Goal: Task Accomplishment & Management: Complete application form

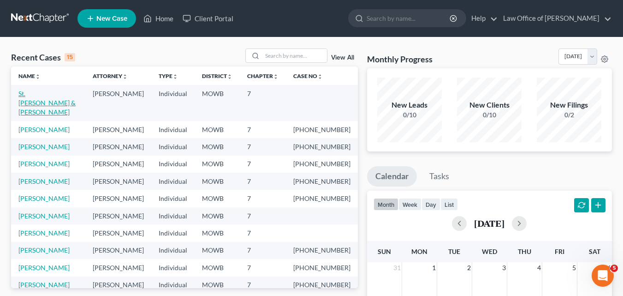
click at [38, 92] on link "St. [PERSON_NAME] & [PERSON_NAME]" at bounding box center [46, 102] width 57 height 26
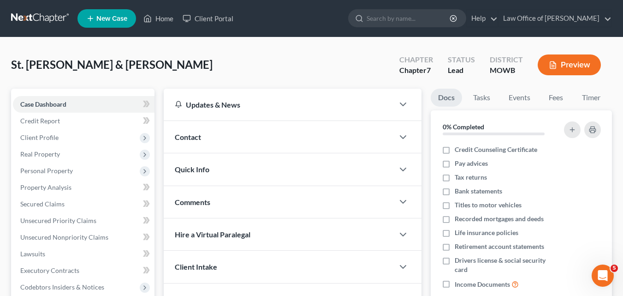
scroll to position [185, 0]
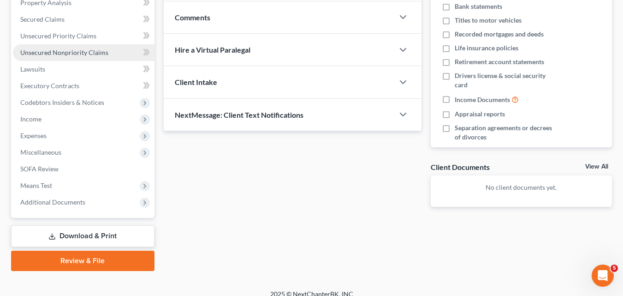
click at [51, 53] on span "Unsecured Nonpriority Claims" at bounding box center [64, 52] width 88 height 8
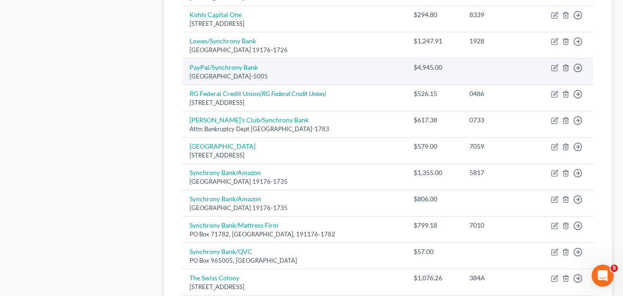
scroll to position [554, 0]
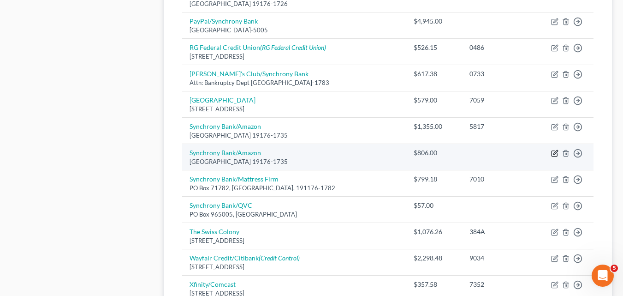
click at [552, 153] on icon "button" at bounding box center [555, 154] width 6 height 6
select select "39"
select select "2"
select select "1"
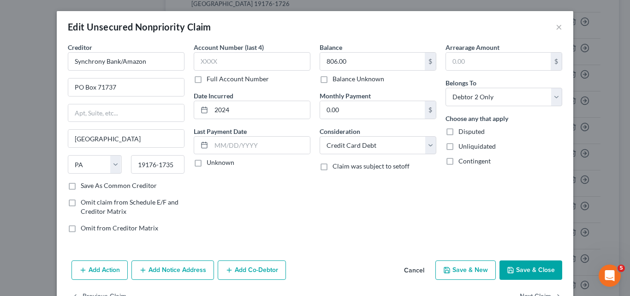
click at [516, 265] on button "Save & Close" at bounding box center [531, 269] width 63 height 19
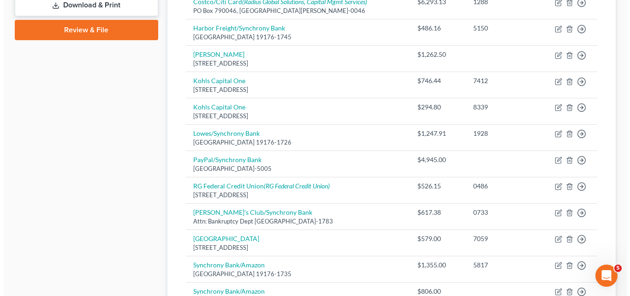
scroll to position [92, 0]
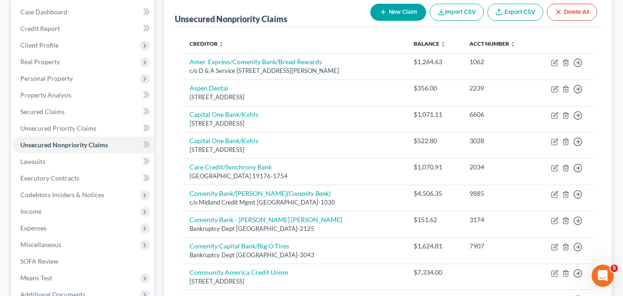
click at [396, 13] on button "New Claim" at bounding box center [398, 12] width 56 height 17
select select "2"
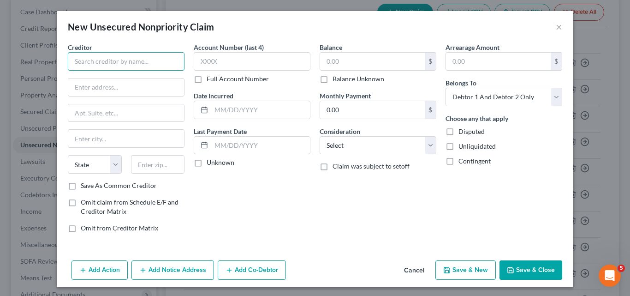
click at [83, 62] on input "text" at bounding box center [126, 61] width 117 height 18
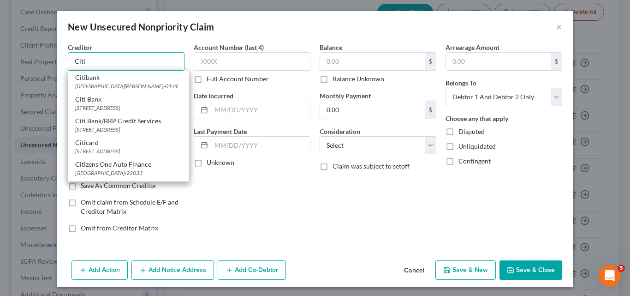
type input "Citi"
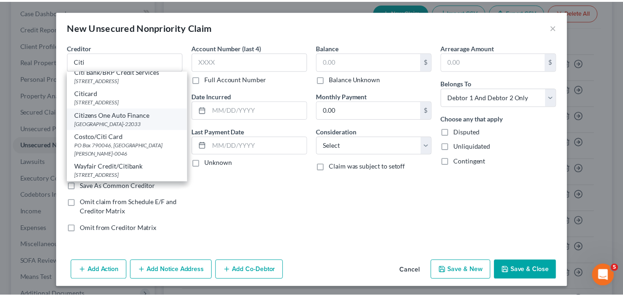
scroll to position [61, 0]
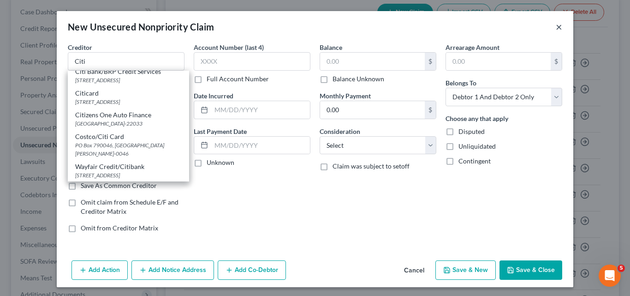
click at [556, 27] on button "×" at bounding box center [559, 26] width 6 height 11
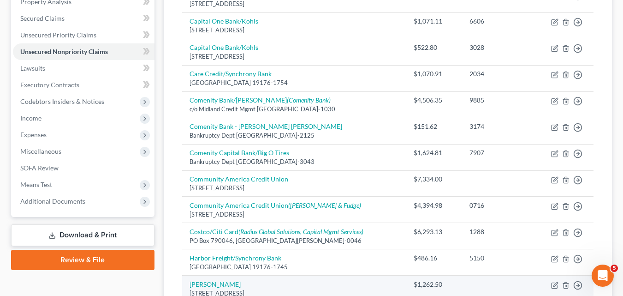
scroll to position [185, 0]
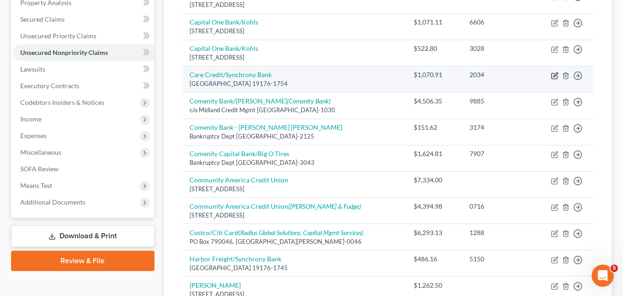
click at [552, 74] on icon "button" at bounding box center [555, 76] width 6 height 6
select select "39"
select select "2"
select select "0"
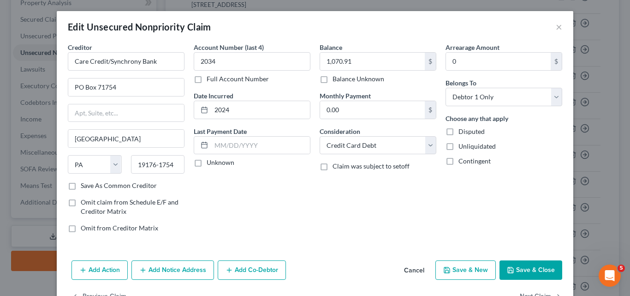
click at [530, 271] on button "Save & Close" at bounding box center [531, 269] width 63 height 19
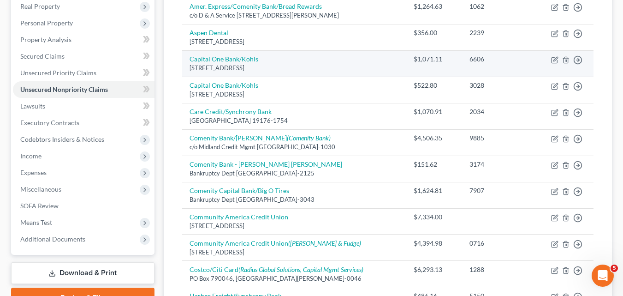
scroll to position [92, 0]
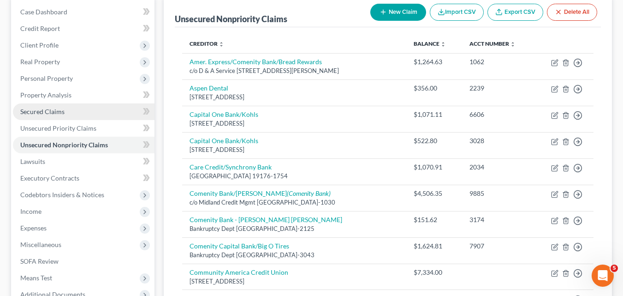
click at [57, 112] on span "Secured Claims" at bounding box center [42, 111] width 44 height 8
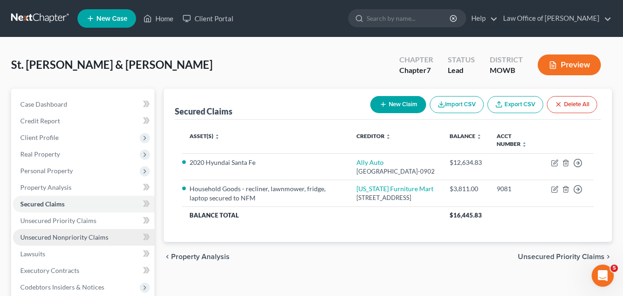
click at [79, 238] on span "Unsecured Nonpriority Claims" at bounding box center [64, 237] width 88 height 8
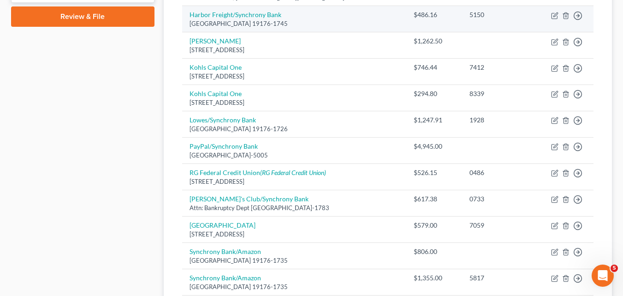
scroll to position [521, 0]
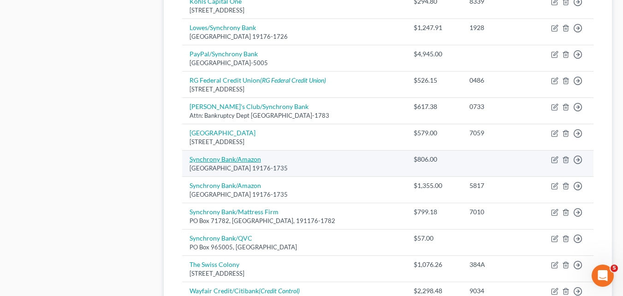
click at [226, 159] on link "Synchrony Bank/Amazon" at bounding box center [226, 159] width 72 height 8
select select "39"
select select "2"
select select "1"
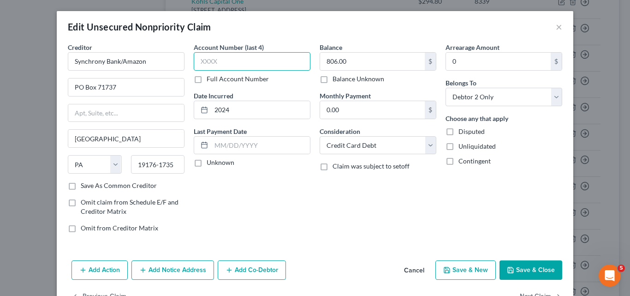
click at [204, 60] on input "text" at bounding box center [252, 61] width 117 height 18
type input "6371"
click at [526, 268] on button "Save & Close" at bounding box center [531, 269] width 63 height 19
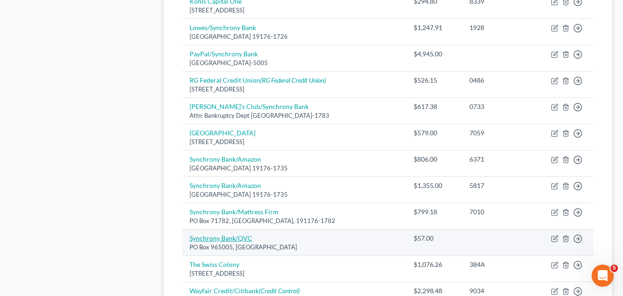
click at [234, 237] on link "Synchrony Bank/QVC" at bounding box center [221, 238] width 63 height 8
select select "9"
select select "2"
select select "1"
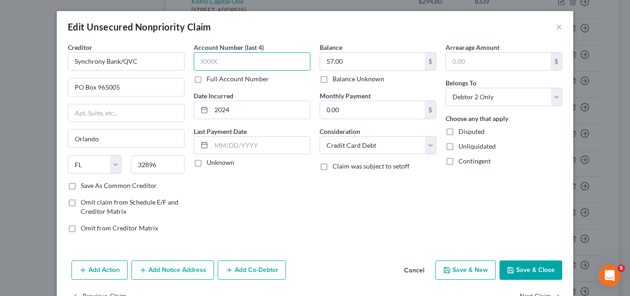
click at [197, 59] on input "text" at bounding box center [252, 61] width 117 height 18
type input "9270"
click at [522, 269] on button "Save & Close" at bounding box center [531, 269] width 63 height 19
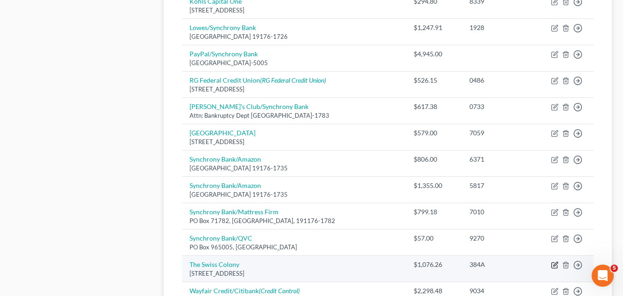
click at [555, 265] on icon "button" at bounding box center [556, 264] width 4 height 4
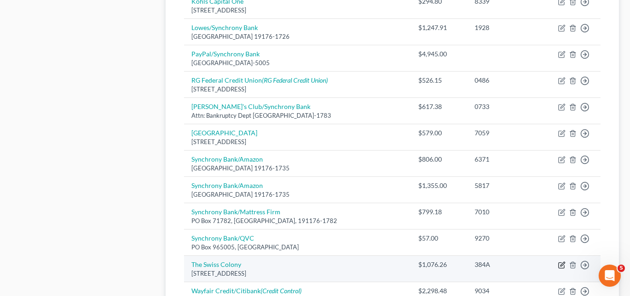
select select "52"
select select "2"
select select "0"
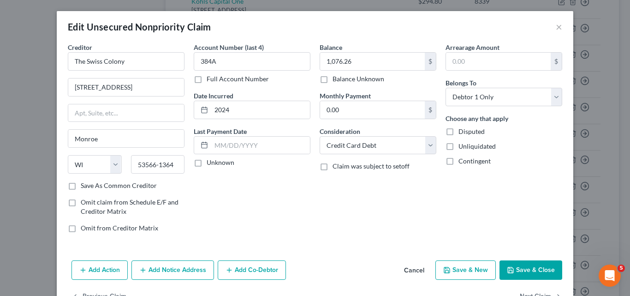
click at [517, 267] on button "Save & Close" at bounding box center [531, 269] width 63 height 19
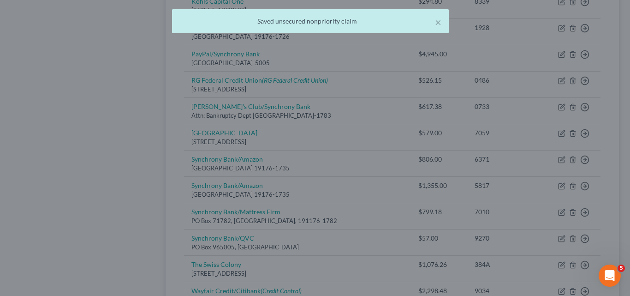
type input "0"
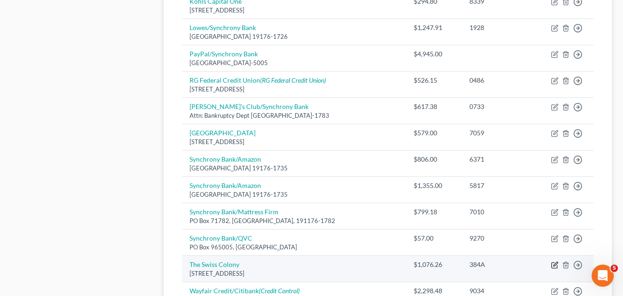
click at [556, 267] on icon "button" at bounding box center [554, 264] width 7 height 7
select select "52"
select select "2"
select select "0"
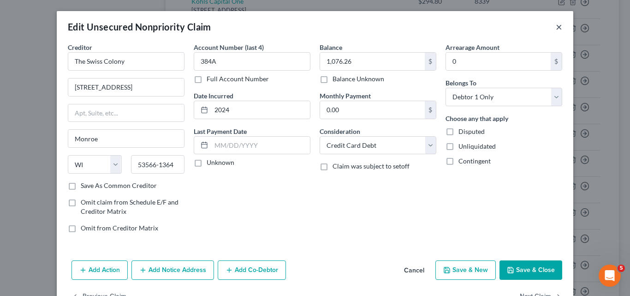
click at [556, 26] on button "×" at bounding box center [559, 26] width 6 height 11
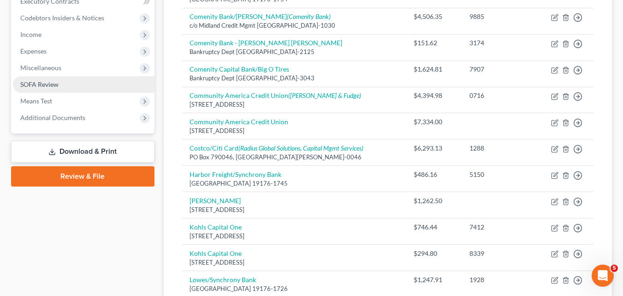
scroll to position [198, 0]
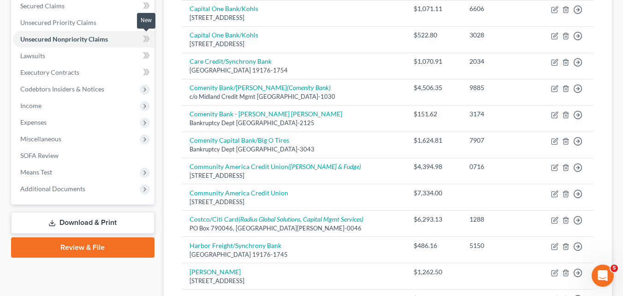
click at [143, 38] on icon at bounding box center [146, 39] width 7 height 12
click at [149, 38] on icon at bounding box center [147, 39] width 4 height 6
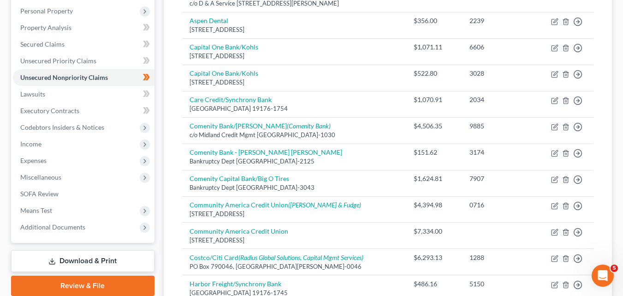
scroll to position [152, 0]
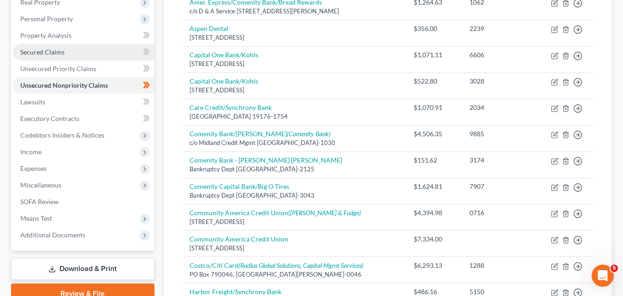
click at [119, 50] on link "Secured Claims" at bounding box center [84, 52] width 142 height 17
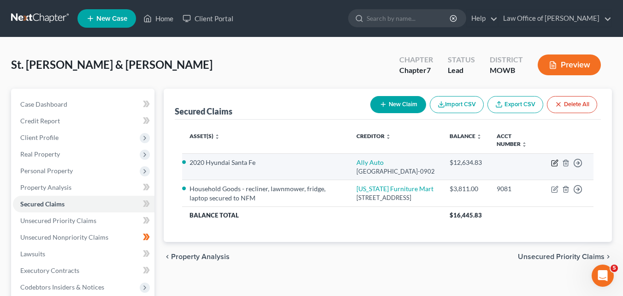
click at [554, 162] on icon "button" at bounding box center [554, 162] width 7 height 7
select select "24"
select select "2"
select select "0"
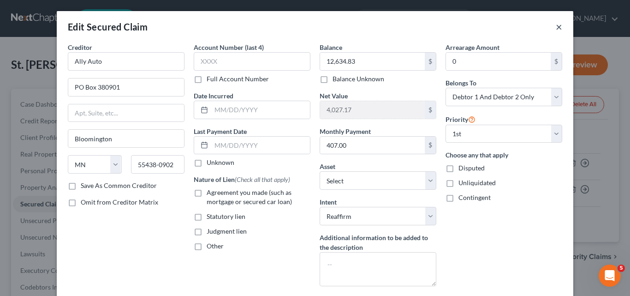
click at [557, 26] on button "×" at bounding box center [559, 26] width 6 height 11
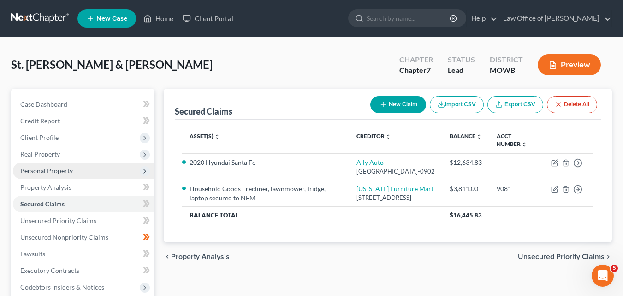
click at [71, 170] on span "Personal Property" at bounding box center [46, 171] width 53 height 8
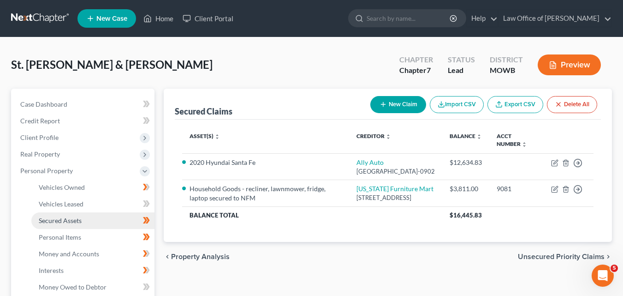
click at [77, 221] on span "Secured Assets" at bounding box center [60, 220] width 43 height 8
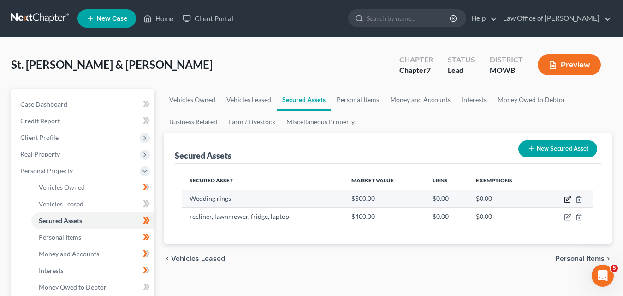
click at [567, 198] on icon "button" at bounding box center [569, 198] width 4 height 4
select select "jewelry"
select select "2"
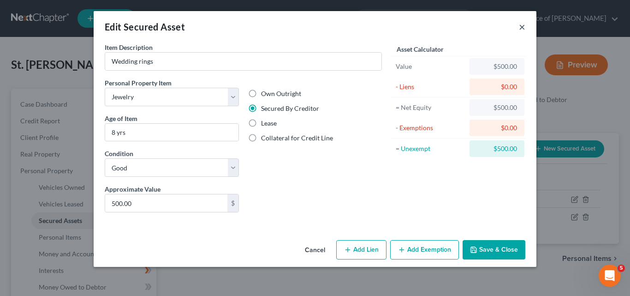
click at [521, 26] on button "×" at bounding box center [522, 26] width 6 height 11
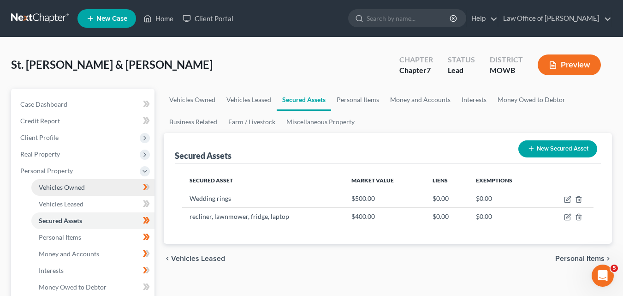
scroll to position [138, 0]
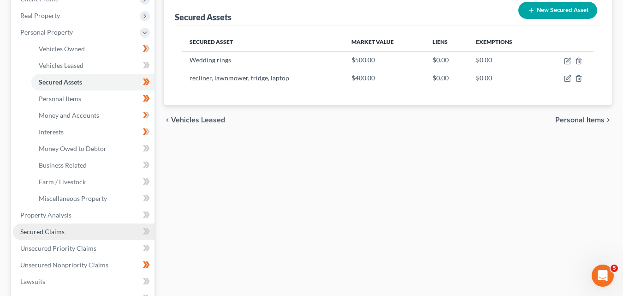
click at [51, 232] on span "Secured Claims" at bounding box center [42, 231] width 44 height 8
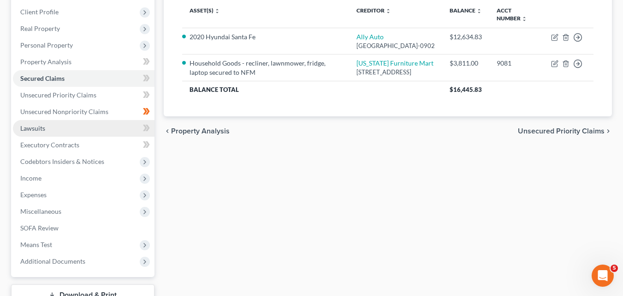
scroll to position [138, 0]
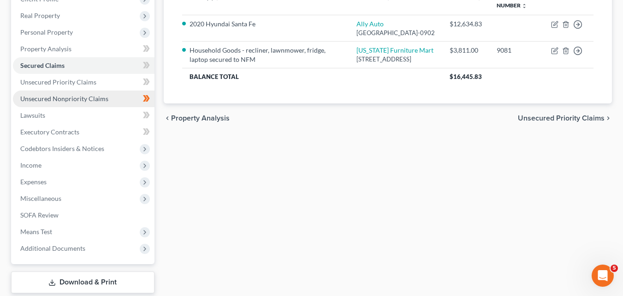
click at [62, 97] on span "Unsecured Nonpriority Claims" at bounding box center [64, 99] width 88 height 8
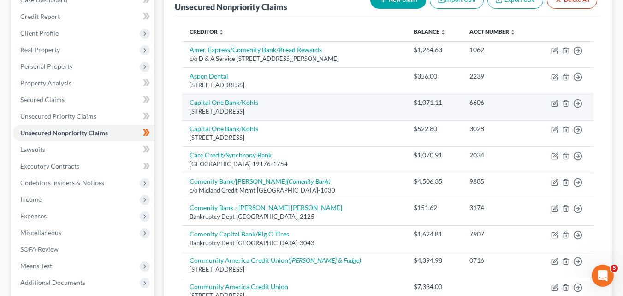
scroll to position [138, 0]
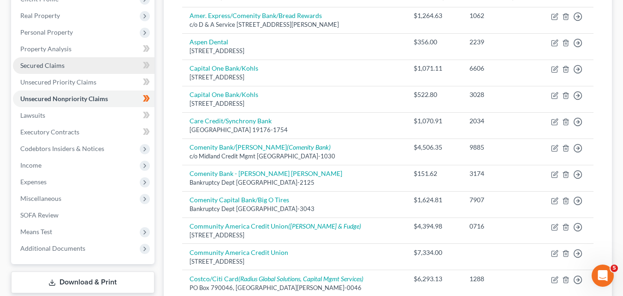
click at [51, 66] on span "Secured Claims" at bounding box center [42, 65] width 44 height 8
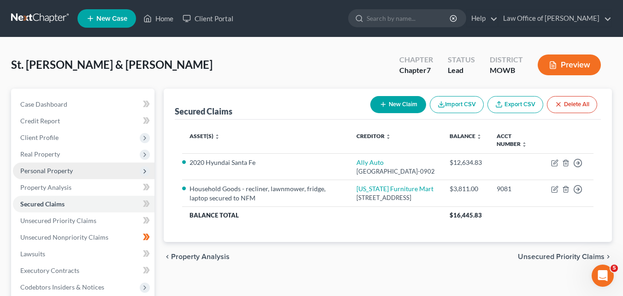
click at [111, 171] on span "Personal Property" at bounding box center [84, 170] width 142 height 17
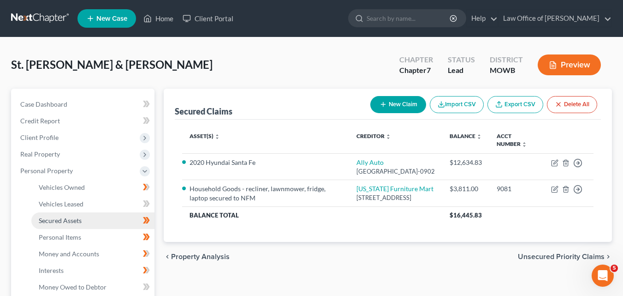
click at [100, 221] on link "Secured Assets" at bounding box center [92, 220] width 123 height 17
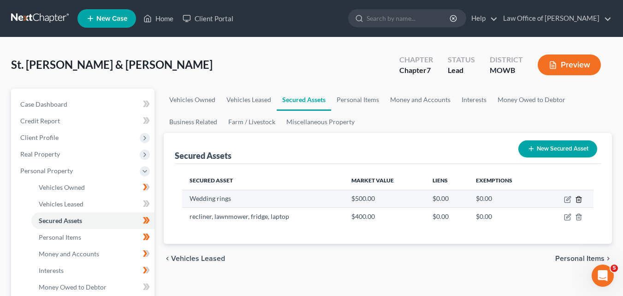
click at [580, 198] on icon "button" at bounding box center [578, 199] width 7 height 7
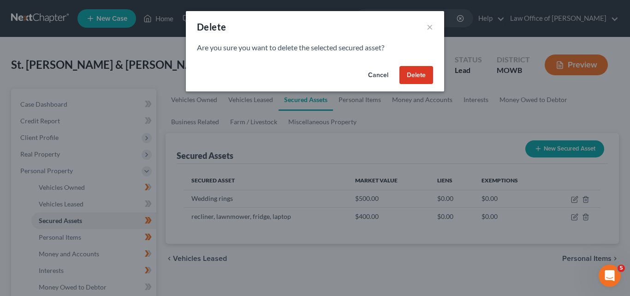
click at [416, 74] on button "Delete" at bounding box center [417, 75] width 34 height 18
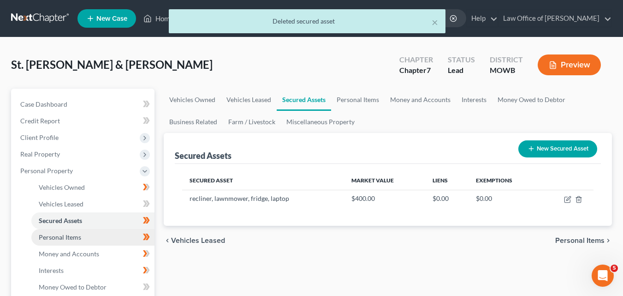
click at [75, 235] on span "Personal Items" at bounding box center [60, 237] width 42 height 8
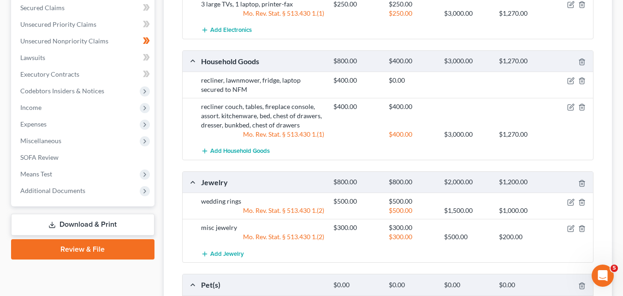
scroll to position [369, 0]
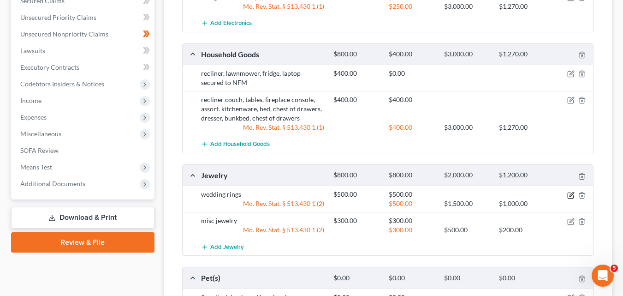
click at [572, 195] on icon "button" at bounding box center [572, 194] width 4 height 4
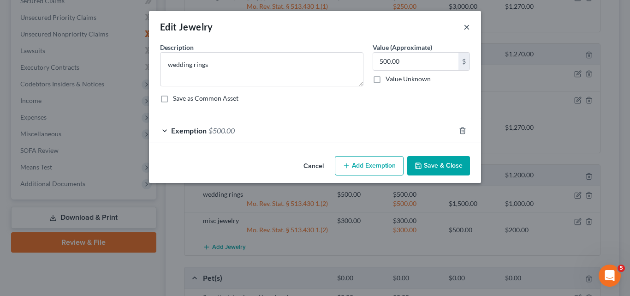
click at [465, 24] on button "×" at bounding box center [467, 26] width 6 height 11
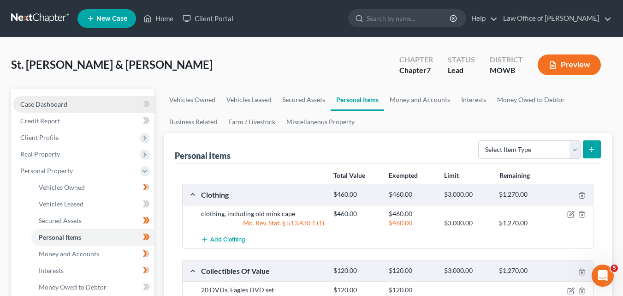
scroll to position [46, 0]
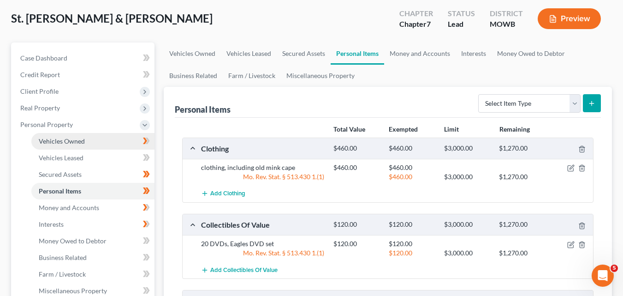
click at [89, 139] on link "Vehicles Owned" at bounding box center [92, 141] width 123 height 17
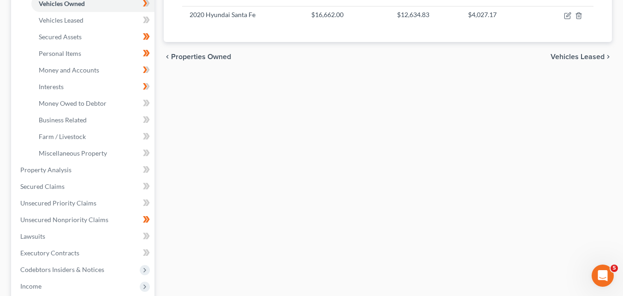
scroll to position [185, 0]
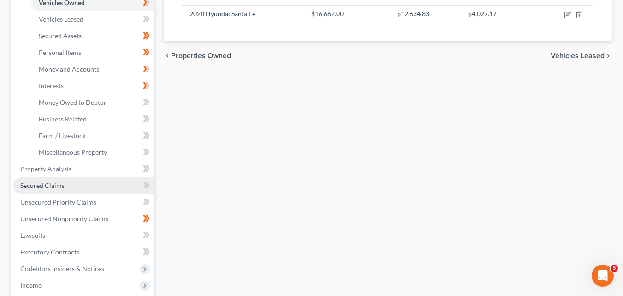
click at [91, 182] on link "Secured Claims" at bounding box center [84, 185] width 142 height 17
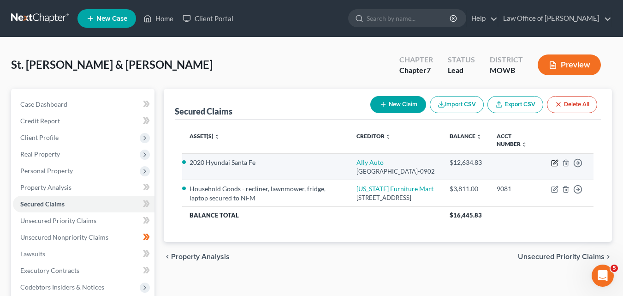
click at [555, 163] on icon "button" at bounding box center [554, 162] width 7 height 7
select select "24"
select select "2"
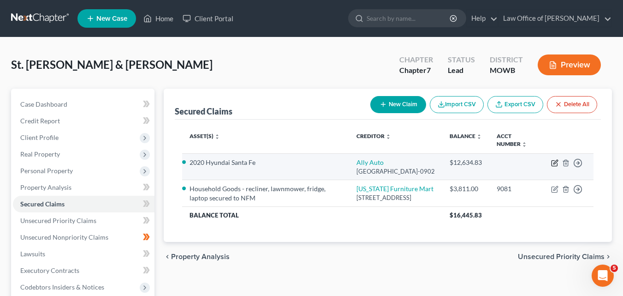
select select "0"
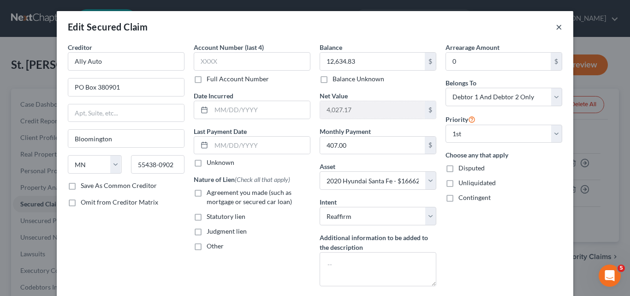
click at [556, 27] on button "×" at bounding box center [559, 26] width 6 height 11
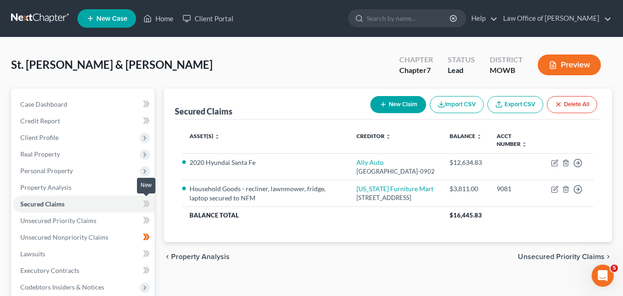
click at [144, 204] on icon at bounding box center [146, 204] width 7 height 12
click at [148, 203] on icon at bounding box center [147, 203] width 4 height 6
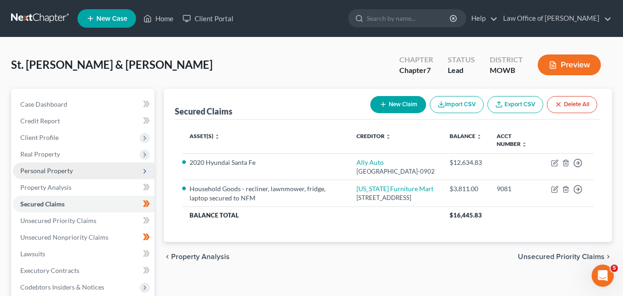
click at [78, 170] on span "Personal Property" at bounding box center [84, 170] width 142 height 17
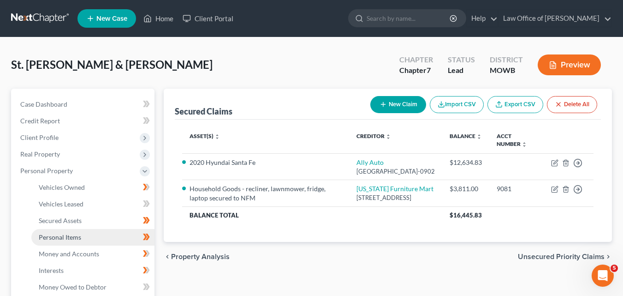
click at [95, 237] on link "Personal Items" at bounding box center [92, 237] width 123 height 17
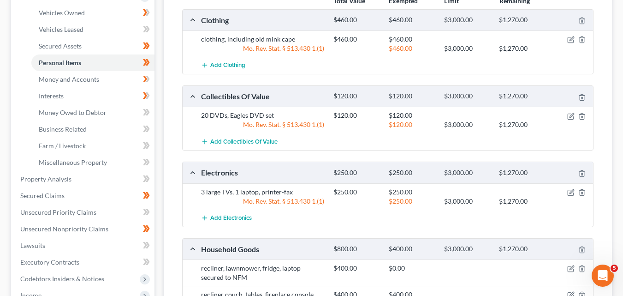
scroll to position [231, 0]
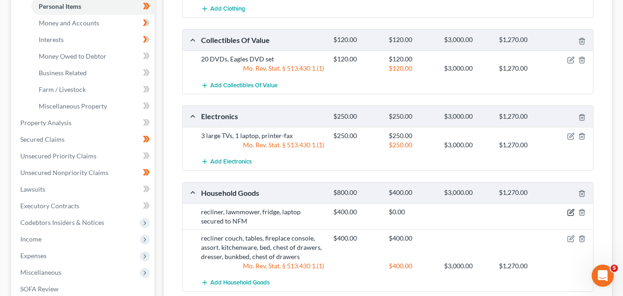
click at [570, 212] on icon "button" at bounding box center [572, 211] width 4 height 4
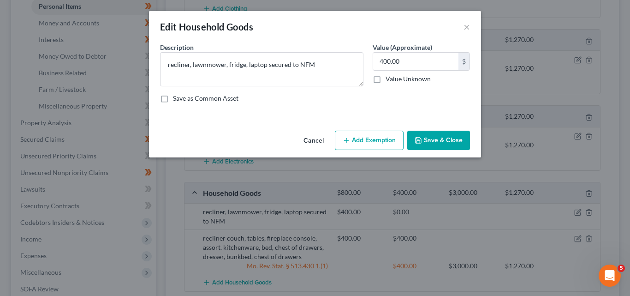
click at [445, 138] on button "Save & Close" at bounding box center [438, 140] width 63 height 19
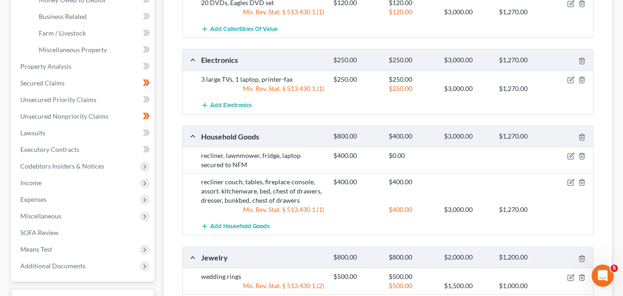
scroll to position [277, 0]
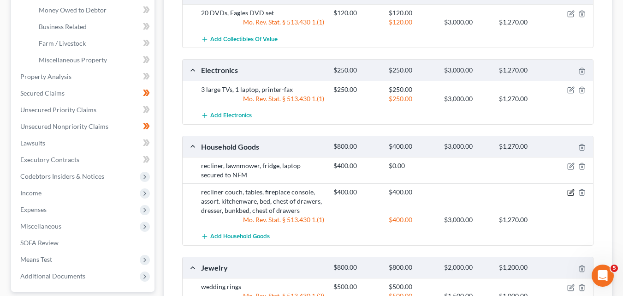
click at [570, 193] on icon "button" at bounding box center [572, 192] width 4 height 4
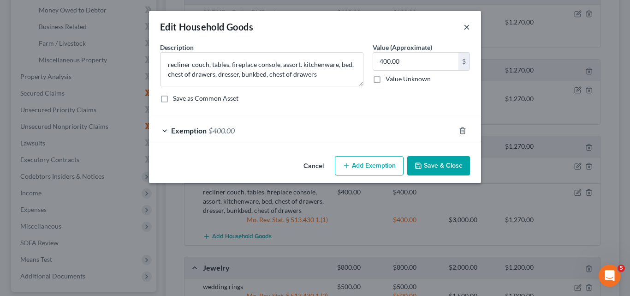
click at [467, 27] on button "×" at bounding box center [467, 26] width 6 height 11
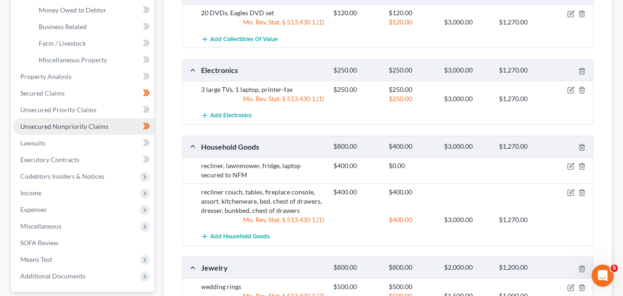
click at [59, 125] on span "Unsecured Nonpriority Claims" at bounding box center [64, 126] width 88 height 8
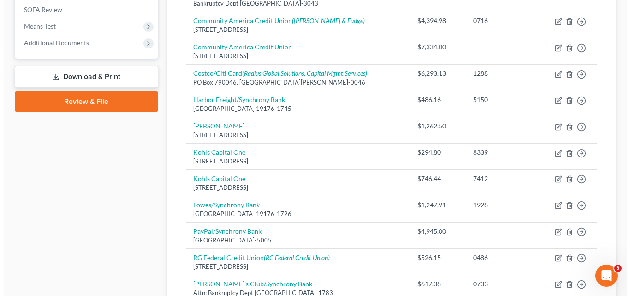
scroll to position [369, 0]
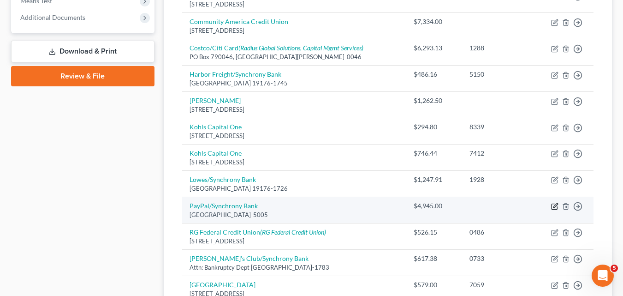
click at [556, 204] on icon "button" at bounding box center [556, 205] width 4 height 4
select select "9"
select select "2"
select select "1"
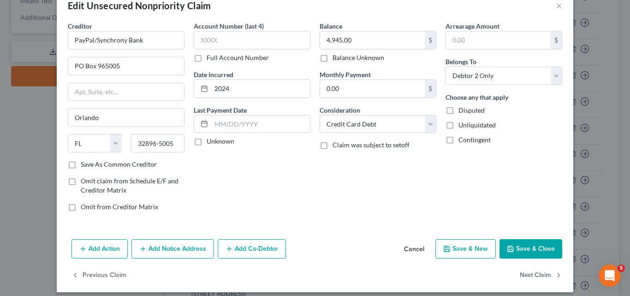
scroll to position [29, 0]
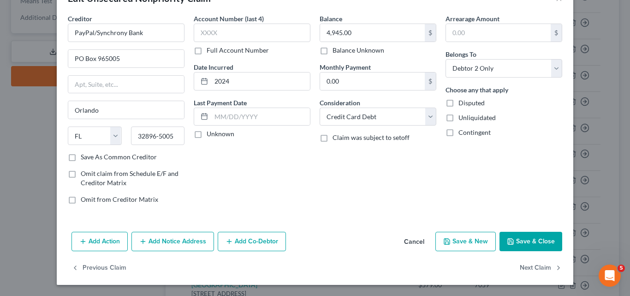
click at [177, 239] on button "Add Notice Address" at bounding box center [172, 241] width 83 height 19
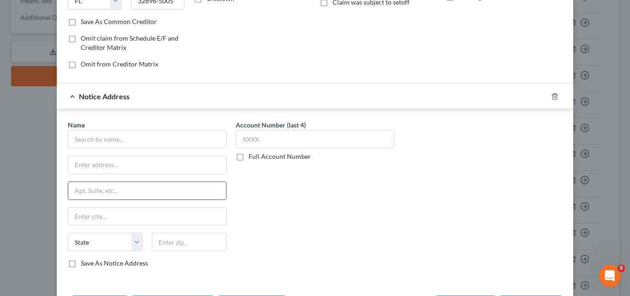
scroll to position [167, 0]
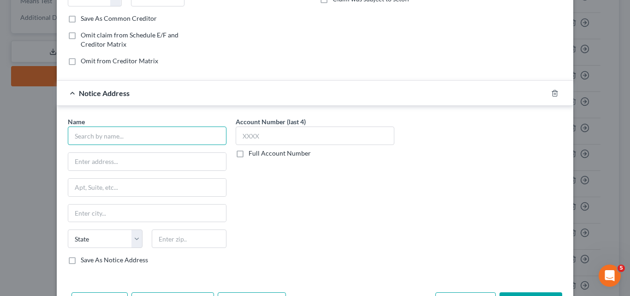
click at [69, 132] on input "text" at bounding box center [147, 135] width 159 height 18
click at [95, 135] on input "Kramer and Frank" at bounding box center [147, 135] width 159 height 18
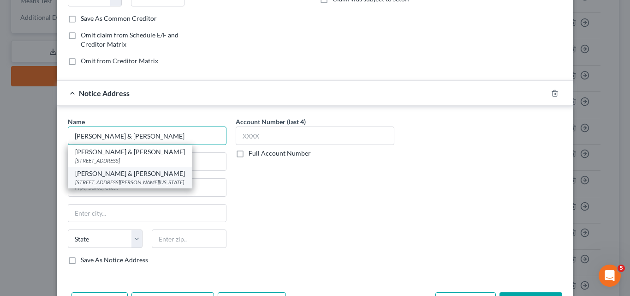
type input "Kramer & Frank"
click at [118, 174] on div "Kramer & Frank" at bounding box center [130, 173] width 110 height 9
type input "1420 NW Vivion Rd, Suite 105"
type input "Kansas City"
select select "26"
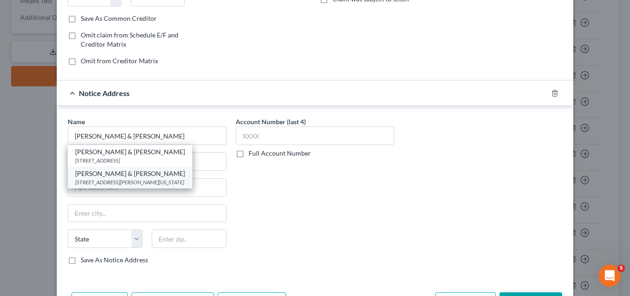
type input "64118"
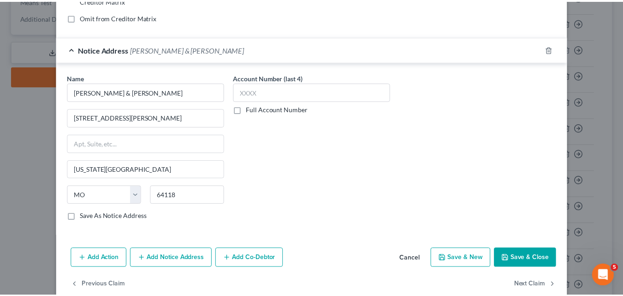
scroll to position [227, 0]
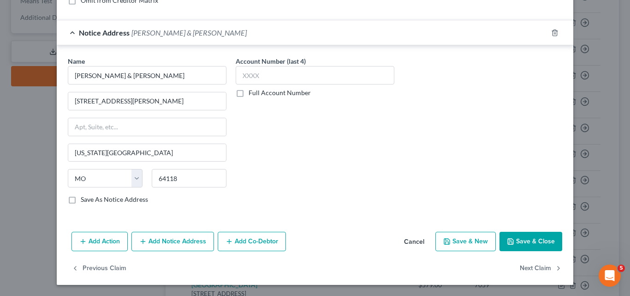
click at [539, 242] on button "Save & Close" at bounding box center [531, 241] width 63 height 19
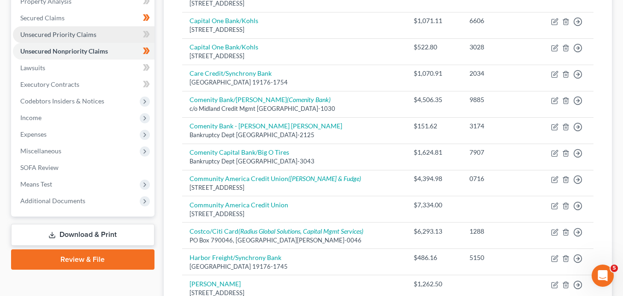
scroll to position [92, 0]
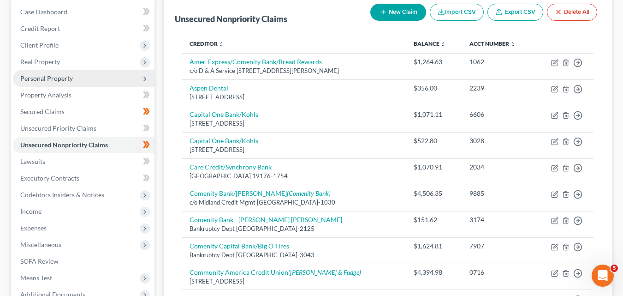
click at [66, 78] on span "Personal Property" at bounding box center [46, 78] width 53 height 8
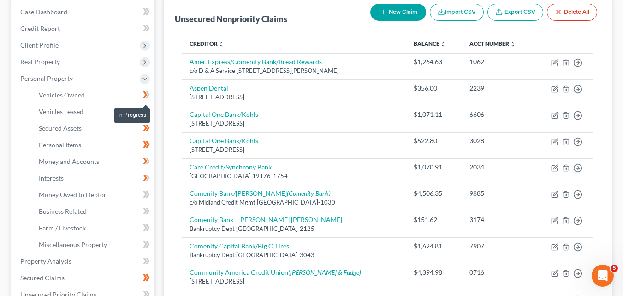
click at [149, 94] on icon at bounding box center [147, 94] width 4 height 6
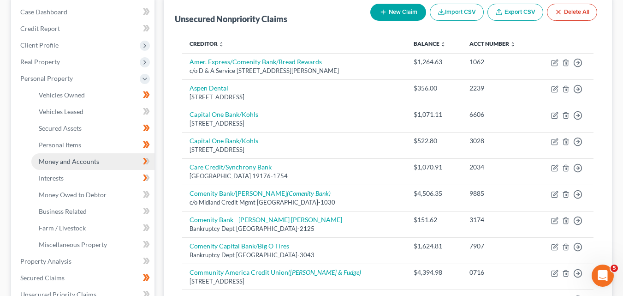
click at [86, 163] on span "Money and Accounts" at bounding box center [69, 161] width 60 height 8
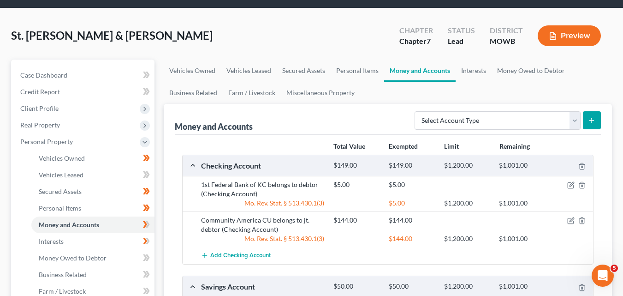
scroll to position [138, 0]
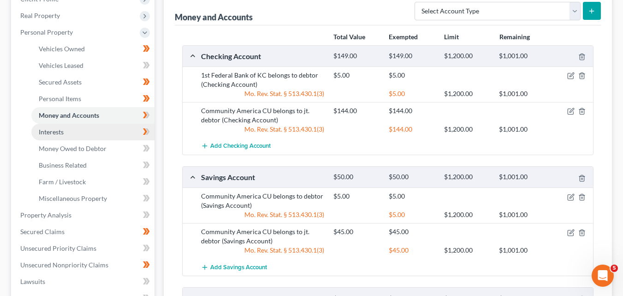
click at [54, 131] on span "Interests" at bounding box center [51, 132] width 25 height 8
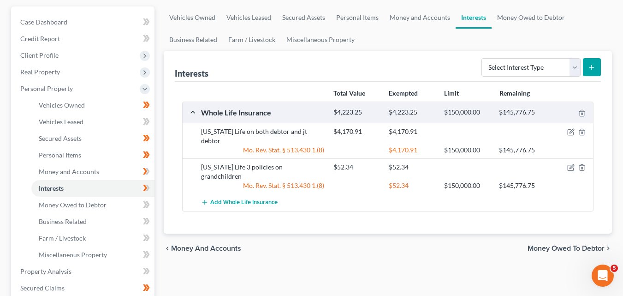
scroll to position [92, 0]
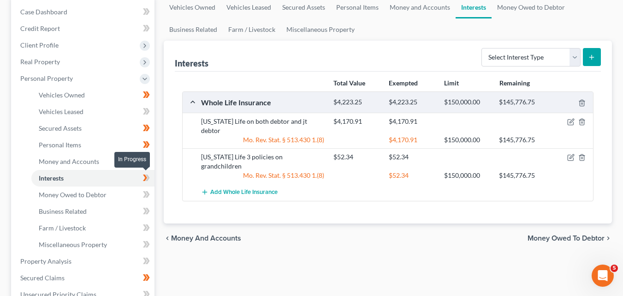
click at [147, 177] on icon at bounding box center [146, 178] width 7 height 12
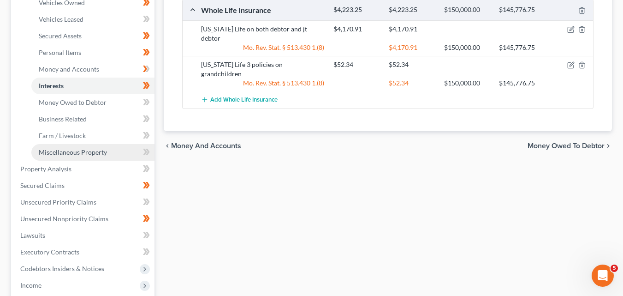
scroll to position [231, 0]
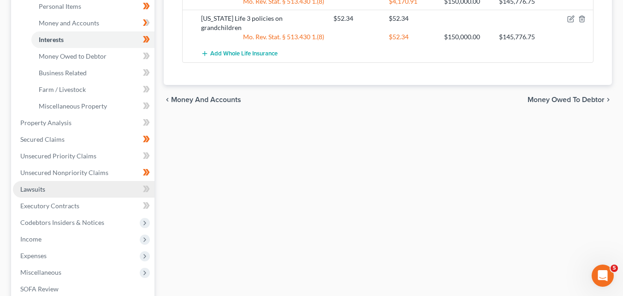
click at [62, 188] on link "Lawsuits" at bounding box center [84, 189] width 142 height 17
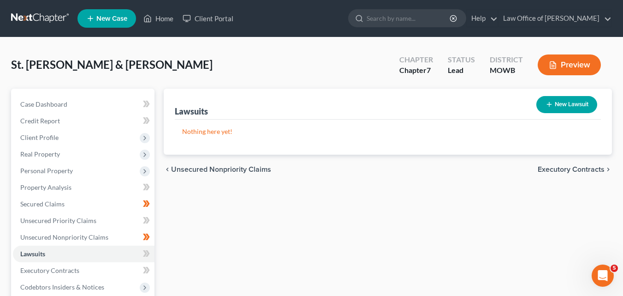
click at [575, 104] on button "New Lawsuit" at bounding box center [567, 104] width 61 height 17
select select "0"
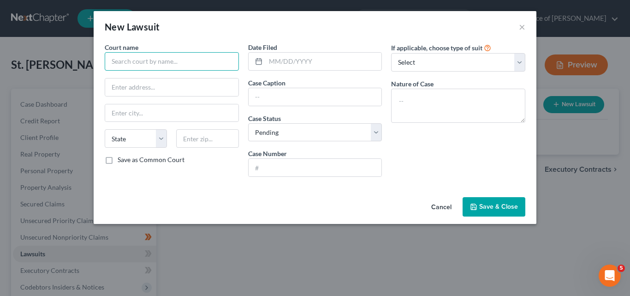
click at [112, 60] on input "text" at bounding box center [172, 61] width 134 height 18
type input "29th Judicial Circuit District Court of Wyandotte County KS"
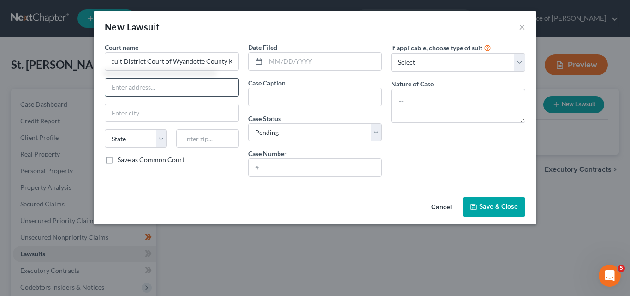
click at [117, 89] on input "text" at bounding box center [171, 87] width 133 height 18
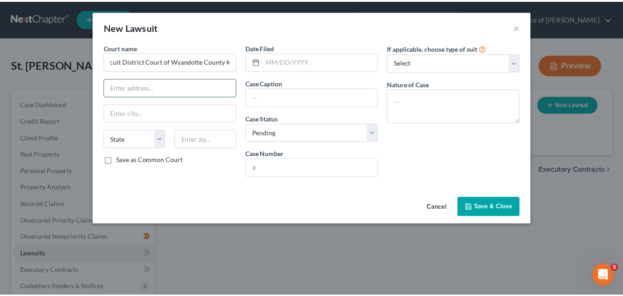
scroll to position [0, 0]
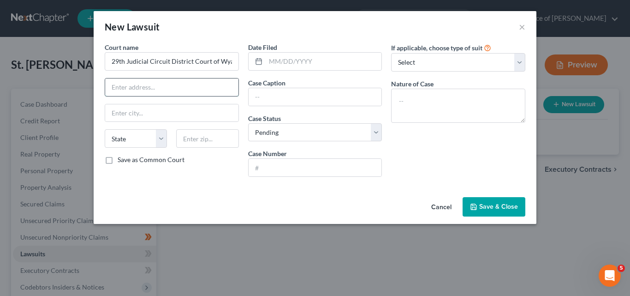
paste input "710 N 7th St, Kansas City, KS 66101"
drag, startPoint x: 145, startPoint y: 87, endPoint x: 181, endPoint y: 86, distance: 35.5
click at [181, 86] on input "710 N 7th St, Kansas City, KS 66101" at bounding box center [171, 87] width 133 height 18
click at [179, 87] on input "710 N 7th St, Kansas City, KS 66101" at bounding box center [171, 87] width 133 height 18
type input "710 N 7th St, Kansas City, KS 66101"
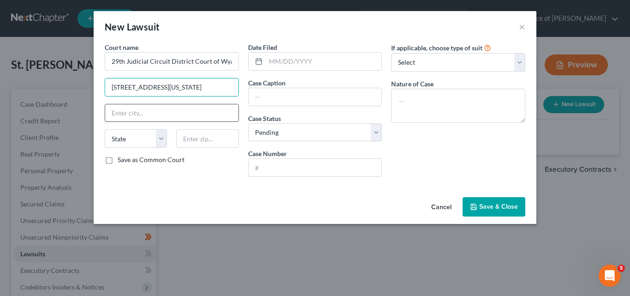
click at [113, 111] on input "text" at bounding box center [171, 113] width 133 height 18
type input "Kansas City"
click at [127, 180] on div "Court name * 29th Judicial Circuit District Court of Wyandotte County KS 710 N …" at bounding box center [171, 113] width 143 height 142
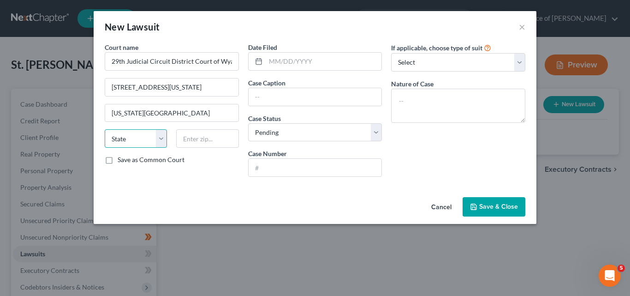
click at [164, 137] on select "State [US_STATE] AK AR AZ CA CO CT DE DC [GEOGRAPHIC_DATA] [GEOGRAPHIC_DATA] GU…" at bounding box center [136, 138] width 62 height 18
select select "17"
click at [105, 129] on select "State [US_STATE] AK AR AZ CA CO CT DE DC [GEOGRAPHIC_DATA] [GEOGRAPHIC_DATA] GU…" at bounding box center [136, 138] width 62 height 18
click at [185, 135] on input "text" at bounding box center [207, 138] width 62 height 18
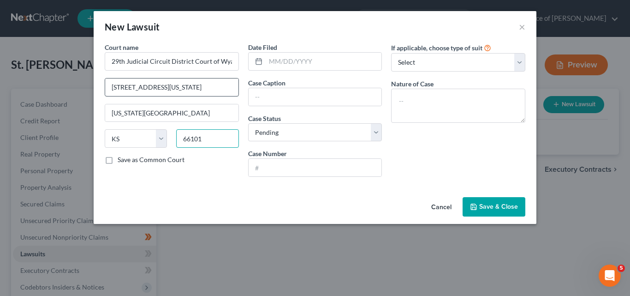
type input "66101"
drag, startPoint x: 147, startPoint y: 86, endPoint x: 214, endPoint y: 88, distance: 67.4
click at [214, 88] on input "710 N 7th St, Kansas City, KS 66101" at bounding box center [171, 87] width 133 height 18
type input "710 N 7th St."
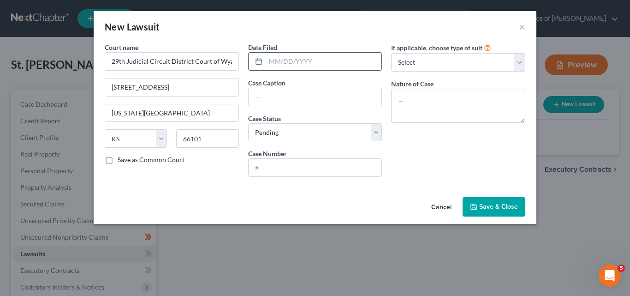
click at [274, 60] on input "text" at bounding box center [324, 62] width 116 height 18
type input "[DATE]"
click at [260, 92] on input "text" at bounding box center [315, 97] width 133 height 18
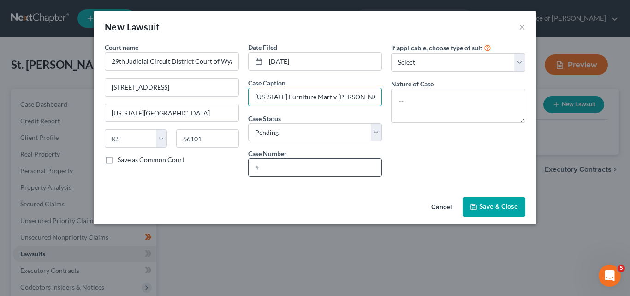
type input "[US_STATE] Furniture Mart v [PERSON_NAME]. Clair"
click at [274, 169] on input "text" at bounding box center [315, 168] width 133 height 18
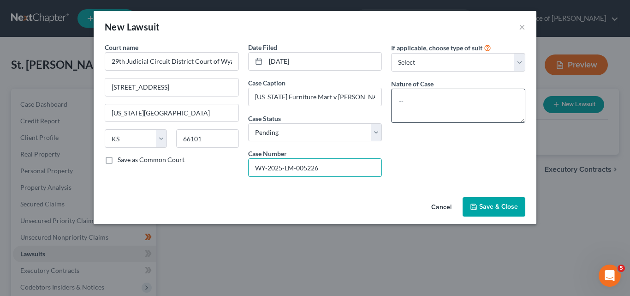
type input "WY-2025-LM-005226"
click at [408, 99] on textarea at bounding box center [458, 106] width 134 height 34
type textarea "Petition on Account"
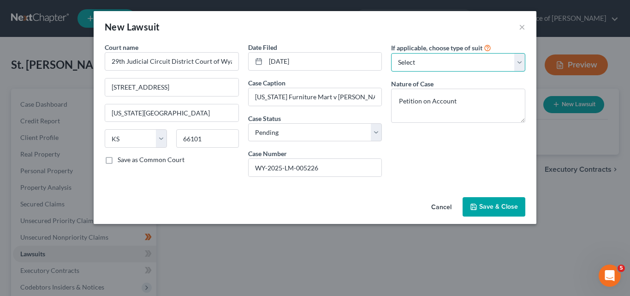
click at [521, 62] on select "Select Repossession Garnishment Foreclosure Attached, Seized, Or Levied Other" at bounding box center [458, 62] width 134 height 18
click at [414, 171] on div "If applicable, choose type of suit Select Repossession Garnishment Foreclosure …" at bounding box center [458, 113] width 143 height 142
click at [499, 209] on span "Save & Close" at bounding box center [498, 207] width 39 height 8
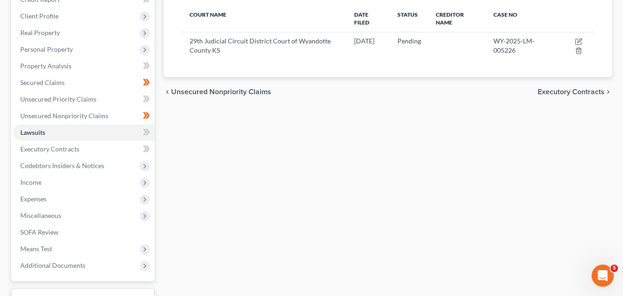
scroll to position [138, 0]
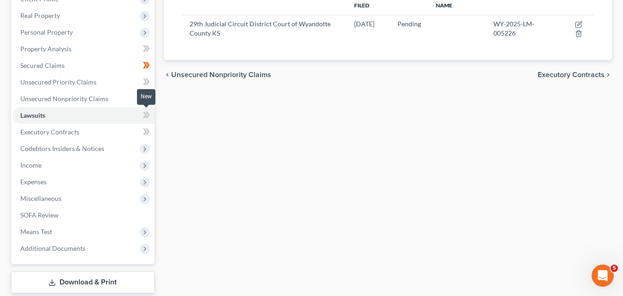
click at [145, 115] on icon at bounding box center [145, 115] width 4 height 6
click at [148, 114] on icon at bounding box center [147, 115] width 4 height 6
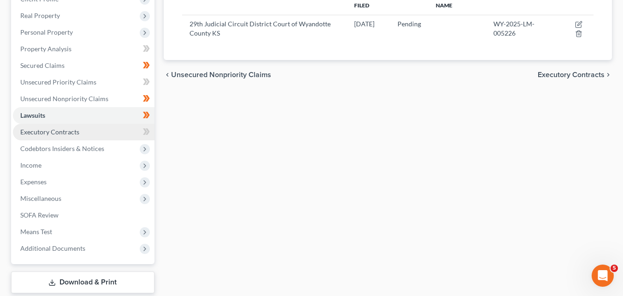
click at [74, 133] on span "Executory Contracts" at bounding box center [49, 132] width 59 height 8
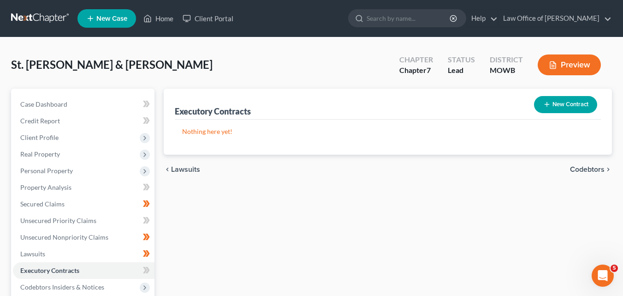
click at [562, 107] on button "New Contract" at bounding box center [565, 104] width 63 height 17
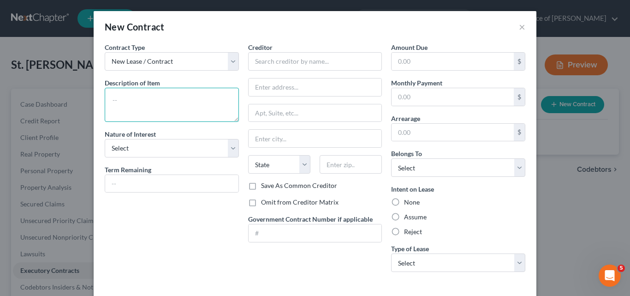
click at [115, 95] on textarea at bounding box center [172, 105] width 134 height 34
type textarea "Annual lease runs from June 1st"
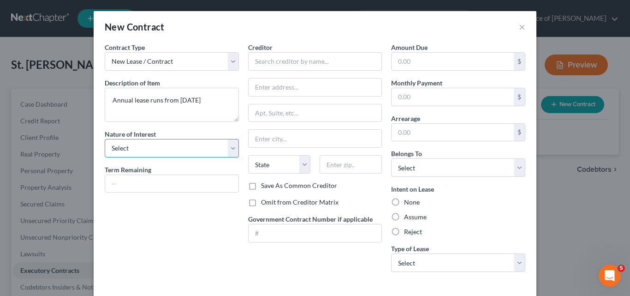
click at [229, 151] on select "Select Purchaser Agent Lessor Lessee" at bounding box center [172, 148] width 134 height 18
select select "3"
click at [105, 139] on select "Select Purchaser Agent Lessor Lessee" at bounding box center [172, 148] width 134 height 18
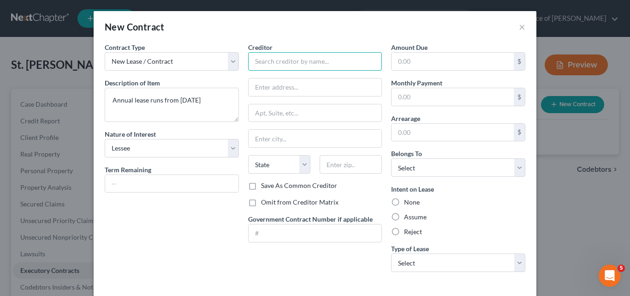
click at [261, 63] on input "text" at bounding box center [315, 61] width 134 height 18
type input "landlord"
click at [261, 201] on label "Omit from Creditor Matrix" at bounding box center [300, 201] width 78 height 9
click at [265, 201] on input "Omit from Creditor Matrix" at bounding box center [268, 200] width 6 height 6
checkbox input "true"
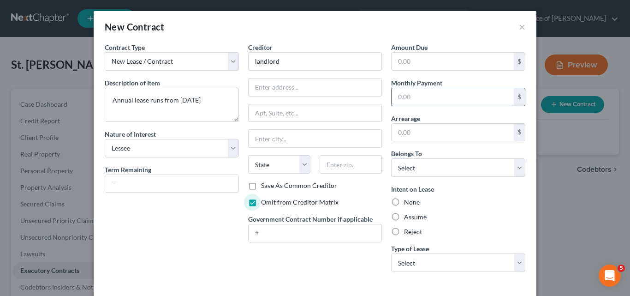
click at [395, 96] on input "text" at bounding box center [453, 97] width 122 height 18
type input "1,005.00"
click at [519, 167] on select "Select Debtor 1 Only Debtor 2 Only Debtor 1 And Debtor 2 Only At Least One Of T…" at bounding box center [458, 167] width 134 height 18
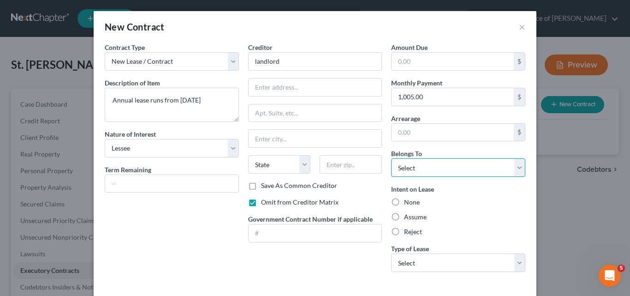
select select "2"
click at [391, 158] on select "Select Debtor 1 Only Debtor 2 Only Debtor 1 And Debtor 2 Only At Least One Of T…" at bounding box center [458, 167] width 134 height 18
click at [404, 215] on label "Assume" at bounding box center [415, 216] width 23 height 9
click at [408, 215] on input "Assume" at bounding box center [411, 215] width 6 height 6
radio input "true"
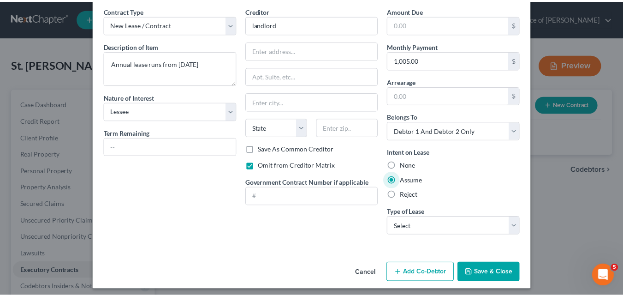
scroll to position [42, 0]
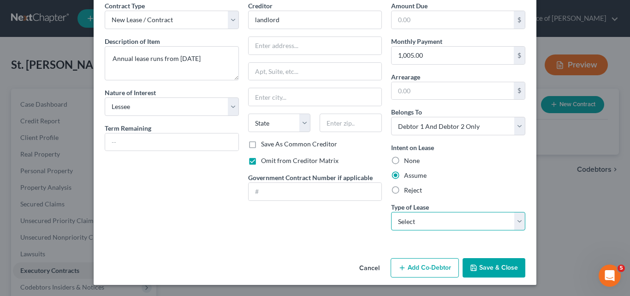
click at [516, 218] on select "Select Real Estate Car Other" at bounding box center [458, 221] width 134 height 18
select select "0"
click at [391, 212] on select "Select Real Estate Car Other" at bounding box center [458, 221] width 134 height 18
click at [496, 267] on button "Save & Close" at bounding box center [494, 267] width 63 height 19
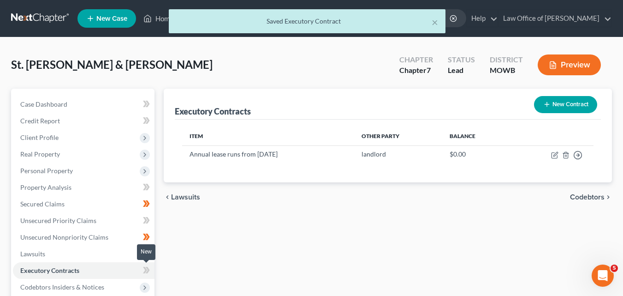
click at [143, 272] on icon at bounding box center [145, 270] width 4 height 6
click at [147, 269] on icon at bounding box center [146, 270] width 7 height 12
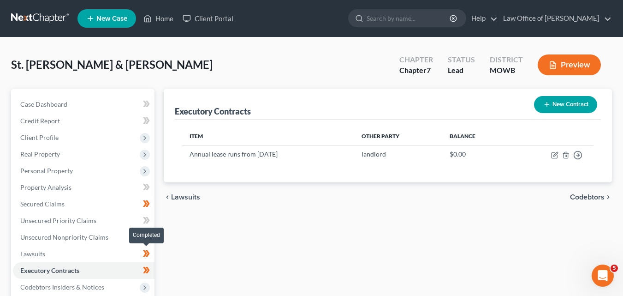
scroll to position [92, 0]
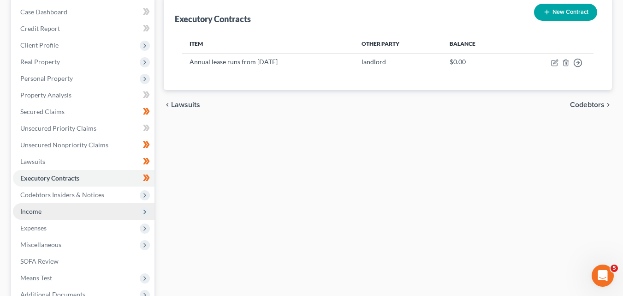
click at [49, 210] on span "Income" at bounding box center [84, 211] width 142 height 17
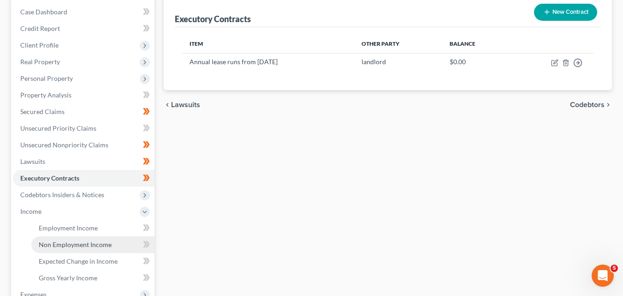
click at [78, 245] on span "Non Employment Income" at bounding box center [75, 244] width 73 height 8
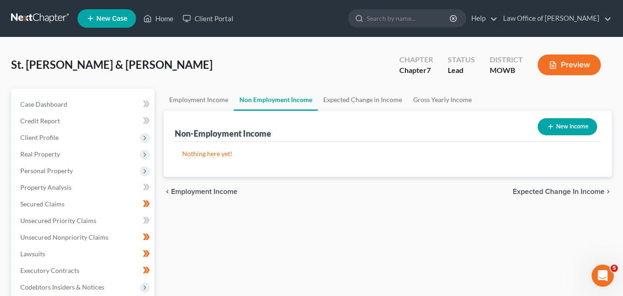
click at [561, 126] on button "New Income" at bounding box center [568, 126] width 60 height 17
select select "0"
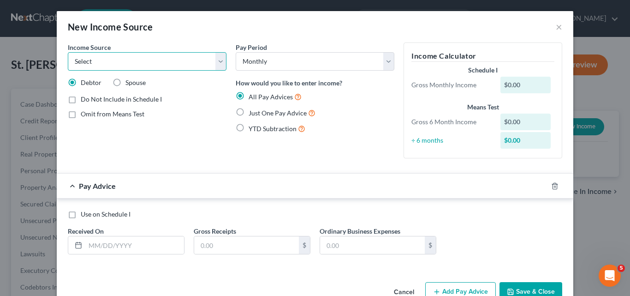
click at [219, 59] on select "Select Unemployment Disability (from employer) Pension Retirement Social Securi…" at bounding box center [147, 61] width 159 height 18
select select "4"
click at [68, 52] on select "Select Unemployment Disability (from employer) Pension Retirement Social Securi…" at bounding box center [147, 61] width 159 height 18
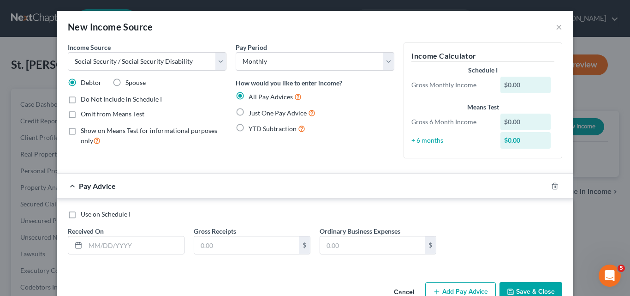
click at [249, 112] on label "Just One Pay Advice" at bounding box center [282, 112] width 67 height 11
click at [252, 112] on input "Just One Pay Advice" at bounding box center [255, 110] width 6 height 6
radio input "true"
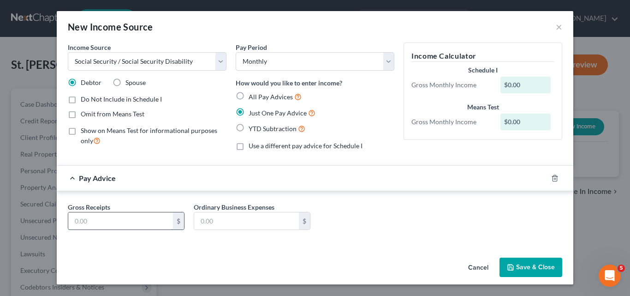
click at [76, 220] on input "text" at bounding box center [120, 221] width 105 height 18
type input "2,773.00"
click at [203, 221] on input "text" at bounding box center [246, 221] width 105 height 18
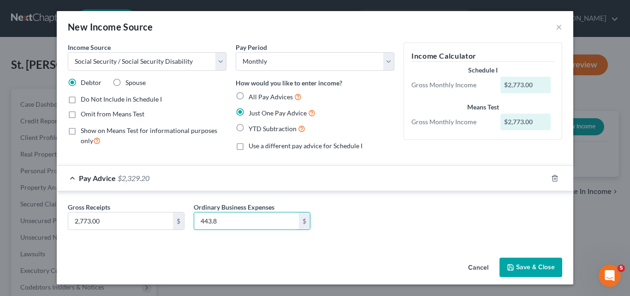
type input "443.80"
drag, startPoint x: 224, startPoint y: 218, endPoint x: 244, endPoint y: 185, distance: 38.7
click at [194, 221] on input "443.80" at bounding box center [246, 221] width 105 height 18
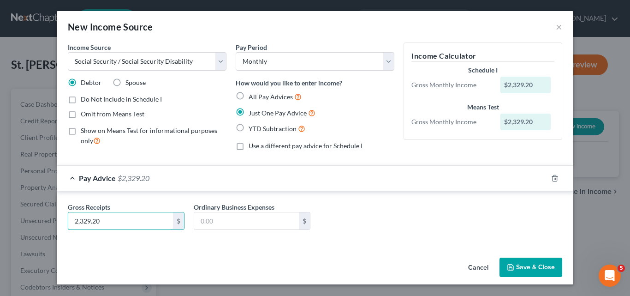
type input "2,329.20"
click at [529, 264] on button "Save & Close" at bounding box center [531, 266] width 63 height 19
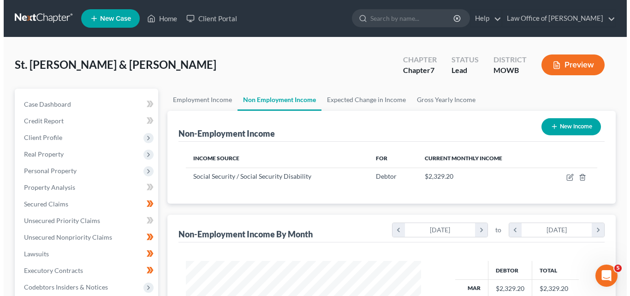
scroll to position [166, 251]
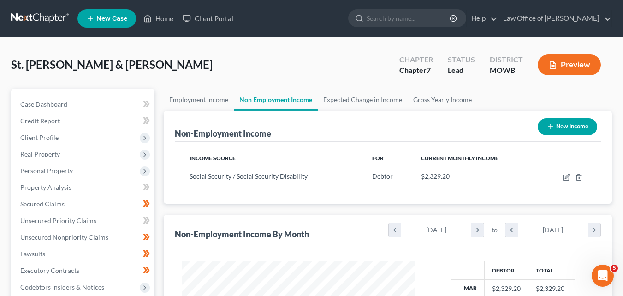
click at [565, 124] on button "New Income" at bounding box center [568, 126] width 60 height 17
select select "0"
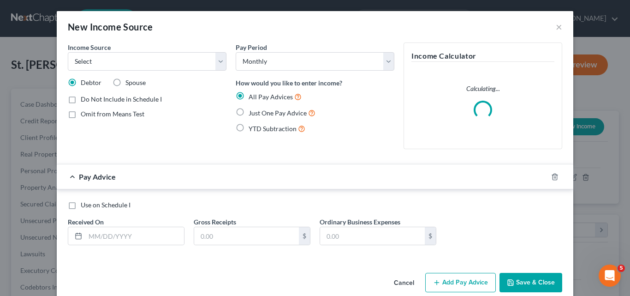
scroll to position [166, 254]
click at [219, 61] on select "Select Unemployment Disability (from employer) Pension Retirement Social Securi…" at bounding box center [147, 61] width 159 height 18
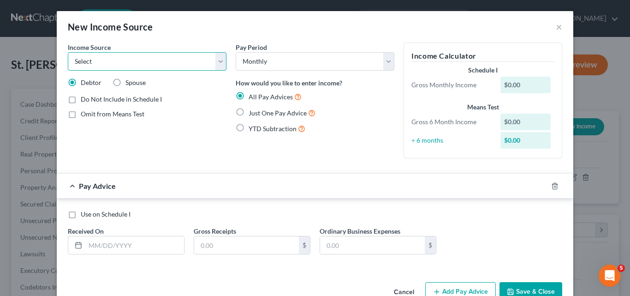
select select "2"
click at [68, 52] on select "Select Unemployment Disability (from employer) Pension Retirement Social Securi…" at bounding box center [147, 61] width 159 height 18
click at [249, 113] on label "Just One Pay Advice" at bounding box center [282, 112] width 67 height 11
click at [252, 113] on input "Just One Pay Advice" at bounding box center [255, 110] width 6 height 6
radio input "true"
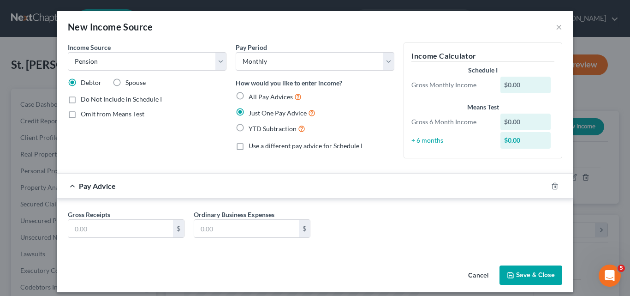
scroll to position [7, 0]
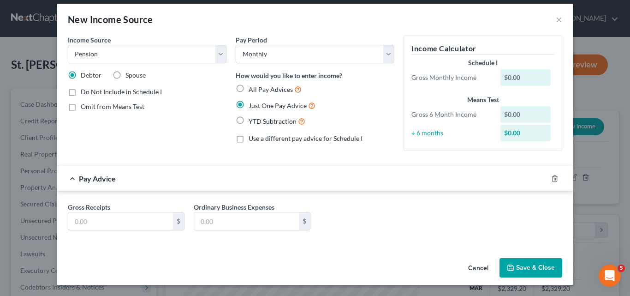
drag, startPoint x: 79, startPoint y: 220, endPoint x: 89, endPoint y: 179, distance: 42.0
click at [79, 220] on input "text" at bounding box center [120, 221] width 105 height 18
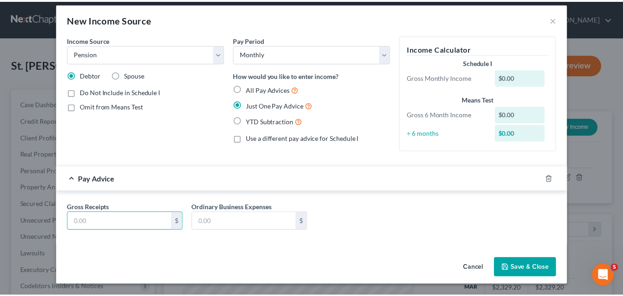
scroll to position [0, 0]
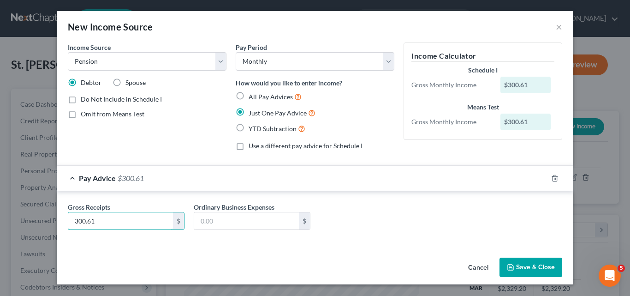
type input "300.61"
click at [539, 262] on button "Save & Close" at bounding box center [531, 266] width 63 height 19
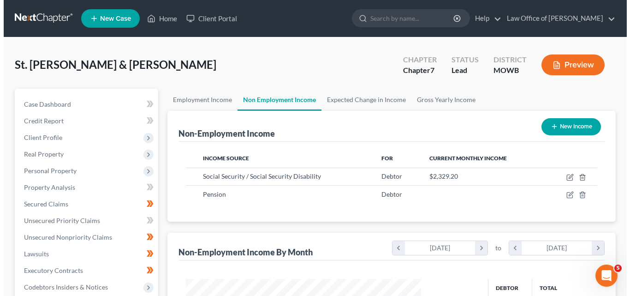
scroll to position [461164, 461078]
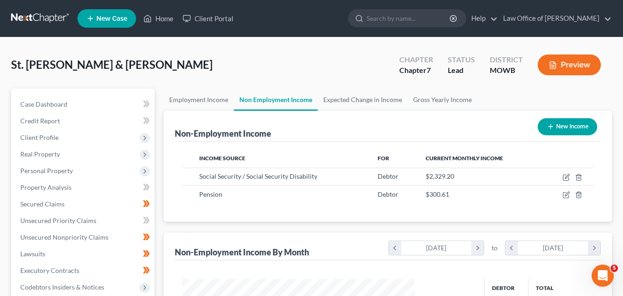
click at [565, 125] on button "New Income" at bounding box center [568, 126] width 60 height 17
select select "0"
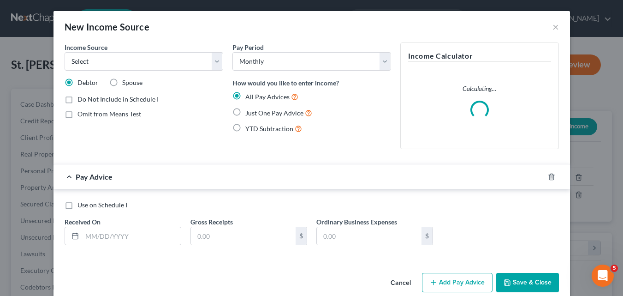
scroll to position [166, 254]
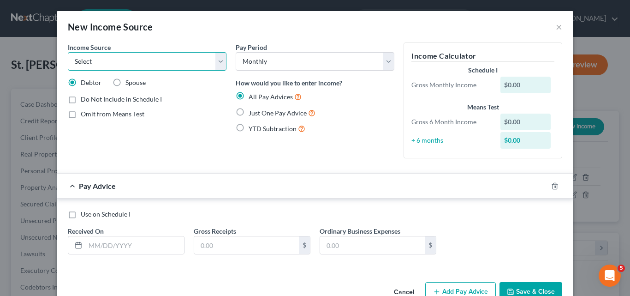
drag, startPoint x: 218, startPoint y: 63, endPoint x: 147, endPoint y: 63, distance: 70.6
click at [218, 63] on select "Select Unemployment Disability (from employer) Pension Retirement Social Securi…" at bounding box center [147, 61] width 159 height 18
select select "4"
click at [68, 52] on select "Select Unemployment Disability (from employer) Pension Retirement Social Securi…" at bounding box center [147, 61] width 159 height 18
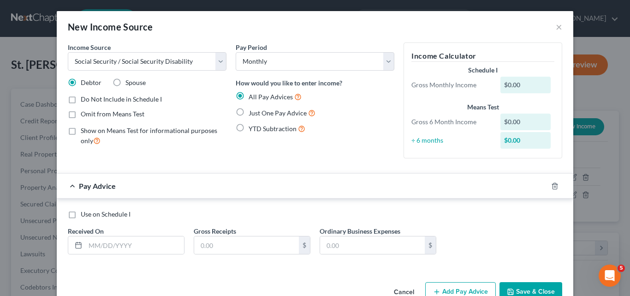
click at [125, 81] on label "Spouse" at bounding box center [135, 82] width 20 height 9
click at [129, 81] on input "Spouse" at bounding box center [132, 81] width 6 height 6
radio input "true"
click at [249, 112] on label "Just One Pay Advice" at bounding box center [282, 112] width 67 height 11
click at [252, 112] on input "Just One Pay Advice" at bounding box center [255, 110] width 6 height 6
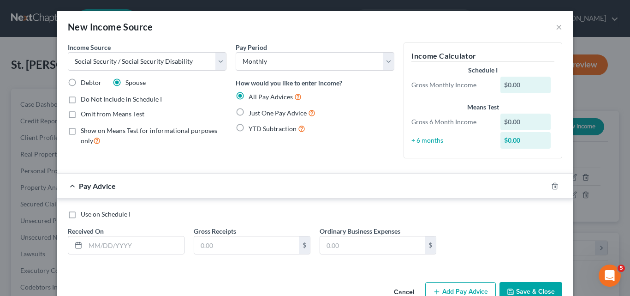
radio input "true"
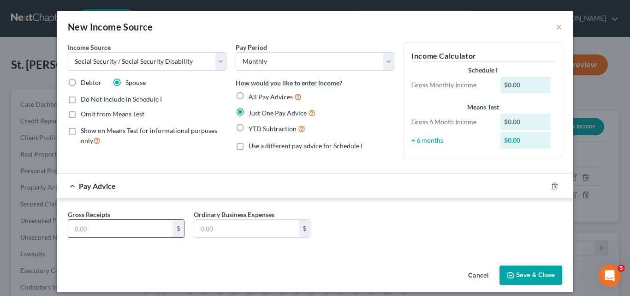
click at [75, 228] on input "text" at bounding box center [120, 229] width 105 height 18
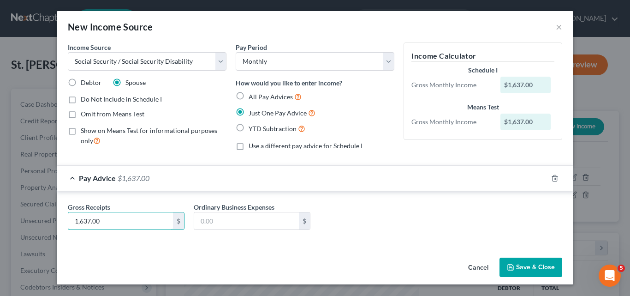
type input "1,637.00"
click at [529, 263] on button "Save & Close" at bounding box center [531, 266] width 63 height 19
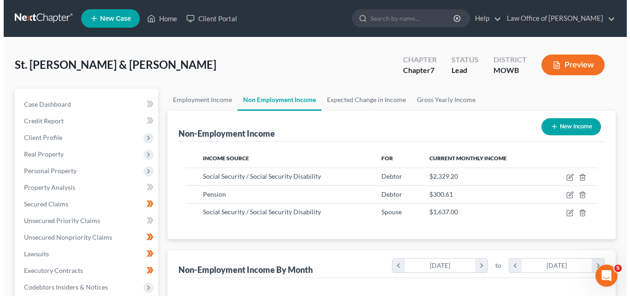
scroll to position [461164, 461078]
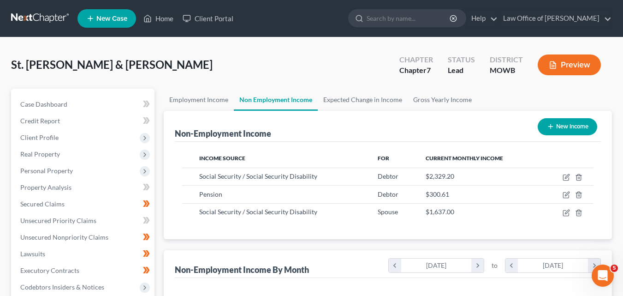
click at [560, 122] on button "New Income" at bounding box center [568, 126] width 60 height 17
select select "0"
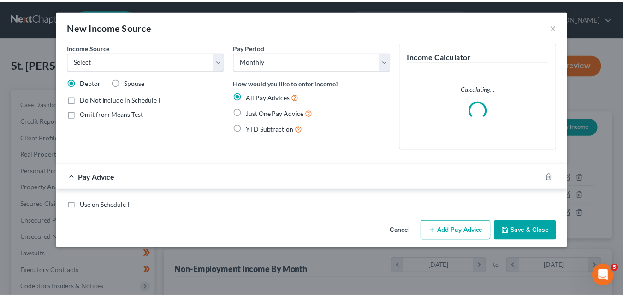
scroll to position [166, 254]
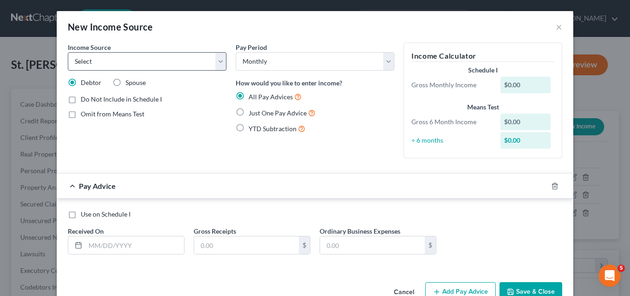
drag, startPoint x: 113, startPoint y: 80, endPoint x: 197, endPoint y: 56, distance: 87.3
click at [125, 80] on label "Spouse" at bounding box center [135, 82] width 20 height 9
click at [129, 80] on input "Spouse" at bounding box center [132, 81] width 6 height 6
radio input "true"
drag, startPoint x: 219, startPoint y: 58, endPoint x: 164, endPoint y: 60, distance: 54.5
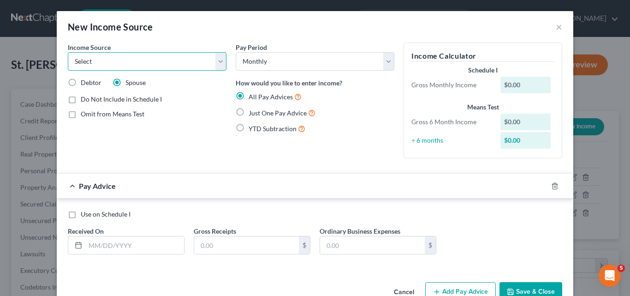
click at [219, 58] on select "Select Unemployment Disability (from employer) Pension Retirement Social Securi…" at bounding box center [147, 61] width 159 height 18
select select "2"
click at [68, 52] on select "Select Unemployment Disability (from employer) Pension Retirement Social Securi…" at bounding box center [147, 61] width 159 height 18
click at [249, 110] on label "Just One Pay Advice" at bounding box center [282, 112] width 67 height 11
click at [252, 110] on input "Just One Pay Advice" at bounding box center [255, 110] width 6 height 6
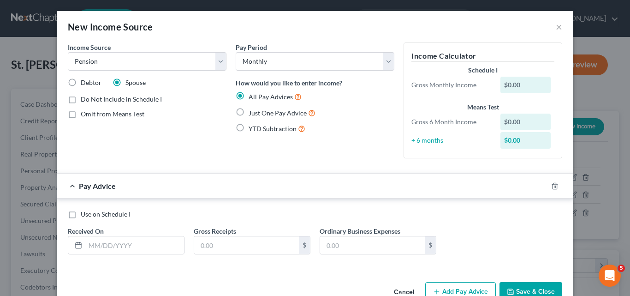
radio input "true"
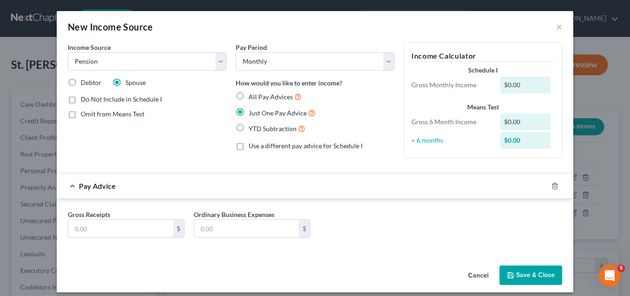
drag, startPoint x: 80, startPoint y: 228, endPoint x: 70, endPoint y: 157, distance: 72.2
click at [79, 228] on input "text" at bounding box center [120, 229] width 105 height 18
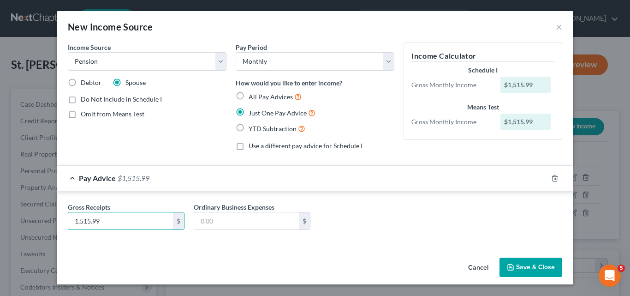
type input "1,515.99"
click at [539, 265] on button "Save & Close" at bounding box center [531, 266] width 63 height 19
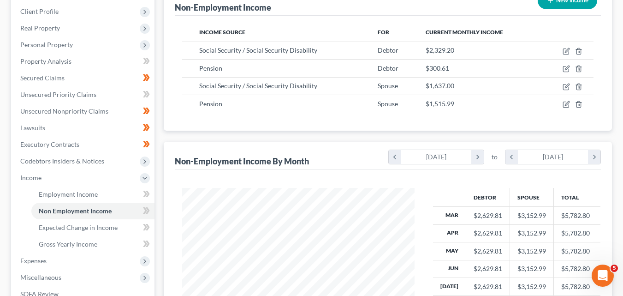
scroll to position [185, 0]
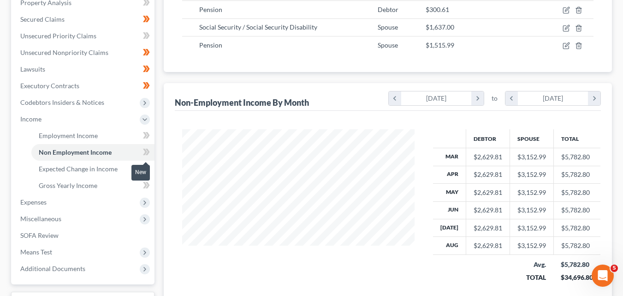
click at [145, 152] on icon at bounding box center [145, 152] width 4 height 6
click at [148, 151] on icon at bounding box center [147, 152] width 4 height 6
click at [81, 183] on span "Gross Yearly Income" at bounding box center [68, 185] width 59 height 8
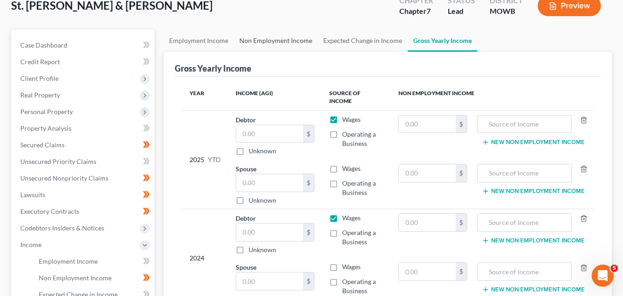
scroll to position [92, 0]
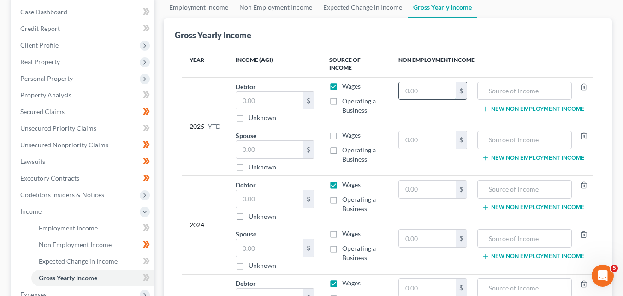
click at [409, 82] on input "text" at bounding box center [427, 91] width 57 height 18
click at [50, 143] on span "Unsecured Nonpriority Claims" at bounding box center [64, 145] width 88 height 8
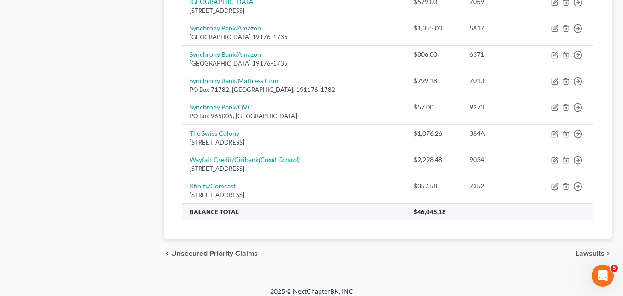
scroll to position [613, 0]
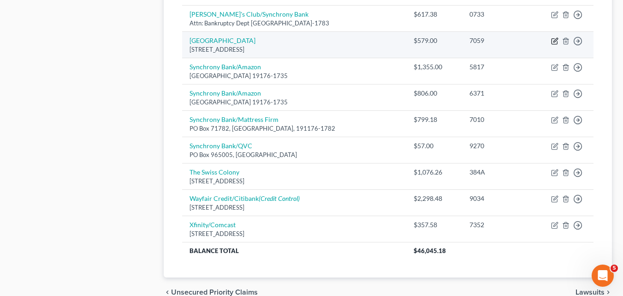
click at [556, 42] on icon "button" at bounding box center [554, 40] width 7 height 7
select select "49"
select select "14"
select select "0"
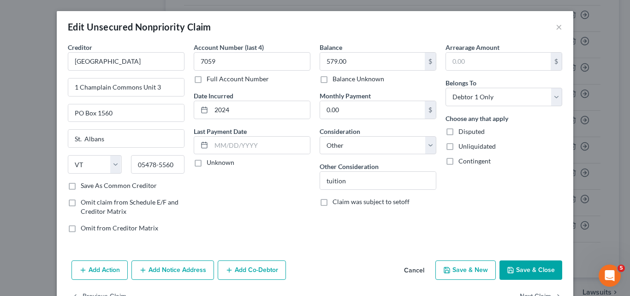
click at [525, 267] on button "Save & Close" at bounding box center [531, 269] width 63 height 19
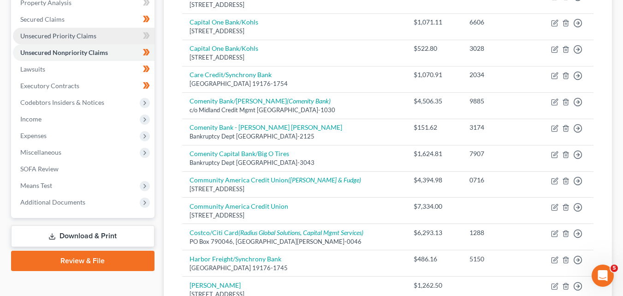
scroll to position [198, 0]
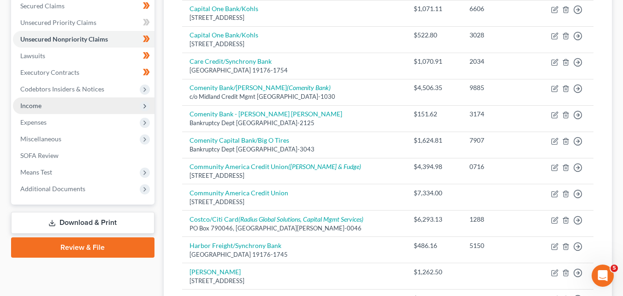
click at [51, 102] on span "Income" at bounding box center [84, 105] width 142 height 17
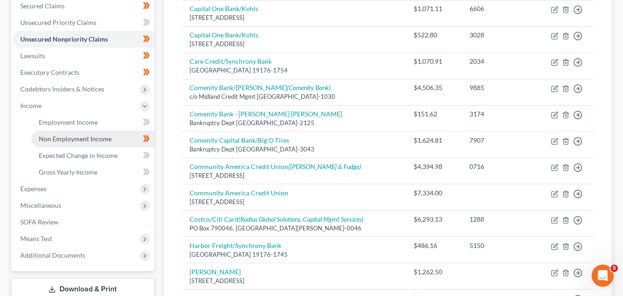
click at [84, 138] on span "Non Employment Income" at bounding box center [75, 139] width 73 height 8
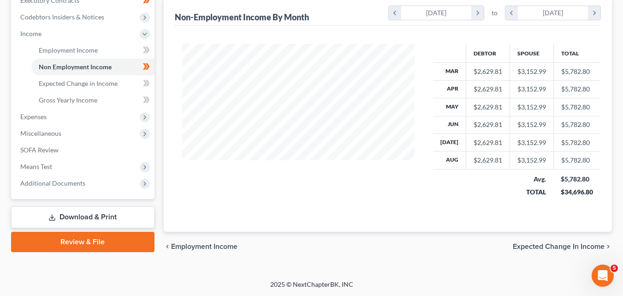
scroll to position [270, 0]
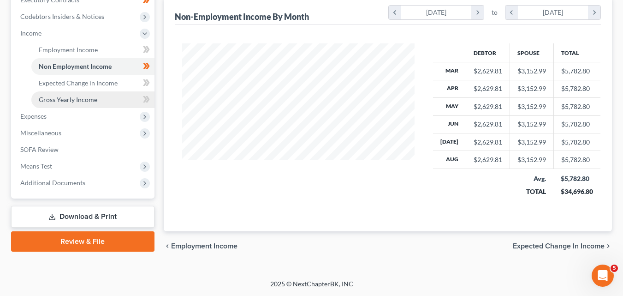
click at [86, 97] on span "Gross Yearly Income" at bounding box center [68, 99] width 59 height 8
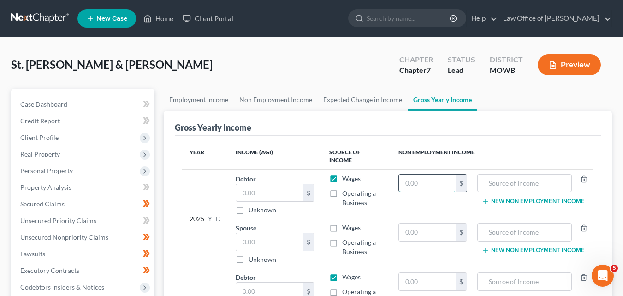
click at [407, 174] on input "text" at bounding box center [427, 183] width 57 height 18
type input "23,668.20"
click at [495, 174] on input "text" at bounding box center [525, 183] width 84 height 18
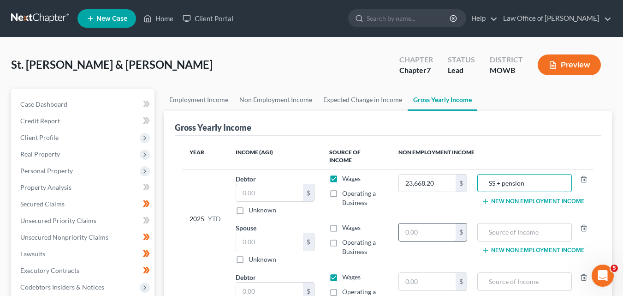
type input "SS + pension"
click at [420, 223] on input "text" at bounding box center [427, 232] width 57 height 18
type input "28,376.91"
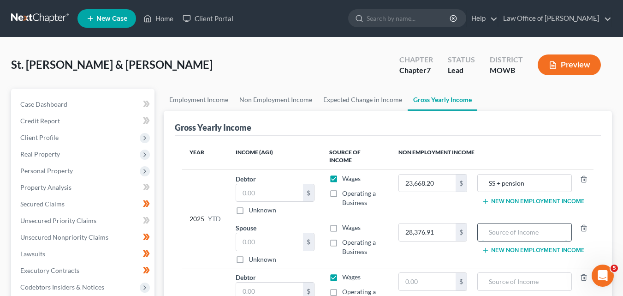
click at [506, 223] on input "text" at bounding box center [525, 232] width 84 height 18
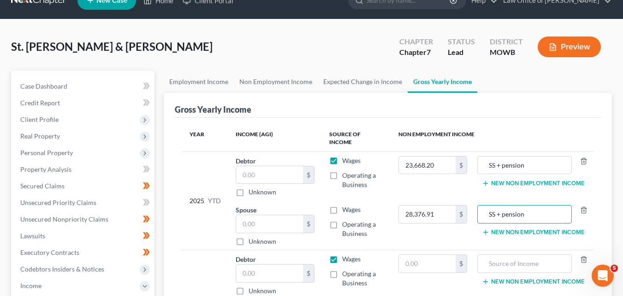
scroll to position [92, 0]
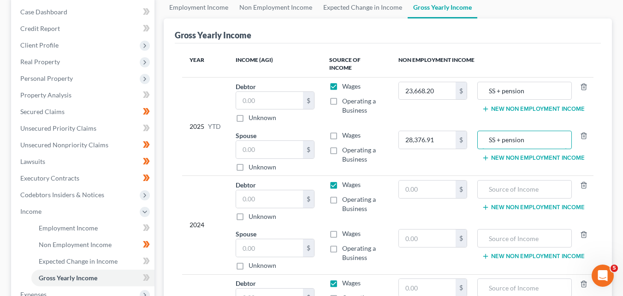
type input "SS + pension"
click at [342, 82] on label "Wages" at bounding box center [351, 86] width 18 height 9
click at [346, 82] on input "Wages" at bounding box center [349, 85] width 6 height 6
checkbox input "false"
drag, startPoint x: 335, startPoint y: 175, endPoint x: 341, endPoint y: 277, distance: 102.1
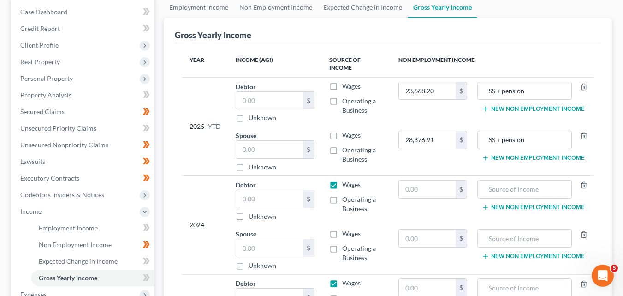
click at [342, 180] on label "Wages" at bounding box center [351, 184] width 18 height 9
click at [346, 180] on input "Wages" at bounding box center [349, 183] width 6 height 6
checkbox input "false"
click at [342, 278] on label "Wages" at bounding box center [351, 282] width 18 height 9
click at [346, 278] on input "Wages" at bounding box center [349, 281] width 6 height 6
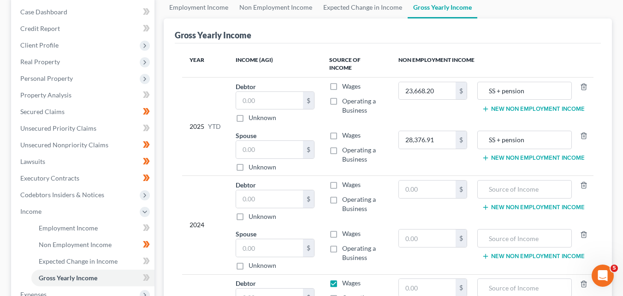
checkbox input "false"
drag, startPoint x: 526, startPoint y: 131, endPoint x: 487, endPoint y: 131, distance: 39.2
click at [487, 131] on input "SS + pension" at bounding box center [525, 140] width 84 height 18
click at [490, 181] on input "text" at bounding box center [525, 189] width 84 height 18
paste input "SS + pension"
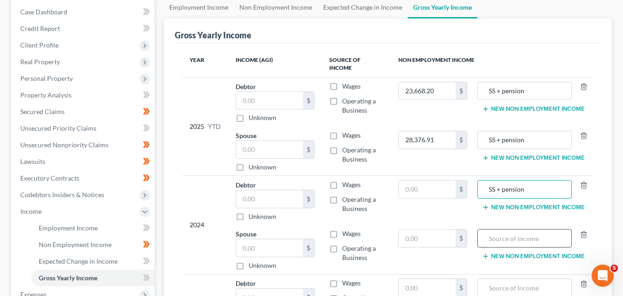
type input "SS + pension"
click at [490, 229] on input "text" at bounding box center [525, 238] width 84 height 18
paste input "SS + pension"
type input "SS + pension"
click at [342, 180] on label "Wages" at bounding box center [351, 184] width 18 height 9
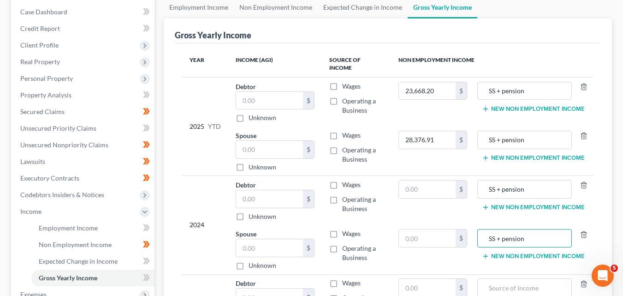
click at [346, 180] on input "Wages" at bounding box center [349, 183] width 6 height 6
checkbox input "true"
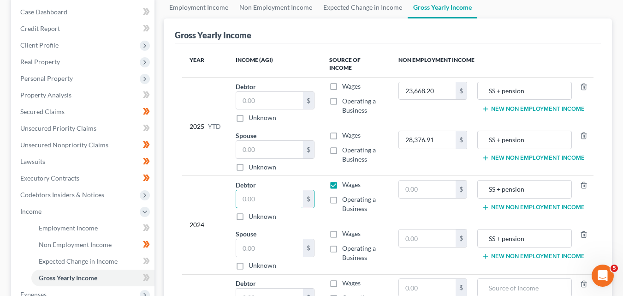
drag, startPoint x: 245, startPoint y: 190, endPoint x: 260, endPoint y: 166, distance: 28.0
click at [245, 190] on input "text" at bounding box center [269, 199] width 67 height 18
click at [410, 180] on input "text" at bounding box center [427, 189] width 57 height 18
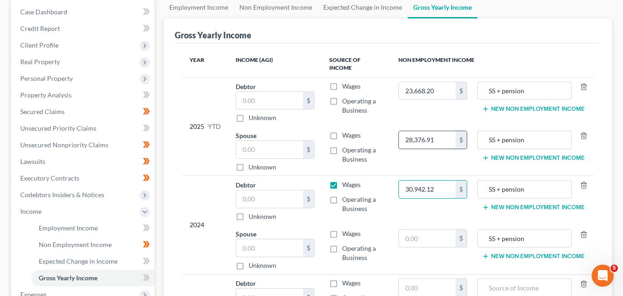
type input "30,942.12"
click at [406, 229] on input "text" at bounding box center [427, 238] width 57 height 18
paste input "28,376.91"
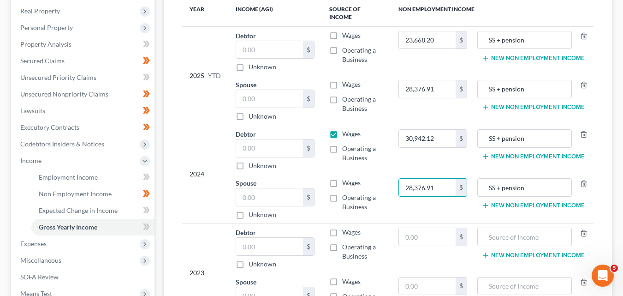
scroll to position [138, 0]
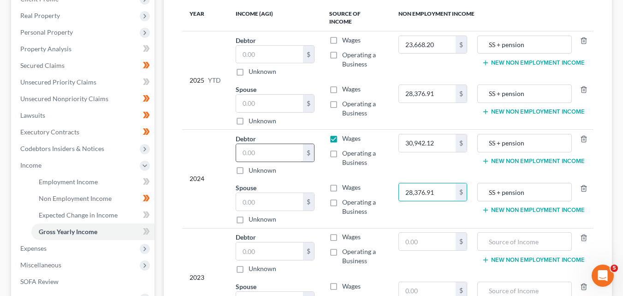
type input "28,376.91"
click at [246, 144] on input "text" at bounding box center [269, 153] width 67 height 18
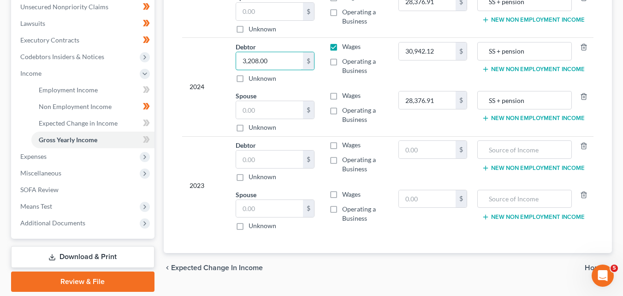
scroll to position [231, 0]
type input "3,208.00"
click at [247, 150] on input "text" at bounding box center [269, 159] width 67 height 18
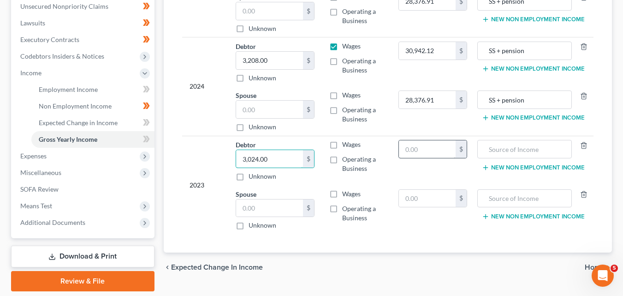
type input "3,024.00"
click at [407, 143] on input "text" at bounding box center [427, 149] width 57 height 18
type input "30,142.00"
click at [409, 191] on input "text" at bounding box center [427, 199] width 57 height 18
type input "36,887.88"
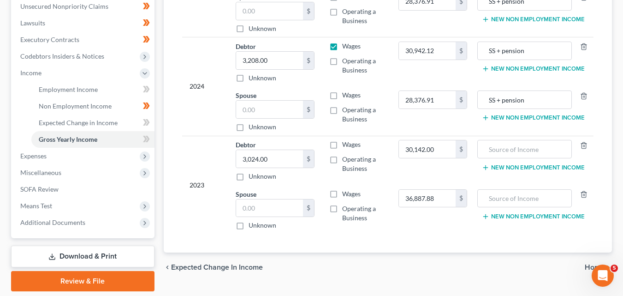
click at [457, 212] on td "36,887.88 $" at bounding box center [433, 209] width 84 height 49
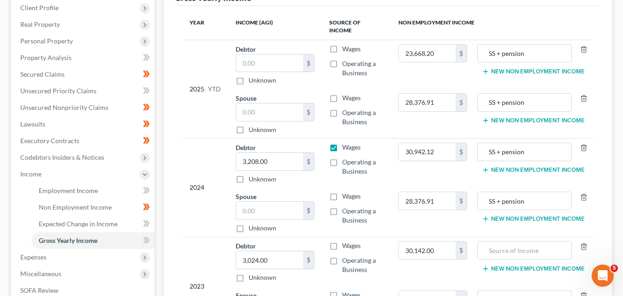
scroll to position [138, 0]
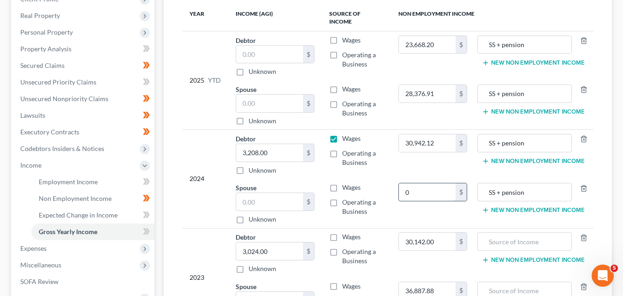
drag, startPoint x: 411, startPoint y: 185, endPoint x: 406, endPoint y: 184, distance: 5.1
click at [406, 184] on input "0" at bounding box center [427, 192] width 57 height 18
click at [408, 183] on input "0" at bounding box center [427, 192] width 57 height 18
click at [257, 193] on input "text" at bounding box center [269, 202] width 67 height 18
click at [405, 183] on input "0" at bounding box center [427, 192] width 57 height 18
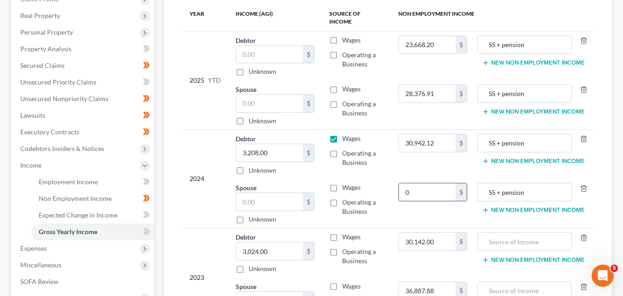
drag, startPoint x: 412, startPoint y: 184, endPoint x: 405, endPoint y: 184, distance: 6.9
click at [405, 184] on input "0" at bounding box center [427, 192] width 57 height 18
click at [407, 183] on input "0" at bounding box center [427, 192] width 57 height 18
click at [405, 183] on input "0" at bounding box center [427, 192] width 57 height 18
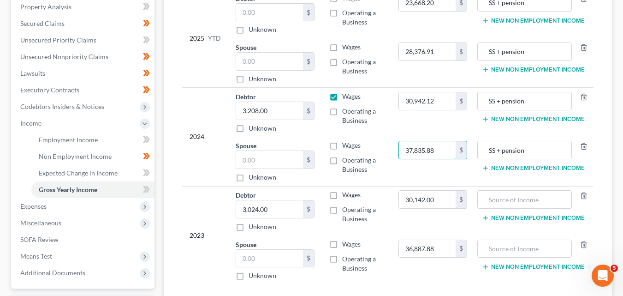
scroll to position [231, 0]
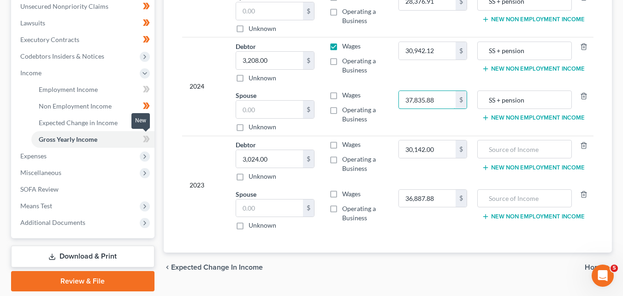
type input "37,835.88"
click at [144, 137] on icon at bounding box center [145, 139] width 4 height 6
click at [148, 138] on icon at bounding box center [147, 139] width 4 height 6
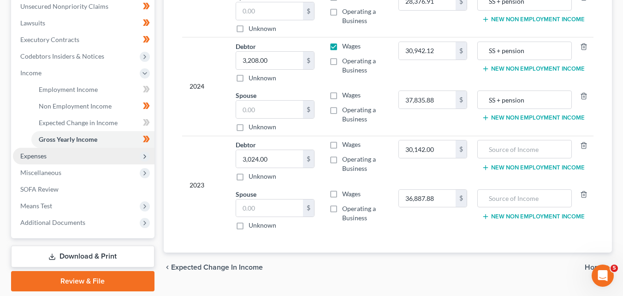
click at [36, 155] on span "Expenses" at bounding box center [33, 156] width 26 height 8
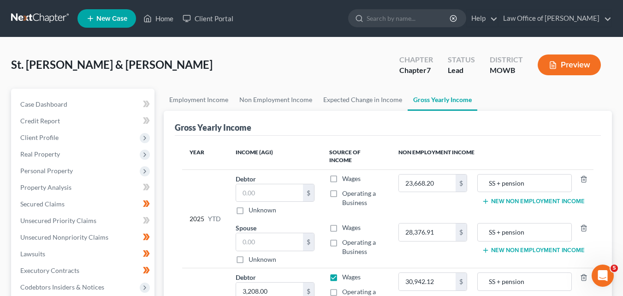
scroll to position [138, 0]
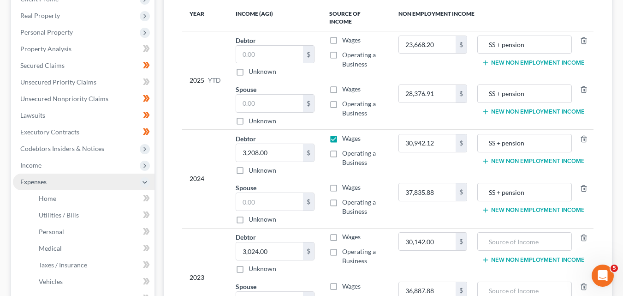
click at [51, 180] on span "Expenses" at bounding box center [84, 181] width 142 height 17
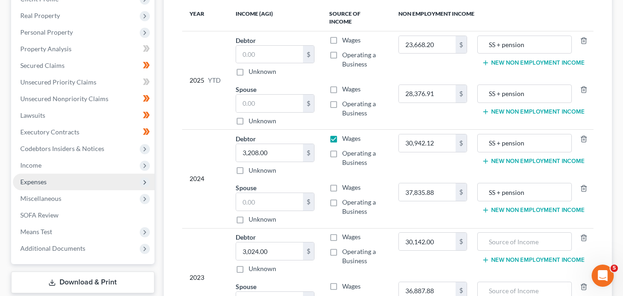
click at [110, 183] on span "Expenses" at bounding box center [84, 181] width 142 height 17
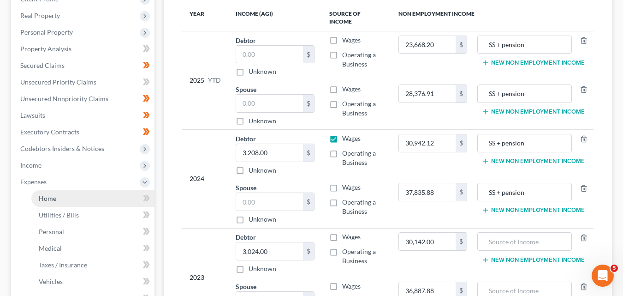
click at [60, 199] on link "Home" at bounding box center [92, 198] width 123 height 17
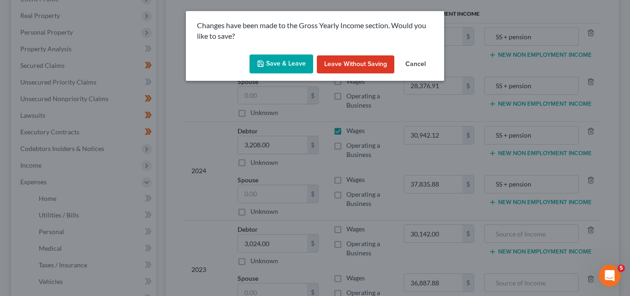
click at [286, 61] on button "Save & Leave" at bounding box center [282, 63] width 64 height 19
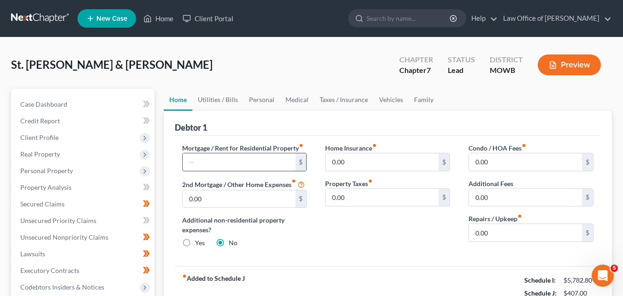
click at [195, 161] on input "text" at bounding box center [239, 162] width 113 height 18
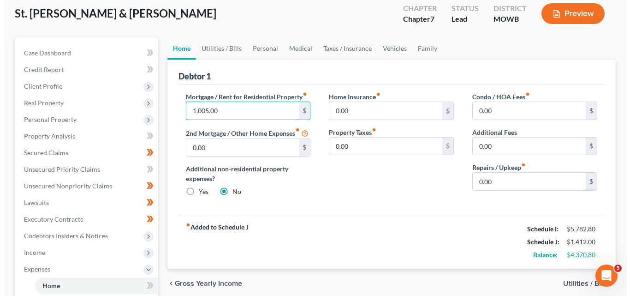
scroll to position [46, 0]
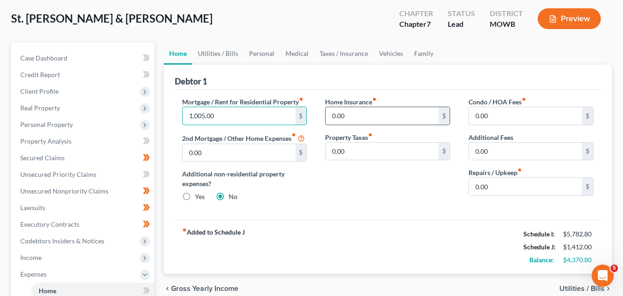
type input "1,005.00"
click at [334, 113] on input "0.00" at bounding box center [382, 116] width 113 height 18
type input "27.74"
click at [215, 54] on link "Utilities / Bills" at bounding box center [217, 53] width 51 height 22
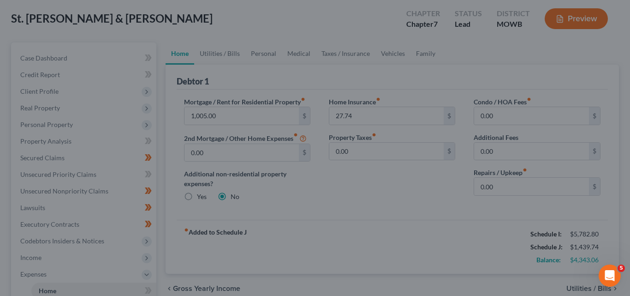
click at [216, 53] on div at bounding box center [315, 148] width 630 height 296
click at [270, 76] on div at bounding box center [315, 148] width 630 height 296
click at [214, 55] on div at bounding box center [315, 148] width 630 height 296
click at [307, 78] on div at bounding box center [315, 148] width 630 height 296
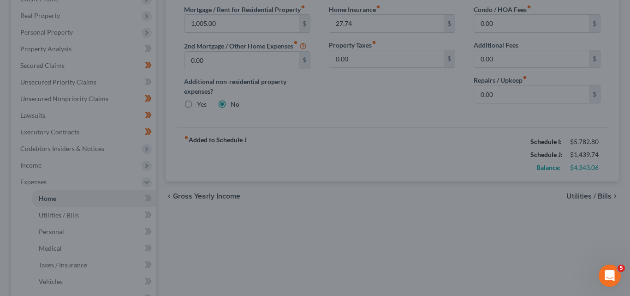
scroll to position [270, 0]
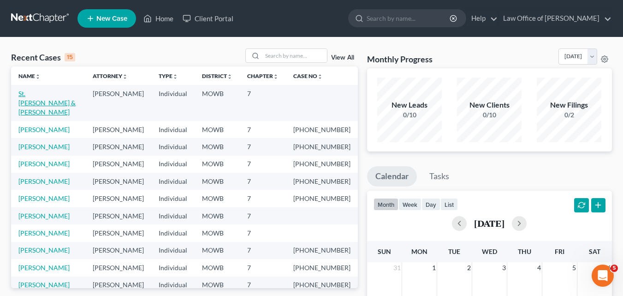
click at [54, 93] on link "St. [PERSON_NAME] & [PERSON_NAME]" at bounding box center [46, 102] width 57 height 26
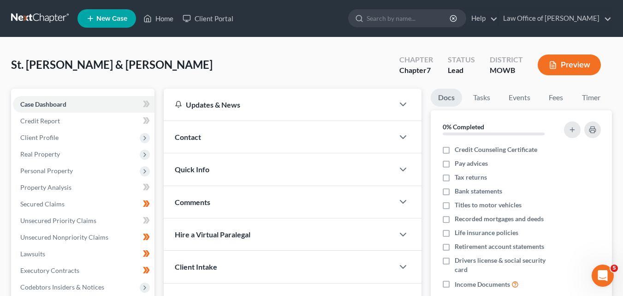
scroll to position [185, 0]
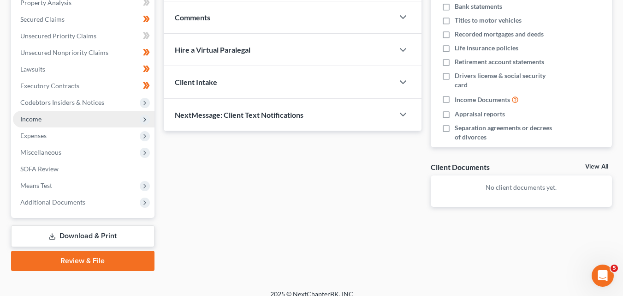
click at [72, 118] on span "Income" at bounding box center [84, 119] width 142 height 17
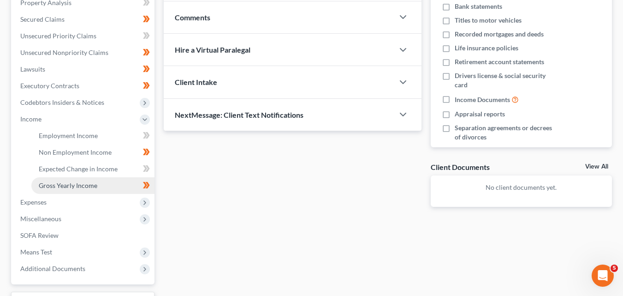
click at [94, 184] on span "Gross Yearly Income" at bounding box center [68, 185] width 59 height 8
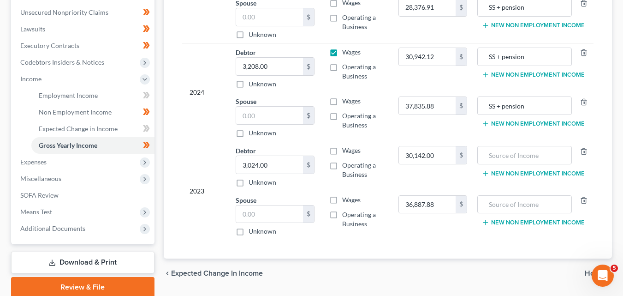
scroll to position [231, 0]
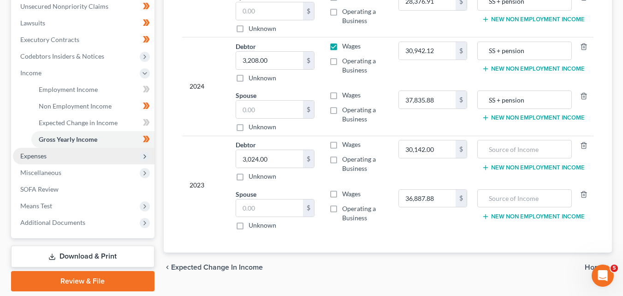
click at [36, 157] on span "Expenses" at bounding box center [33, 156] width 26 height 8
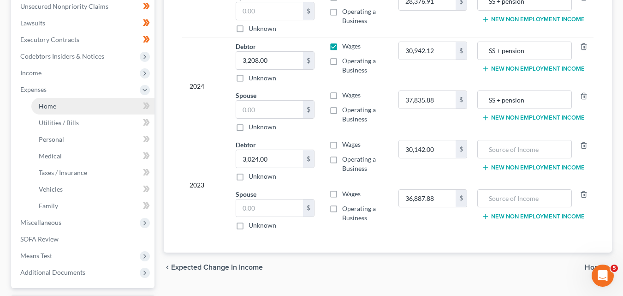
click at [56, 104] on span "Home" at bounding box center [48, 106] width 18 height 8
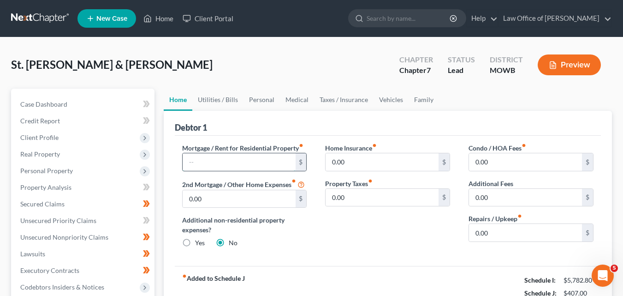
click at [188, 160] on input "text" at bounding box center [239, 162] width 113 height 18
type input "1,005.00"
click at [332, 160] on input "0.00" at bounding box center [382, 162] width 113 height 18
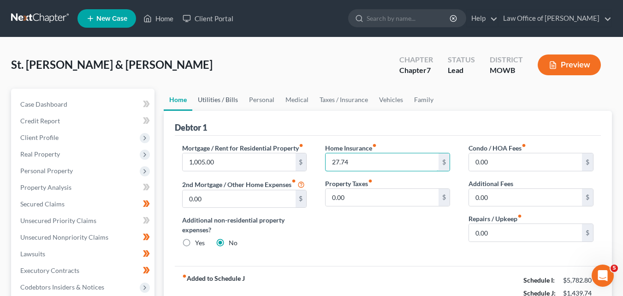
type input "27.74"
click at [214, 100] on link "Utilities / Bills" at bounding box center [217, 100] width 51 height 22
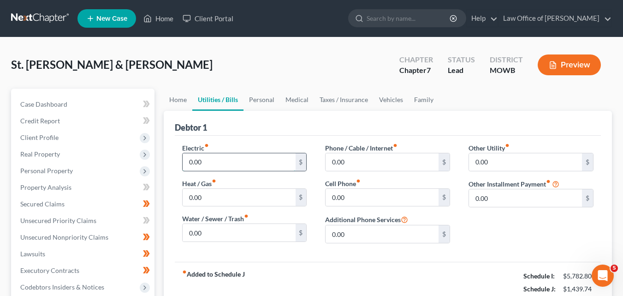
click at [190, 160] on input "0.00" at bounding box center [239, 162] width 113 height 18
type input "117.00"
click at [189, 194] on input "0.00" at bounding box center [239, 198] width 113 height 18
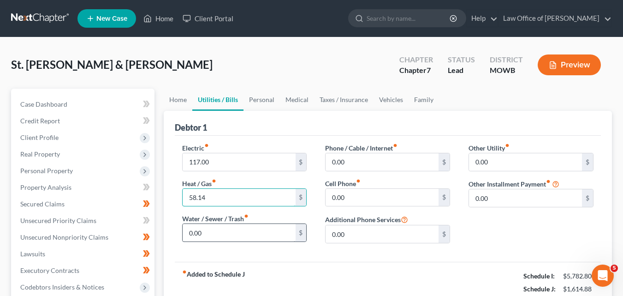
type input "58.14"
click at [190, 232] on input "0.00" at bounding box center [239, 233] width 113 height 18
type input "106.33"
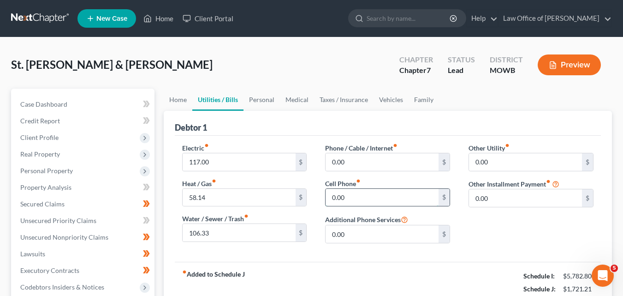
click at [329, 194] on input "0.00" at bounding box center [382, 198] width 113 height 18
type input "249.00"
click at [334, 159] on input "0.00" at bounding box center [382, 162] width 113 height 18
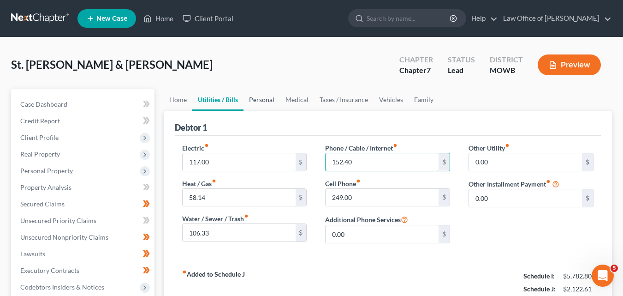
type input "152.40"
click at [259, 99] on link "Personal" at bounding box center [262, 100] width 36 height 22
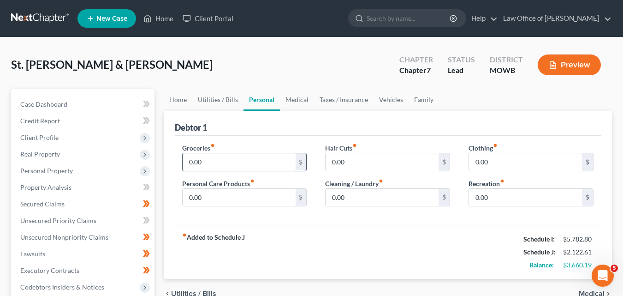
click at [187, 159] on input "0.00" at bounding box center [239, 162] width 113 height 18
type input "600.00"
click at [477, 159] on input "0.00" at bounding box center [525, 162] width 113 height 18
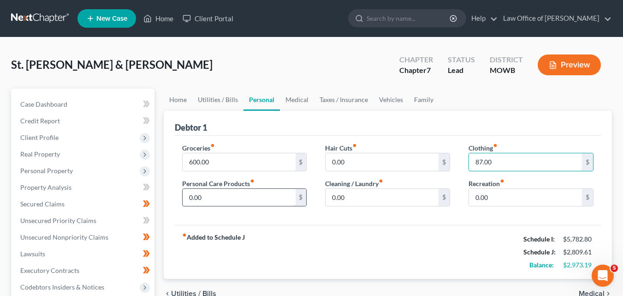
type input "87.00"
click at [187, 195] on input "0.00" at bounding box center [239, 198] width 113 height 18
type input "30.00"
click at [334, 199] on input "0.00" at bounding box center [382, 198] width 113 height 18
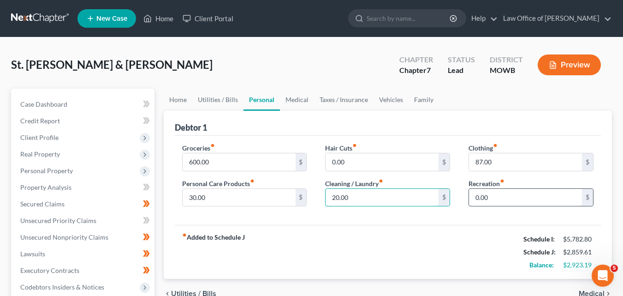
type input "20.00"
click at [474, 197] on input "0.00" at bounding box center [525, 198] width 113 height 18
type input "80.00"
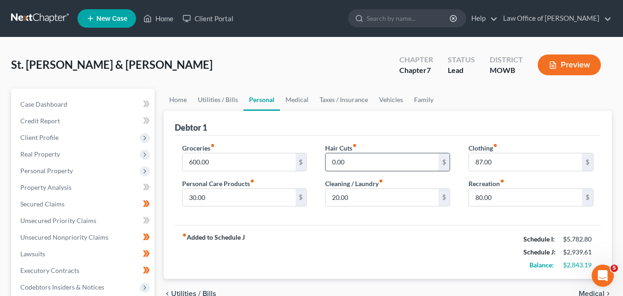
click at [332, 160] on input "0.00" at bounding box center [382, 162] width 113 height 18
type input "25.00"
click at [298, 97] on link "Medical" at bounding box center [297, 100] width 34 height 22
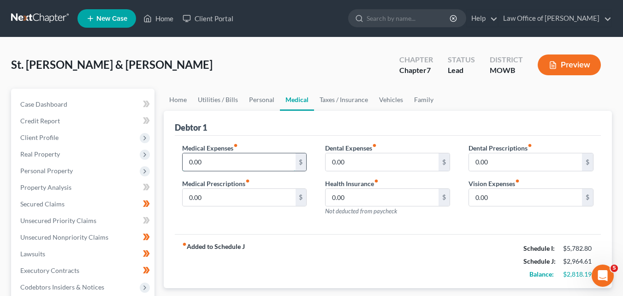
click at [189, 159] on input "0.00" at bounding box center [239, 162] width 113 height 18
click at [190, 198] on input "0.00" at bounding box center [239, 198] width 113 height 18
type input "250.00"
click at [190, 159] on input "0.00" at bounding box center [239, 162] width 113 height 18
click at [329, 160] on input "0.00" at bounding box center [382, 162] width 113 height 18
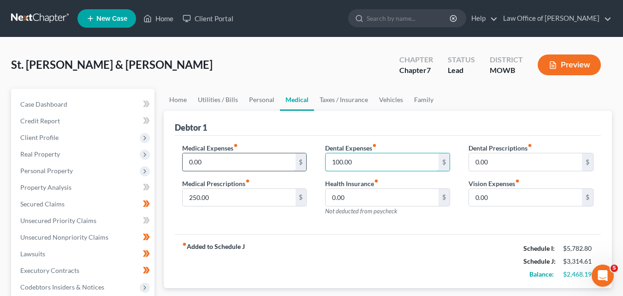
type input "100.00"
click at [188, 161] on input "0.00" at bounding box center [239, 162] width 113 height 18
type input "100.00"
click at [333, 98] on link "Taxes / Insurance" at bounding box center [344, 100] width 60 height 22
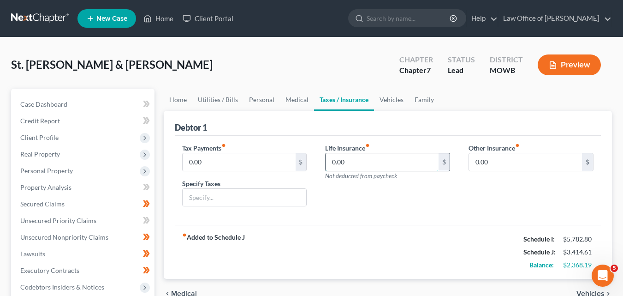
click at [334, 160] on input "0.00" at bounding box center [382, 162] width 113 height 18
type input "185.78"
click at [203, 198] on input "text" at bounding box center [245, 198] width 124 height 18
type input "Personal property tax"
click at [188, 162] on input "0.00" at bounding box center [239, 162] width 113 height 18
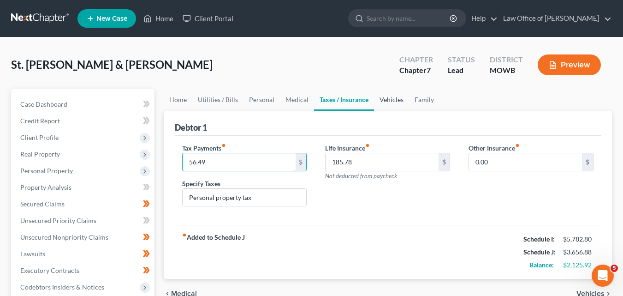
type input "56.49"
click at [392, 101] on link "Vehicles" at bounding box center [391, 100] width 35 height 22
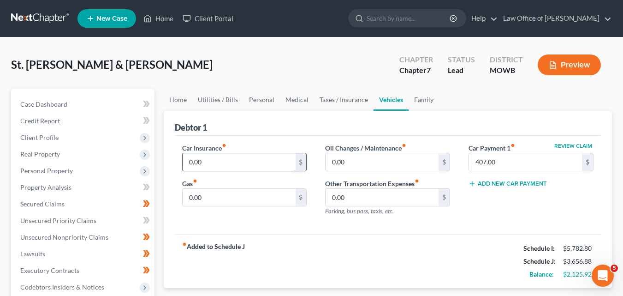
click at [190, 162] on input "0.00" at bounding box center [239, 162] width 113 height 18
type input "535.69"
drag, startPoint x: 332, startPoint y: 161, endPoint x: 329, endPoint y: 155, distance: 6.4
click at [332, 160] on input "0.00" at bounding box center [382, 162] width 113 height 18
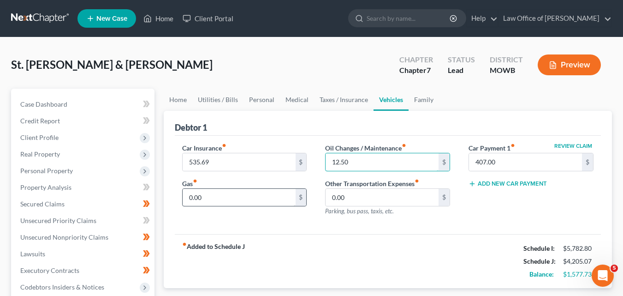
type input "12.50"
click at [188, 195] on input "0.00" at bounding box center [239, 198] width 113 height 18
type input "50.00"
click at [258, 100] on link "Personal" at bounding box center [262, 100] width 36 height 22
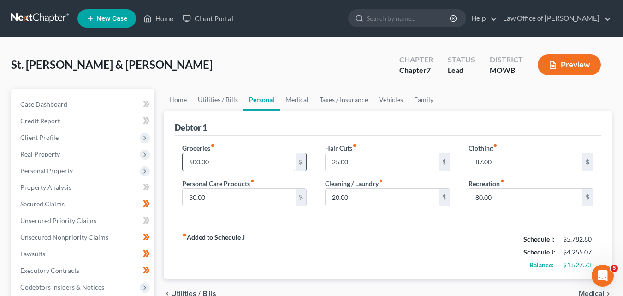
click at [189, 159] on input "600.00" at bounding box center [239, 162] width 113 height 18
type input "1,000.00"
click at [342, 249] on div "fiber_manual_record Added to Schedule J Schedule I: $5,782.80 Schedule J: $4,65…" at bounding box center [388, 252] width 426 height 54
click at [425, 99] on link "Family" at bounding box center [424, 100] width 30 height 22
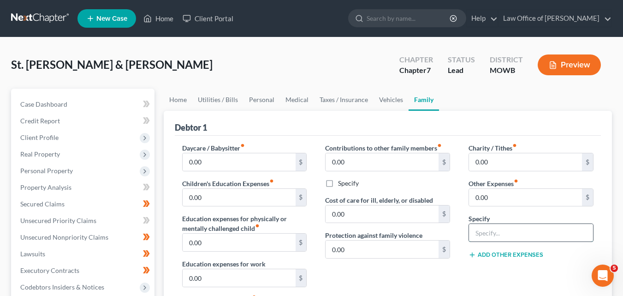
click at [486, 234] on input "text" at bounding box center [531, 233] width 124 height 18
type input "Pet expenses"
click at [476, 194] on input "0.00" at bounding box center [525, 198] width 113 height 18
type input "200.00"
click at [523, 233] on input "Pet expenses" at bounding box center [531, 233] width 124 height 18
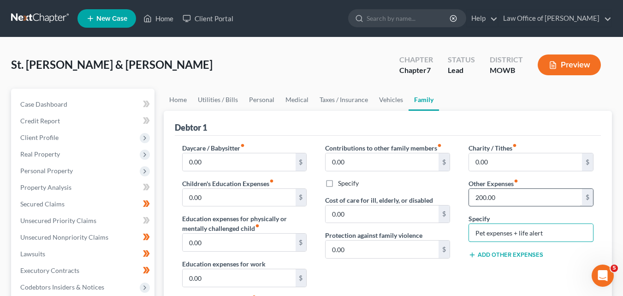
type input "Pet expenses + life alert"
click at [481, 192] on input "200.00" at bounding box center [525, 198] width 113 height 18
type input "226.00"
click at [177, 99] on link "Home" at bounding box center [178, 100] width 29 height 22
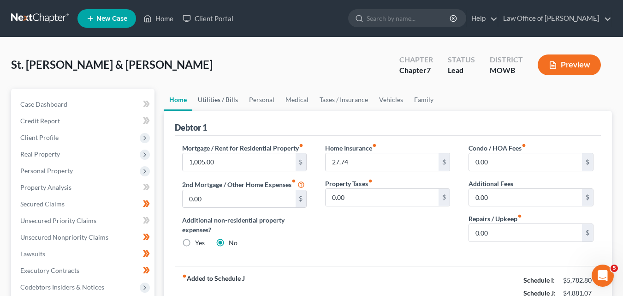
click at [216, 101] on link "Utilities / Bills" at bounding box center [217, 100] width 51 height 22
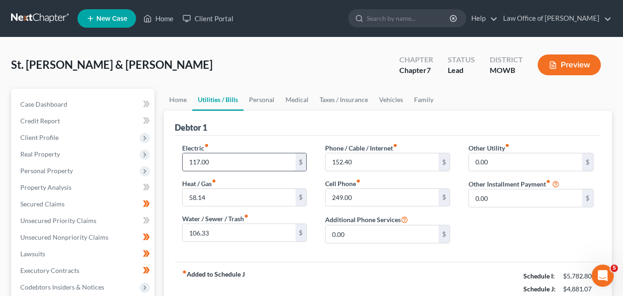
click at [209, 160] on input "117.00" at bounding box center [239, 162] width 113 height 18
type input "180.00"
click at [205, 197] on input "58.14" at bounding box center [239, 198] width 113 height 18
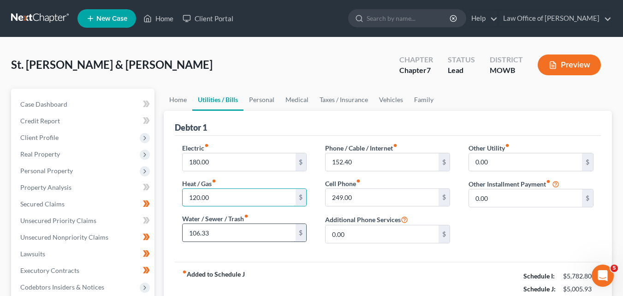
type input "120.00"
click at [197, 232] on input "106.33" at bounding box center [239, 233] width 113 height 18
click at [197, 231] on input "106.33" at bounding box center [239, 233] width 113 height 18
type input "109.33"
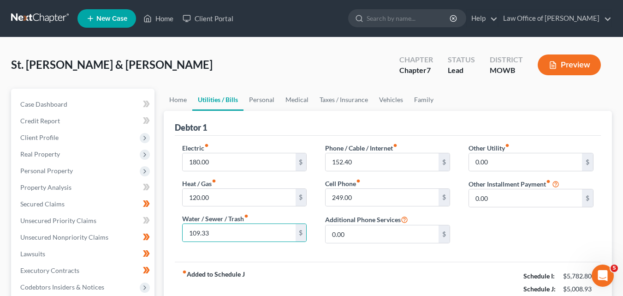
click at [312, 140] on div "Electric fiber_manual_record 180.00 $ Heat / Gas fiber_manual_record 120.00 $ W…" at bounding box center [388, 199] width 426 height 126
click at [256, 99] on link "Personal" at bounding box center [262, 100] width 36 height 22
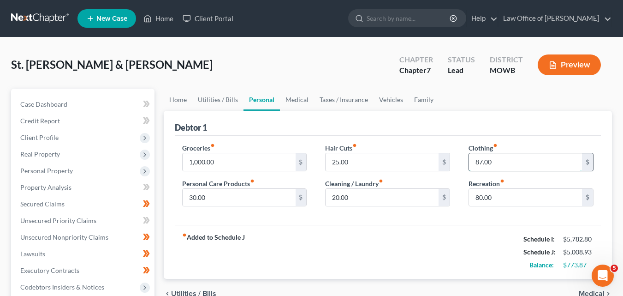
click at [477, 162] on input "87.00" at bounding box center [525, 162] width 113 height 18
type input "90."
click at [261, 224] on div "Groceries fiber_manual_record 1,000.00 $ Personal Care Products fiber_manual_re…" at bounding box center [388, 180] width 426 height 89
click at [333, 196] on input "20.00" at bounding box center [382, 198] width 113 height 18
type input "35.00"
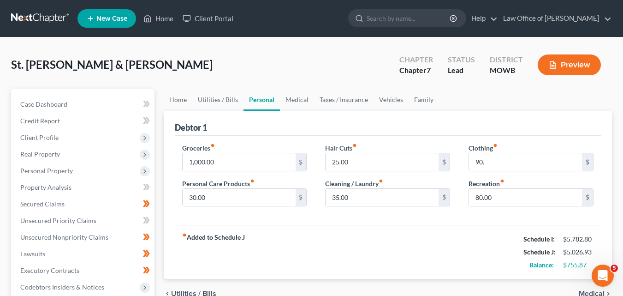
click at [414, 240] on div "fiber_manual_record Added to Schedule J Schedule I: $5,782.80 Schedule J: $5,02…" at bounding box center [388, 252] width 426 height 54
click at [295, 100] on link "Medical" at bounding box center [297, 100] width 34 height 22
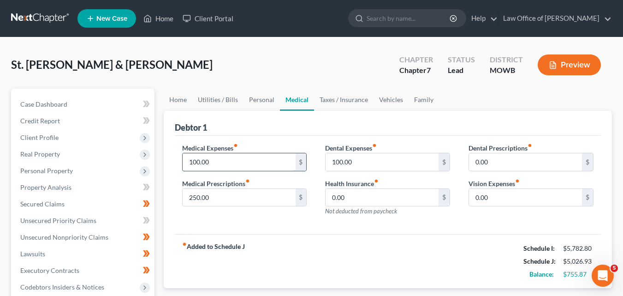
click at [209, 160] on input "100.00" at bounding box center [239, 162] width 113 height 18
type input "50.00"
click at [311, 123] on div "Debtor 1" at bounding box center [388, 123] width 426 height 25
click at [329, 100] on link "Taxes / Insurance" at bounding box center [344, 100] width 60 height 22
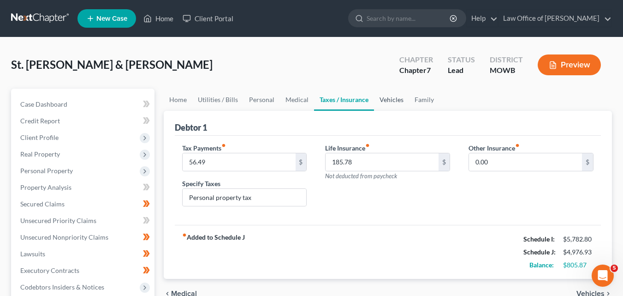
click at [388, 98] on link "Vehicles" at bounding box center [391, 100] width 35 height 22
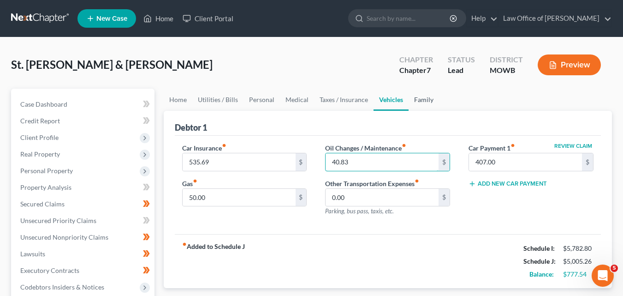
type input "40.83"
click at [421, 100] on link "Family" at bounding box center [424, 100] width 30 height 22
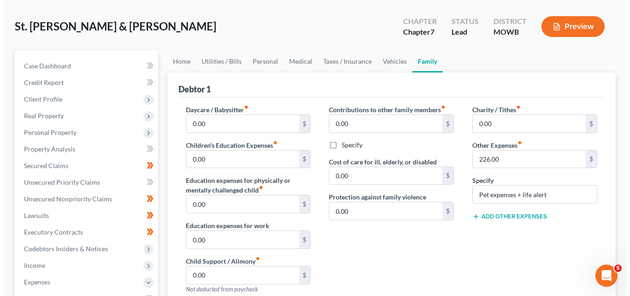
scroll to position [46, 0]
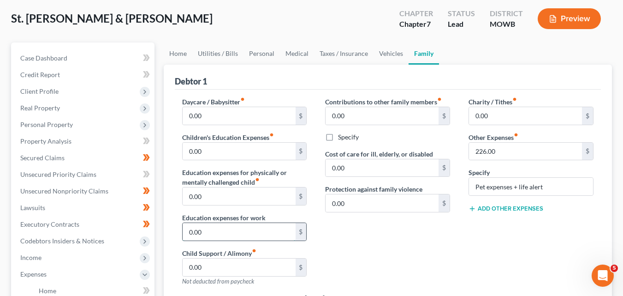
click at [190, 231] on input "0.00" at bounding box center [239, 232] width 113 height 18
click at [368, 239] on div "Contributions to other family members fiber_manual_record 0.00 $ Specify Cost o…" at bounding box center [387, 195] width 143 height 196
click at [189, 230] on input "0.00" at bounding box center [239, 232] width 113 height 18
type input "52.00"
click at [354, 231] on div "Contributions to other family members fiber_manual_record 0.00 $ Specify Cost o…" at bounding box center [387, 195] width 143 height 196
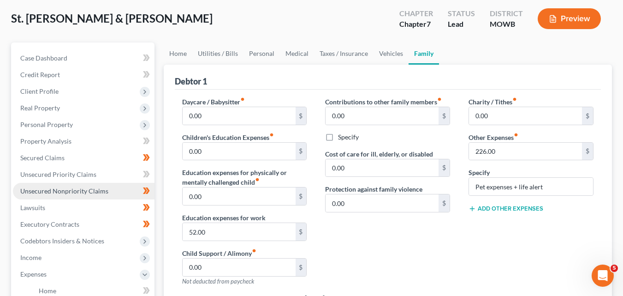
click at [92, 190] on span "Unsecured Nonpriority Claims" at bounding box center [64, 191] width 88 height 8
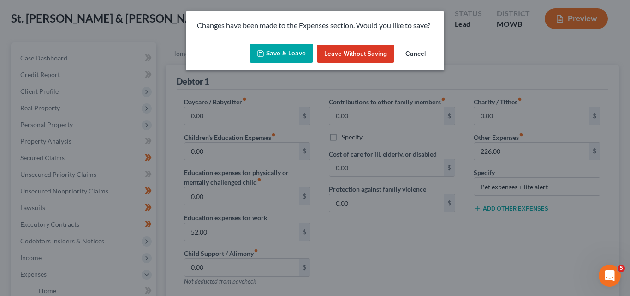
click at [288, 50] on button "Save & Leave" at bounding box center [282, 53] width 64 height 19
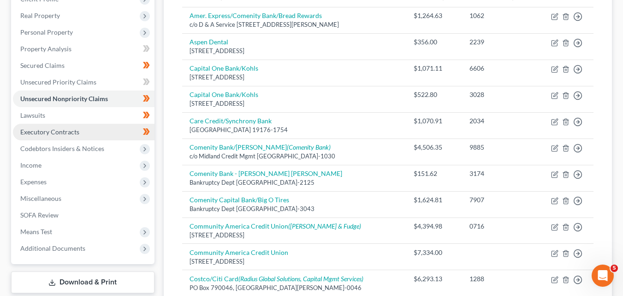
scroll to position [277, 0]
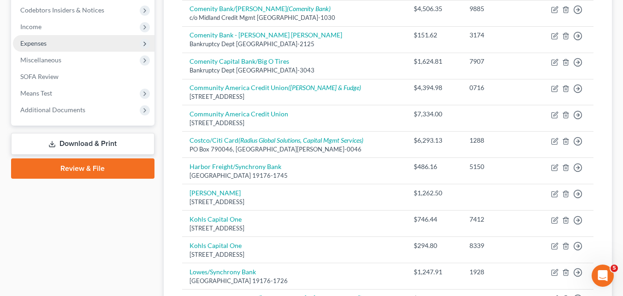
click at [56, 42] on span "Expenses" at bounding box center [84, 43] width 142 height 17
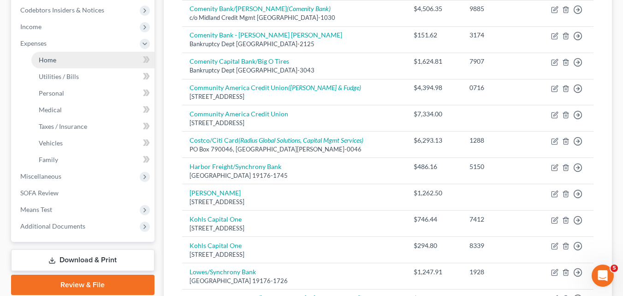
click at [51, 61] on span "Home" at bounding box center [48, 60] width 18 height 8
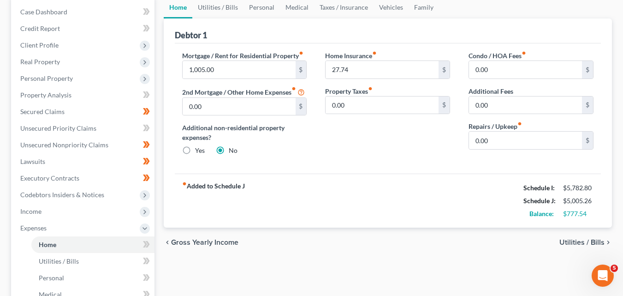
scroll to position [46, 0]
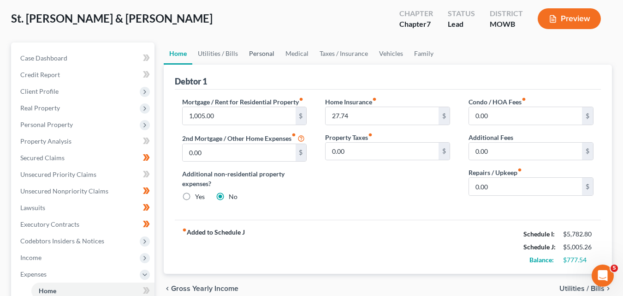
click at [260, 55] on link "Personal" at bounding box center [262, 53] width 36 height 22
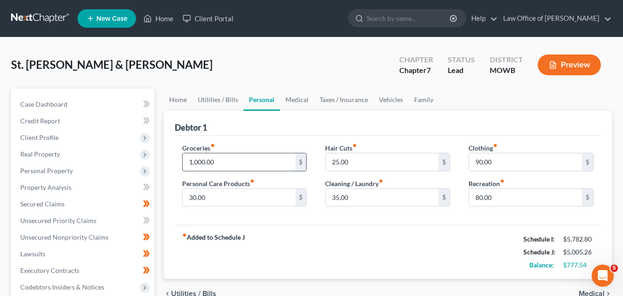
click at [194, 160] on input "1,000.00" at bounding box center [239, 162] width 113 height 18
type input "1,200.00"
click at [308, 126] on div "Debtor 1" at bounding box center [388, 123] width 426 height 25
click at [418, 101] on link "Family" at bounding box center [424, 100] width 30 height 22
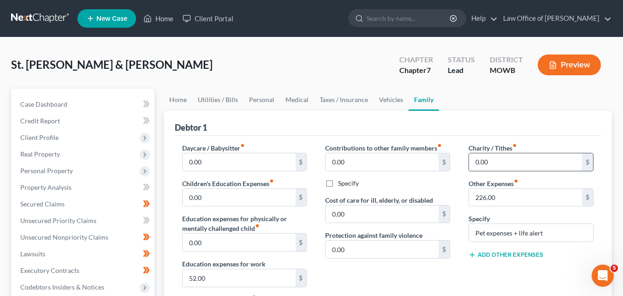
click at [476, 163] on input "0.00" at bounding box center [525, 162] width 113 height 18
type input "170.00"
click at [306, 115] on div "Debtor 1" at bounding box center [388, 123] width 426 height 25
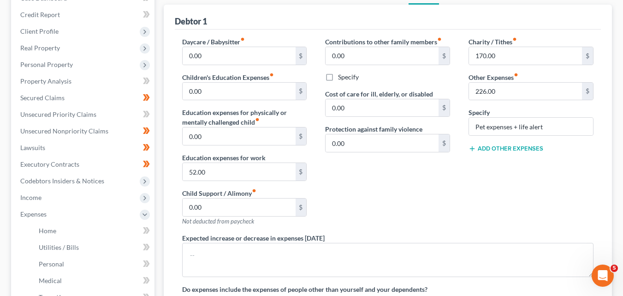
scroll to position [92, 0]
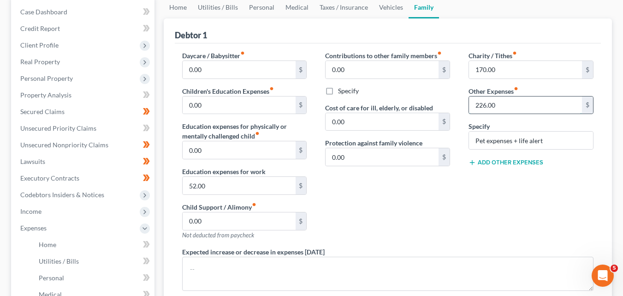
click at [481, 104] on input "226.00" at bounding box center [525, 105] width 113 height 18
type input "0"
type input "250.00"
click at [561, 139] on input "Pet expenses + life alert" at bounding box center [531, 140] width 124 height 18
type input "Pet expenses + life alert + Sirius XM"
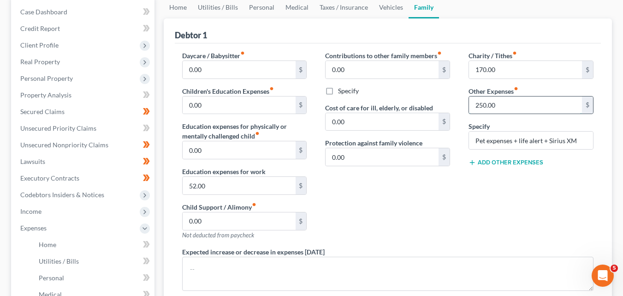
click at [484, 104] on input "250.00" at bounding box center [525, 105] width 113 height 18
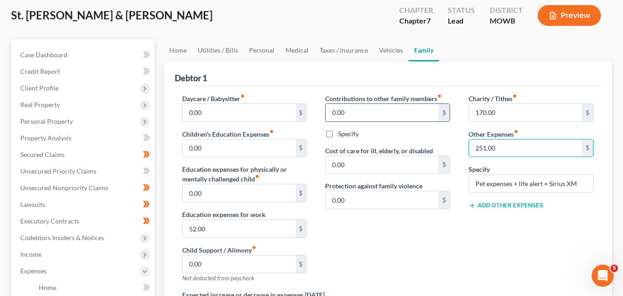
scroll to position [0, 0]
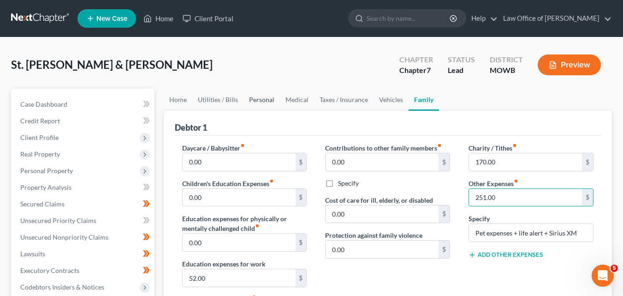
type input "251.00"
click at [260, 100] on link "Personal" at bounding box center [262, 100] width 36 height 22
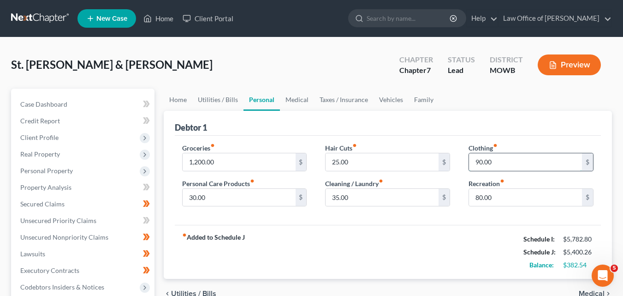
click at [477, 161] on input "90.00" at bounding box center [525, 162] width 113 height 18
type input "190,000"
click at [414, 119] on div "Debtor 1" at bounding box center [388, 123] width 426 height 25
click at [415, 120] on div "Debtor 1" at bounding box center [388, 123] width 426 height 25
type input "190.00"
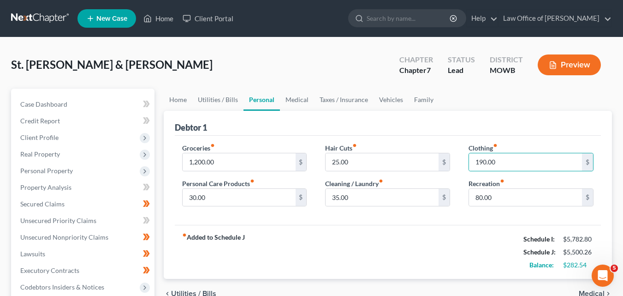
click at [410, 223] on div "Groceries fiber_manual_record 1,200.00 $ Personal Care Products fiber_manual_re…" at bounding box center [388, 180] width 426 height 89
click at [298, 98] on link "Medical" at bounding box center [297, 100] width 34 height 22
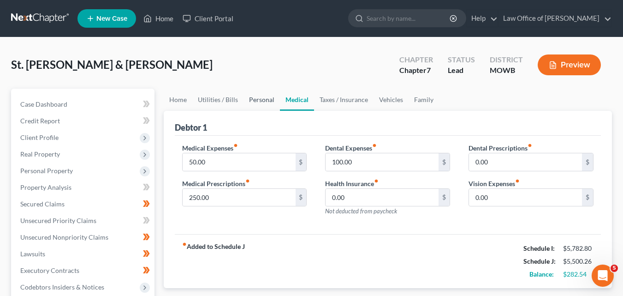
click at [259, 100] on link "Personal" at bounding box center [262, 100] width 36 height 22
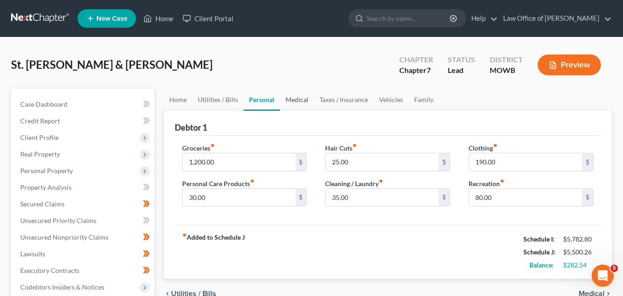
click at [297, 99] on link "Medical" at bounding box center [297, 100] width 34 height 22
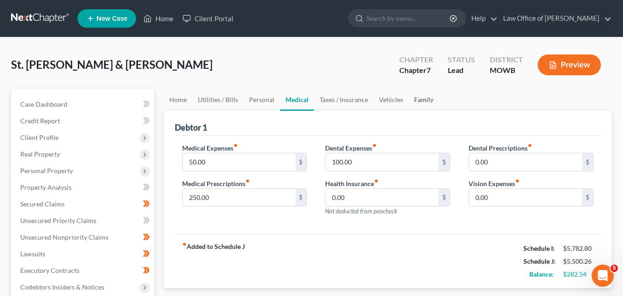
click at [418, 99] on link "Family" at bounding box center [424, 100] width 30 height 22
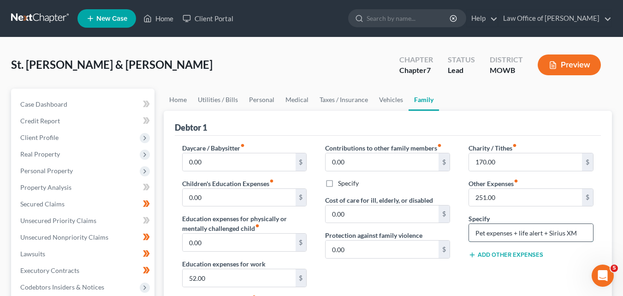
click at [584, 230] on input "Pet expenses + life alert + Sirius XM" at bounding box center [531, 233] width 124 height 18
type input "Pet expenses + life alert + Sirius XM + lawn care"
click at [479, 195] on input "251.00" at bounding box center [525, 198] width 113 height 18
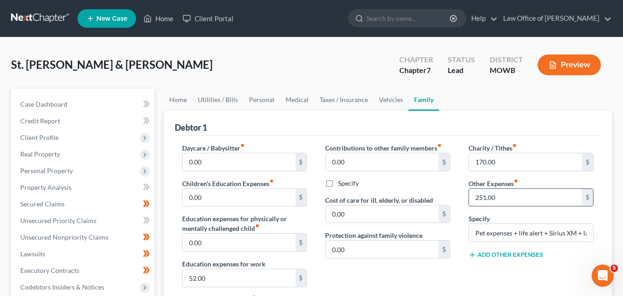
click at [479, 195] on input "251.00" at bounding box center [525, 198] width 113 height 18
click at [453, 194] on div "Contributions to other family members fiber_manual_record 0.00 $ Specify Cost o…" at bounding box center [387, 241] width 143 height 196
click at [475, 195] on input "251.00" at bounding box center [525, 198] width 113 height 18
type input "371.00"
click at [423, 264] on div "Contributions to other family members fiber_manual_record 0.00 $ Specify Cost o…" at bounding box center [387, 241] width 143 height 196
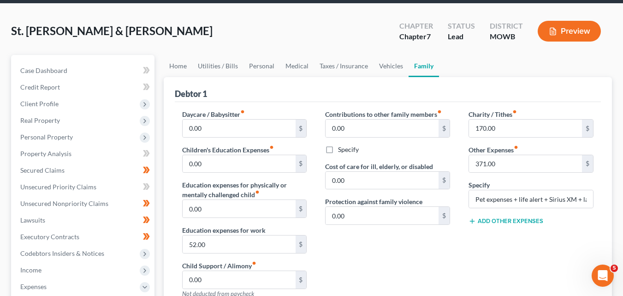
scroll to position [46, 0]
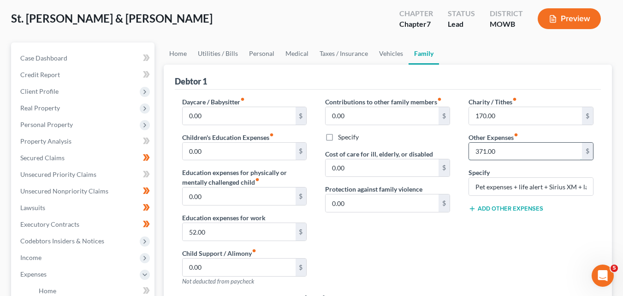
click at [477, 149] on input "371.00" at bounding box center [525, 152] width 113 height 18
type input "400.00"
click at [419, 239] on div "Contributions to other family members fiber_manual_record 0.00 $ Specify Cost o…" at bounding box center [387, 195] width 143 height 196
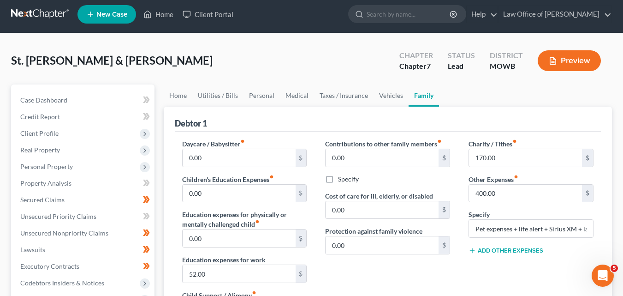
scroll to position [0, 0]
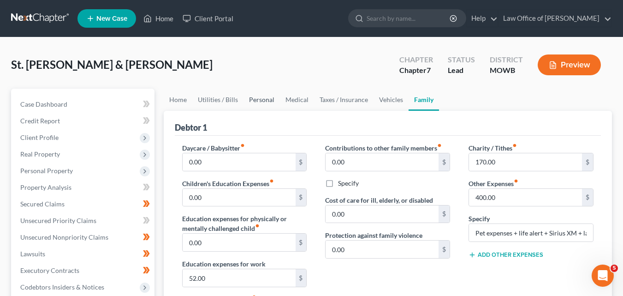
click at [256, 99] on link "Personal" at bounding box center [262, 100] width 36 height 22
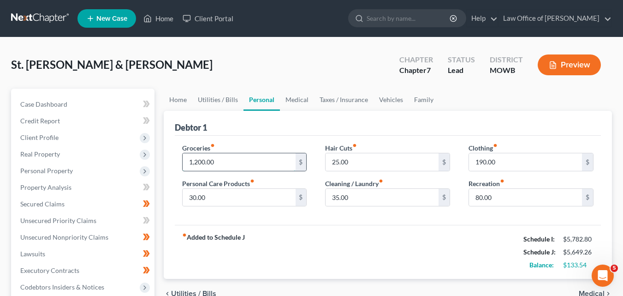
click at [198, 160] on input "1,200.00" at bounding box center [239, 162] width 113 height 18
type input "1,275.00"
click at [298, 233] on div "fiber_manual_record Added to Schedule J Schedule I: $5,782.80 Schedule J: $5,72…" at bounding box center [388, 252] width 426 height 54
click at [217, 159] on input "1,275.00" at bounding box center [239, 162] width 113 height 18
drag, startPoint x: 220, startPoint y: 160, endPoint x: 299, endPoint y: 215, distance: 96.9
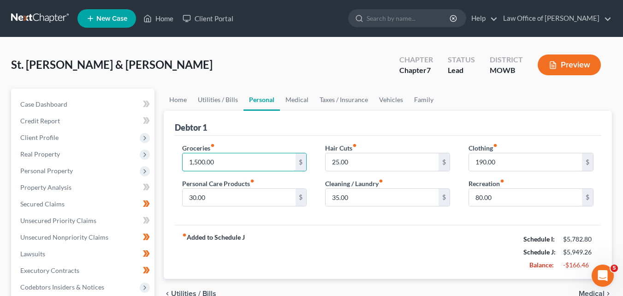
click at [201, 157] on input "1,500.00" at bounding box center [239, 162] width 113 height 18
type input "1,500.00"
click at [260, 249] on div "fiber_manual_record Added to Schedule J Schedule I: $5,782.80 Schedule J: $5,94…" at bounding box center [388, 252] width 426 height 54
click at [217, 159] on input "1,500.00" at bounding box center [239, 162] width 113 height 18
click at [313, 242] on div "fiber_manual_record Added to Schedule J Schedule I: $5,782.80 Schedule J: $5,72…" at bounding box center [388, 252] width 426 height 54
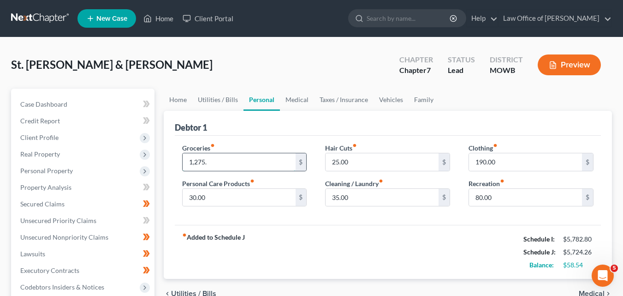
click at [207, 160] on input "1,275." at bounding box center [239, 162] width 113 height 18
click at [214, 163] on input "1,275." at bounding box center [239, 162] width 113 height 18
click at [212, 163] on input "1,275." at bounding box center [239, 162] width 113 height 18
type input "1,275.00"
click at [291, 134] on div "Debtor 1" at bounding box center [388, 123] width 426 height 25
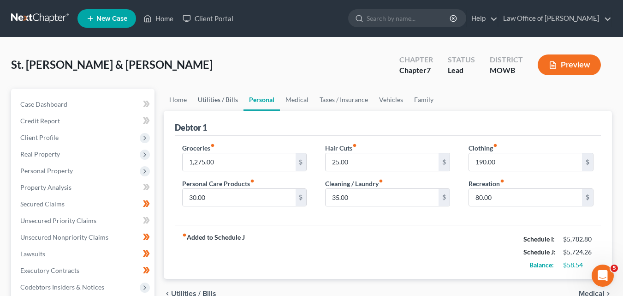
click at [217, 103] on link "Utilities / Bills" at bounding box center [217, 100] width 51 height 22
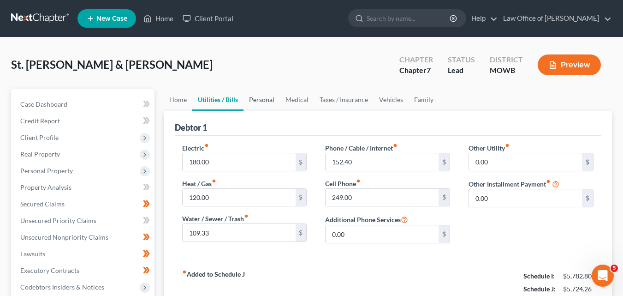
click at [261, 100] on link "Personal" at bounding box center [262, 100] width 36 height 22
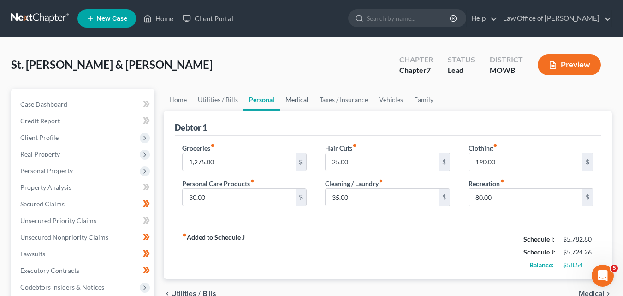
click at [297, 101] on link "Medical" at bounding box center [297, 100] width 34 height 22
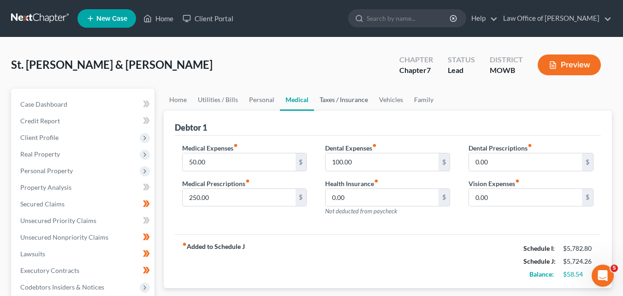
click at [339, 99] on link "Taxes / Insurance" at bounding box center [344, 100] width 60 height 22
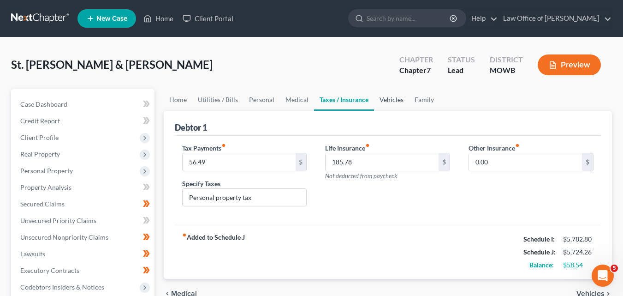
click at [391, 100] on link "Vehicles" at bounding box center [391, 100] width 35 height 22
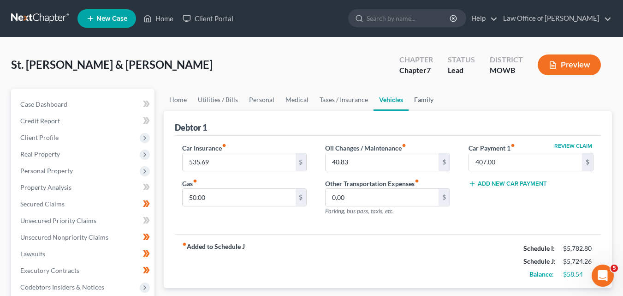
click at [421, 100] on link "Family" at bounding box center [424, 100] width 30 height 22
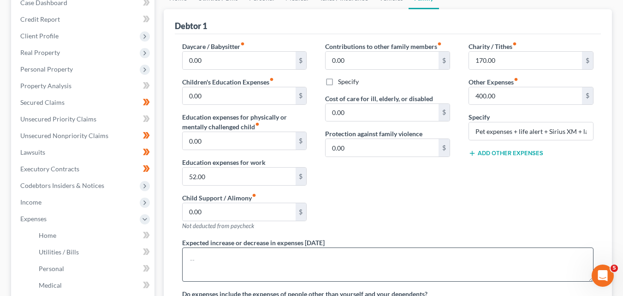
scroll to position [231, 0]
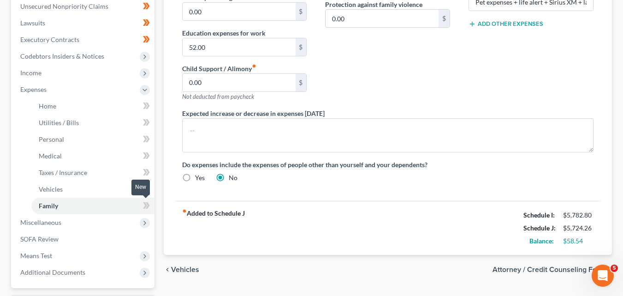
click at [144, 207] on icon at bounding box center [145, 205] width 4 height 6
click at [150, 205] on span at bounding box center [146, 207] width 16 height 14
click at [144, 190] on icon at bounding box center [145, 188] width 4 height 6
click at [148, 189] on icon at bounding box center [147, 188] width 4 height 6
click at [144, 173] on icon at bounding box center [146, 173] width 7 height 12
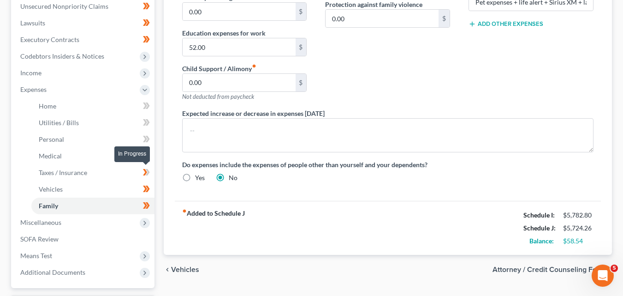
click at [148, 171] on icon at bounding box center [147, 172] width 4 height 6
click at [144, 153] on icon at bounding box center [145, 155] width 4 height 6
click at [149, 155] on icon at bounding box center [147, 155] width 4 height 6
click at [144, 138] on icon at bounding box center [146, 139] width 7 height 12
click at [149, 137] on icon at bounding box center [146, 139] width 7 height 12
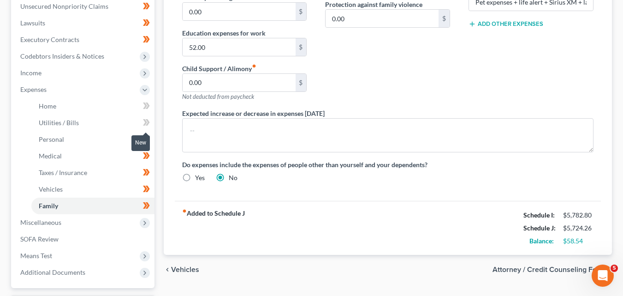
click at [144, 122] on icon at bounding box center [146, 123] width 7 height 12
click at [148, 121] on icon at bounding box center [147, 122] width 4 height 6
click at [145, 105] on icon at bounding box center [145, 105] width 4 height 6
click at [149, 106] on icon at bounding box center [147, 105] width 4 height 6
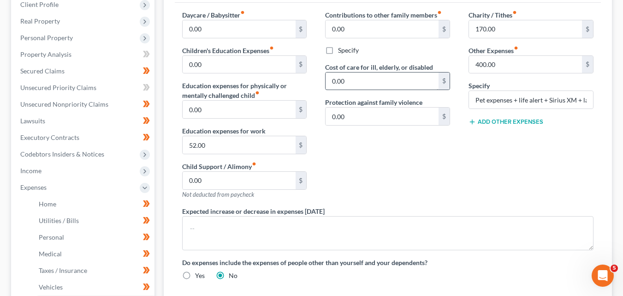
scroll to position [0, 0]
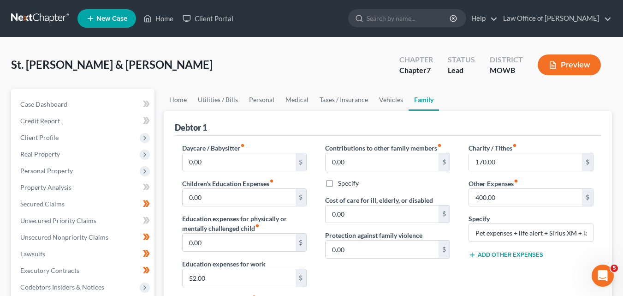
click at [569, 63] on button "Preview" at bounding box center [569, 64] width 63 height 21
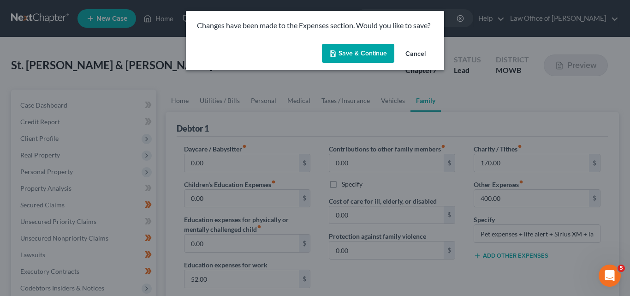
click at [357, 54] on button "Save & Continue" at bounding box center [358, 53] width 72 height 19
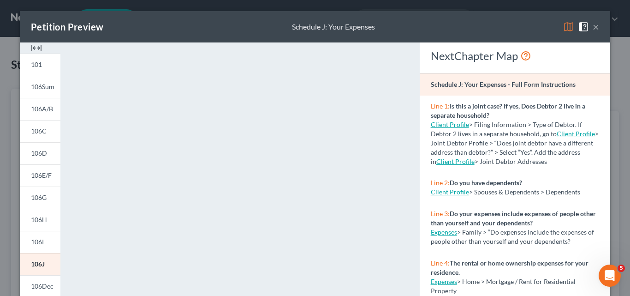
click at [593, 25] on button "×" at bounding box center [596, 26] width 6 height 11
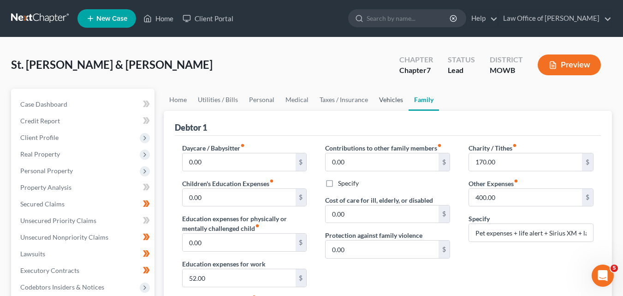
click at [389, 101] on link "Vehicles" at bounding box center [391, 100] width 35 height 22
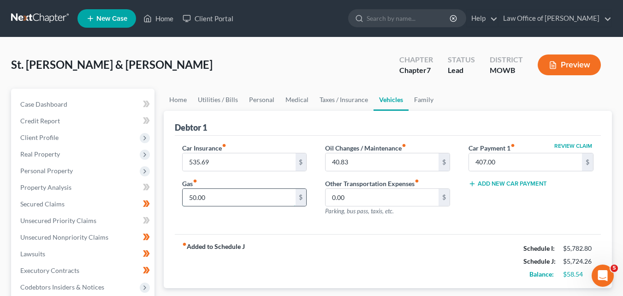
click at [190, 197] on input "50.00" at bounding box center [239, 198] width 113 height 18
type input "75.00"
click at [268, 221] on div "Car Insurance fiber_manual_record 535.69 $ Gas fiber_manual_record 75.00 $" at bounding box center [244, 183] width 143 height 80
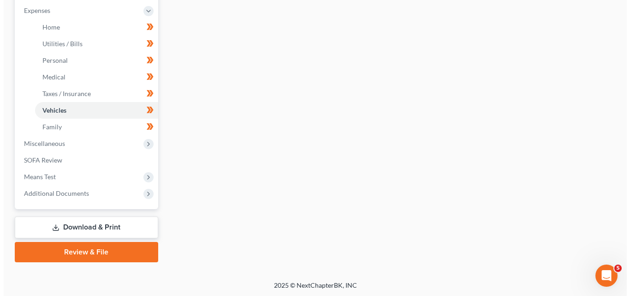
scroll to position [311, 0]
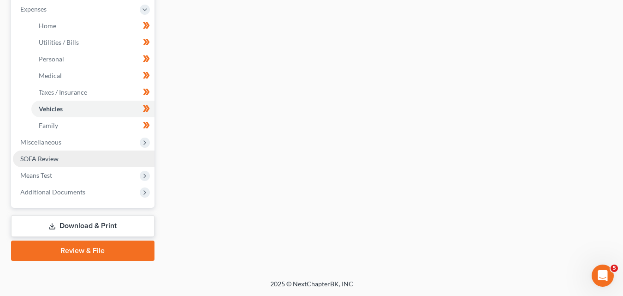
click at [53, 157] on span "SOFA Review" at bounding box center [39, 159] width 38 height 8
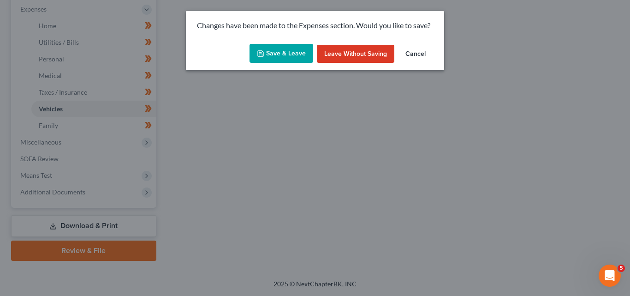
click at [280, 54] on button "Save & Leave" at bounding box center [282, 53] width 64 height 19
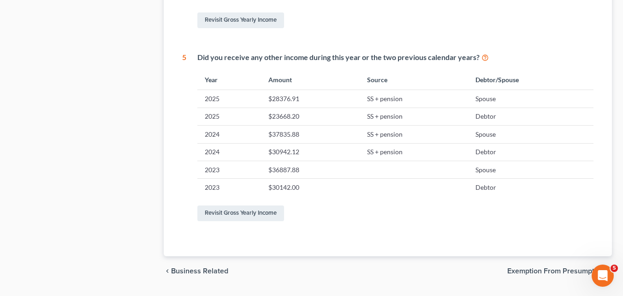
scroll to position [507, 0]
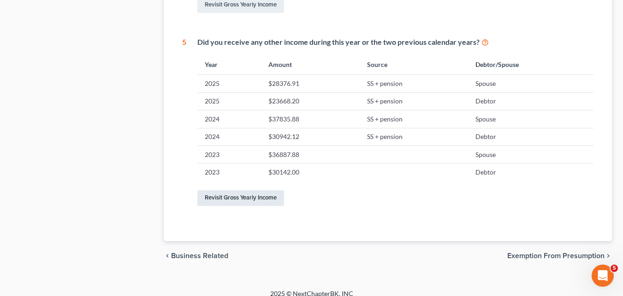
click at [243, 199] on link "Revisit Gross Yearly Income" at bounding box center [240, 198] width 87 height 16
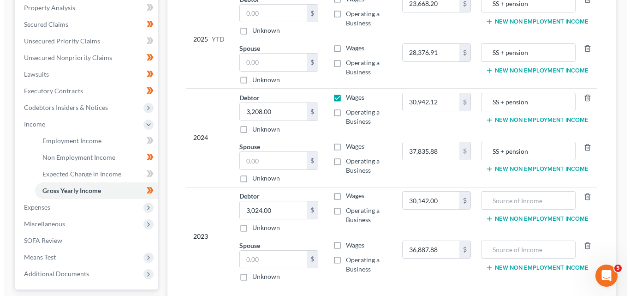
scroll to position [261, 0]
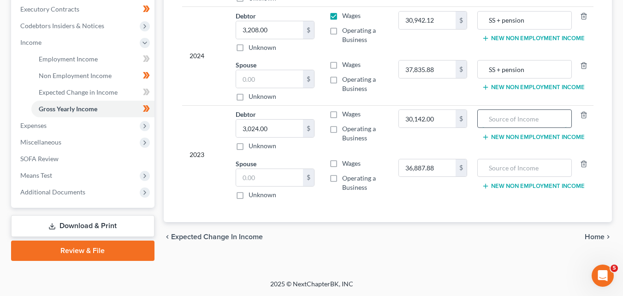
click at [494, 110] on input "text" at bounding box center [525, 119] width 84 height 18
drag, startPoint x: 535, startPoint y: 61, endPoint x: 488, endPoint y: 54, distance: 47.6
click at [488, 60] on input "SS + pension" at bounding box center [525, 69] width 84 height 18
click at [489, 110] on input "text" at bounding box center [525, 119] width 84 height 18
paste input "SS + pension"
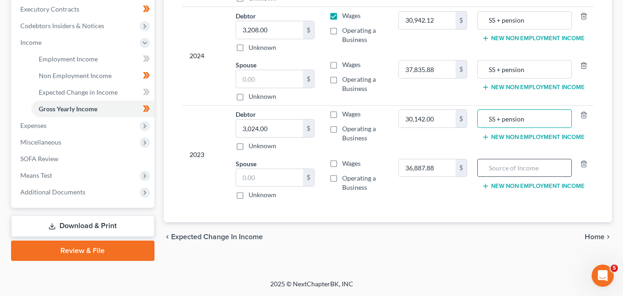
type input "SS + pension"
click at [489, 159] on input "text" at bounding box center [525, 168] width 84 height 18
paste input "SS + pension"
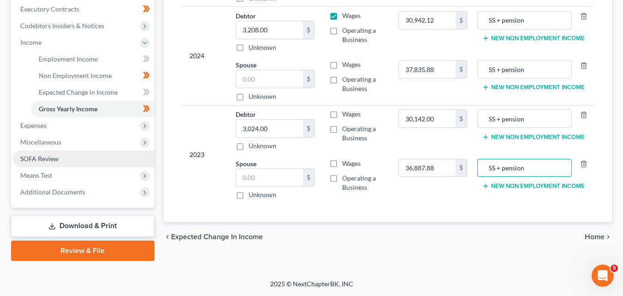
type input "SS + pension"
click at [63, 156] on link "SOFA Review" at bounding box center [84, 158] width 142 height 17
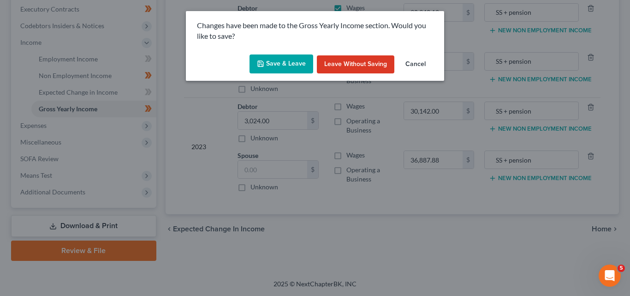
click at [281, 59] on button "Save & Leave" at bounding box center [282, 63] width 64 height 19
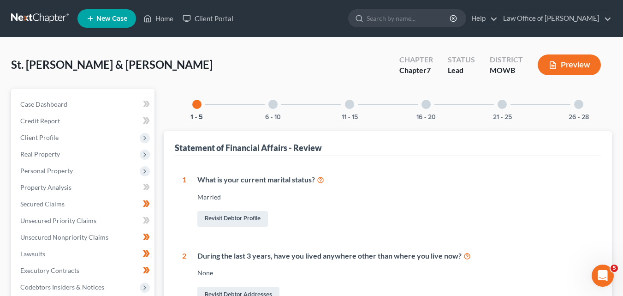
click at [274, 102] on div at bounding box center [272, 104] width 9 height 9
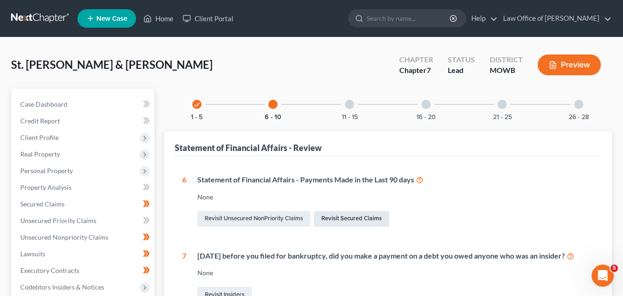
click at [355, 220] on link "Revisit Secured Claims" at bounding box center [351, 219] width 75 height 16
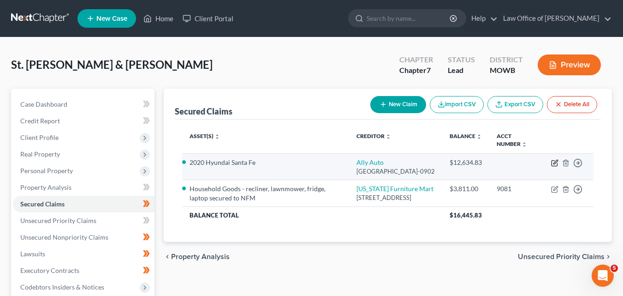
click at [555, 161] on icon "button" at bounding box center [554, 162] width 7 height 7
select select "24"
select select "2"
select select "0"
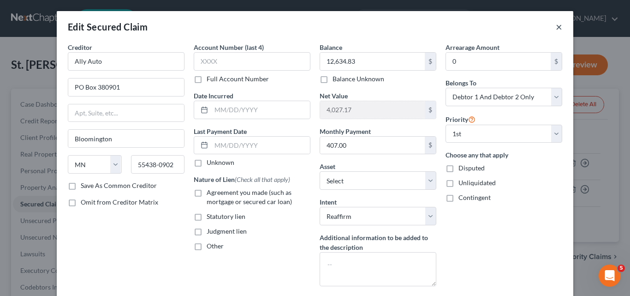
click at [556, 25] on button "×" at bounding box center [559, 26] width 6 height 11
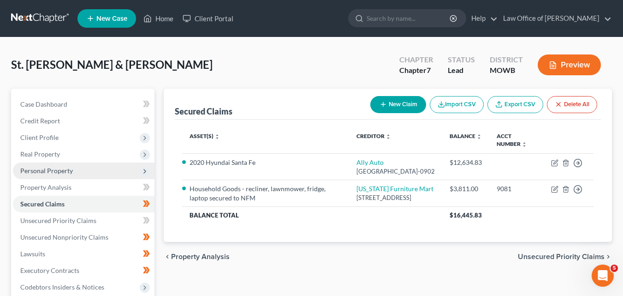
click at [78, 167] on span "Personal Property" at bounding box center [84, 170] width 142 height 17
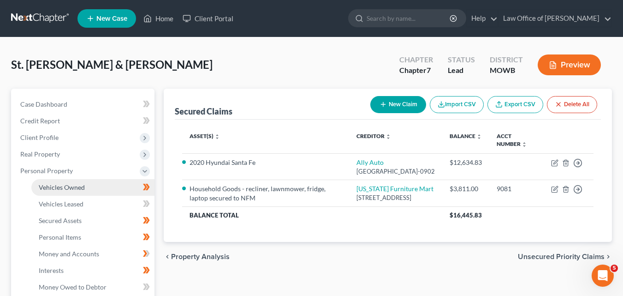
click at [78, 188] on span "Vehicles Owned" at bounding box center [62, 187] width 46 height 8
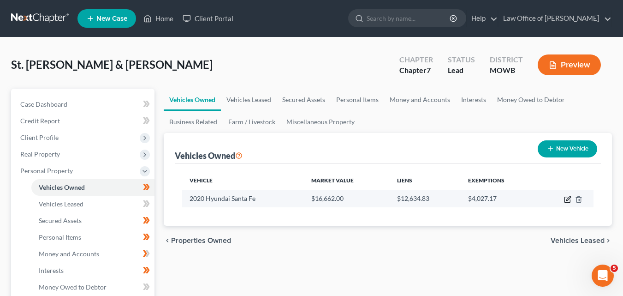
click at [565, 198] on icon "button" at bounding box center [568, 200] width 6 height 6
select select "0"
select select "6"
select select "2"
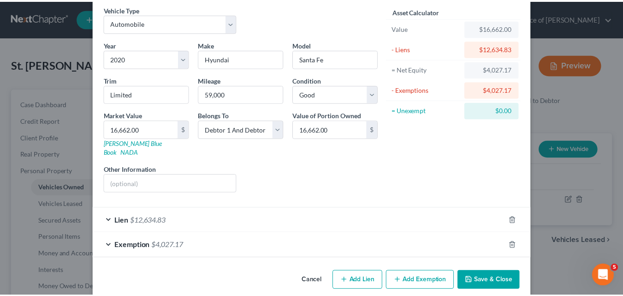
scroll to position [42, 0]
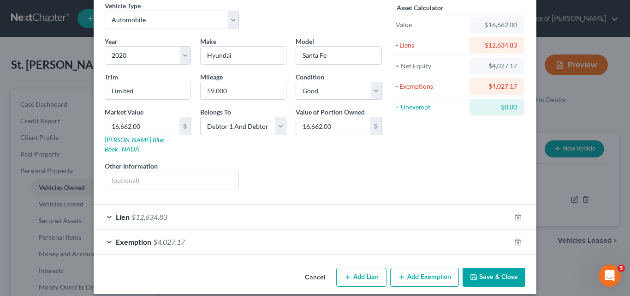
click at [483, 268] on button "Save & Close" at bounding box center [494, 277] width 63 height 19
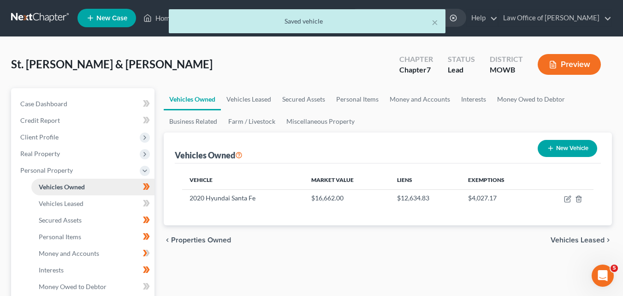
scroll to position [185, 0]
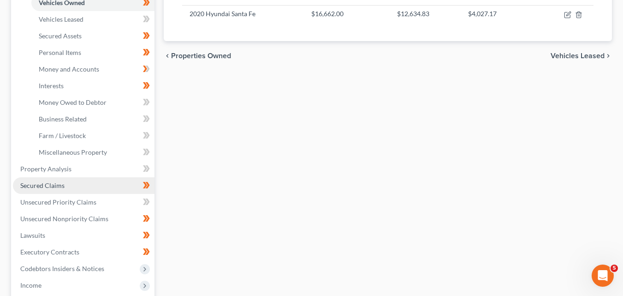
click at [103, 184] on link "Secured Claims" at bounding box center [84, 185] width 142 height 17
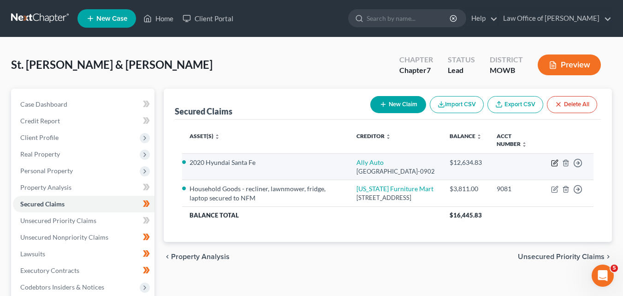
click at [555, 162] on icon "button" at bounding box center [556, 162] width 4 height 4
select select "24"
select select "2"
select select "0"
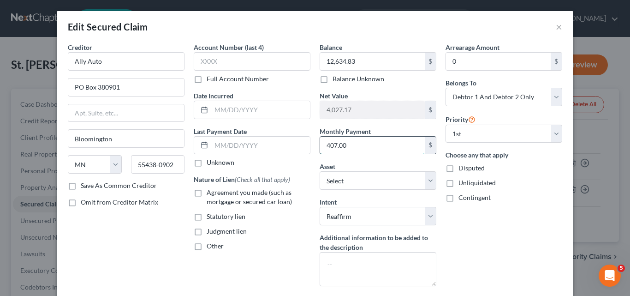
drag, startPoint x: 335, startPoint y: 142, endPoint x: 331, endPoint y: 141, distance: 4.7
click at [336, 142] on input "407.00" at bounding box center [372, 146] width 105 height 18
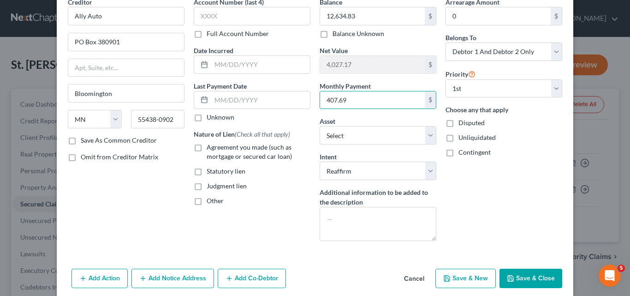
scroll to position [46, 0]
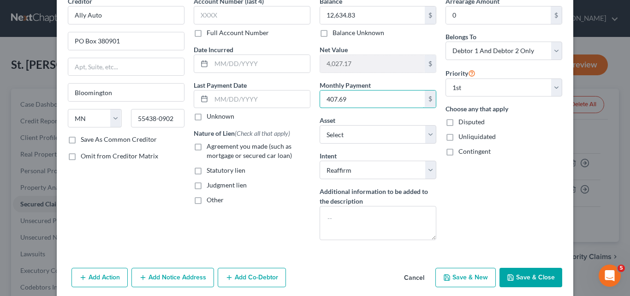
type input "407.69"
click at [288, 212] on div "Account Number (last 4) Full Account Number Date Incurred Last Payment Date Unk…" at bounding box center [252, 121] width 126 height 251
click at [211, 62] on input "text" at bounding box center [260, 64] width 99 height 18
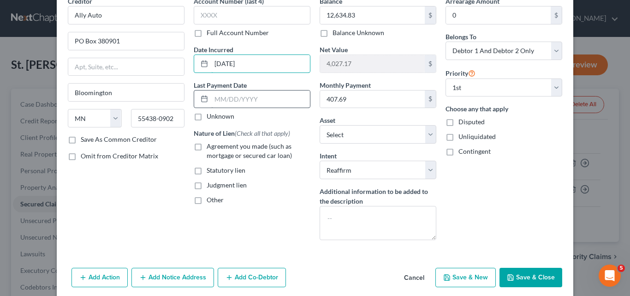
type input "[DATE]"
click at [218, 98] on input "text" at bounding box center [260, 99] width 99 height 18
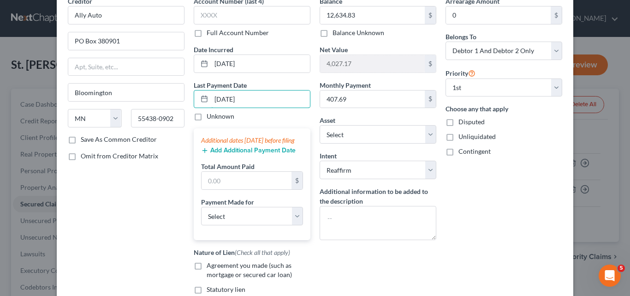
type input "[DATE]"
click at [243, 154] on button "Add Additional Payment Date" at bounding box center [248, 150] width 95 height 7
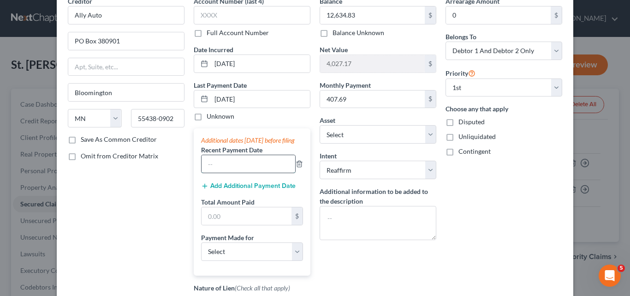
drag, startPoint x: 205, startPoint y: 172, endPoint x: 217, endPoint y: 171, distance: 12.5
click at [205, 172] on input "text" at bounding box center [249, 164] width 94 height 18
type input "[DATE]"
click at [226, 190] on button "Add Additional Payment Date" at bounding box center [248, 185] width 95 height 7
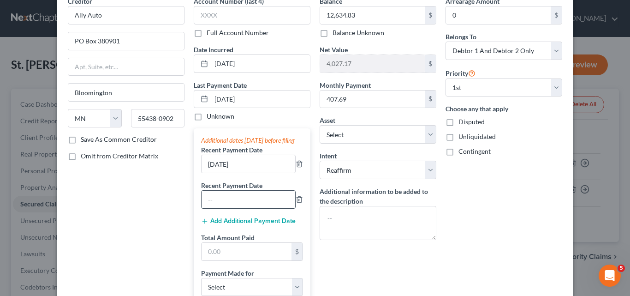
click at [214, 205] on input "text" at bounding box center [249, 200] width 94 height 18
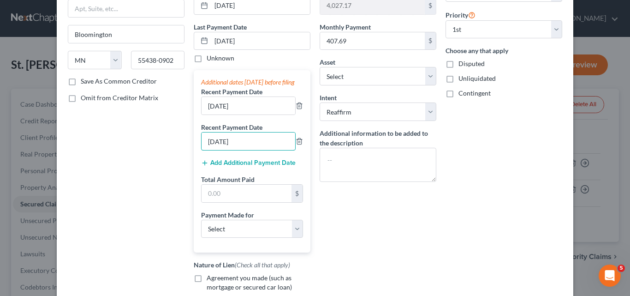
scroll to position [138, 0]
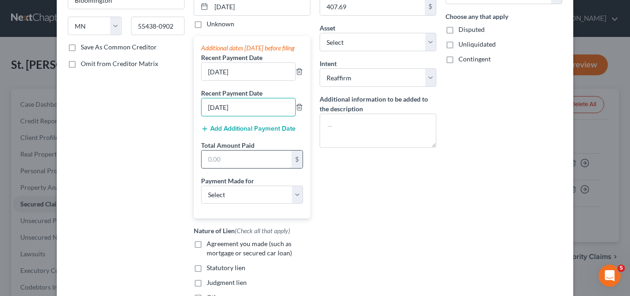
type input "[DATE]"
drag, startPoint x: 206, startPoint y: 166, endPoint x: 205, endPoint y: 161, distance: 5.6
click at [206, 166] on input "text" at bounding box center [247, 159] width 90 height 18
type input "1,223.07"
drag, startPoint x: 294, startPoint y: 205, endPoint x: 269, endPoint y: 209, distance: 25.3
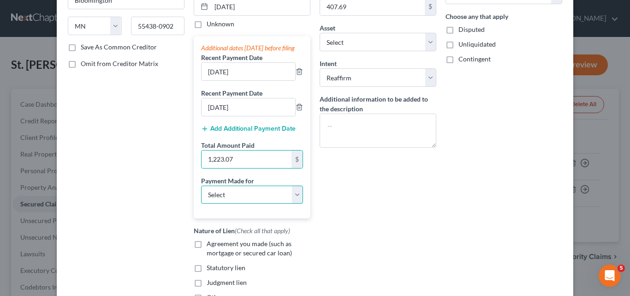
click at [294, 204] on select "Select Car Credit Card Loan Repayment Mortgage Other Suppliers Or Vendors" at bounding box center [252, 194] width 102 height 18
select select "0"
click at [201, 194] on select "Select Car Credit Card Loan Repayment Mortgage Other Suppliers Or Vendors" at bounding box center [252, 194] width 102 height 18
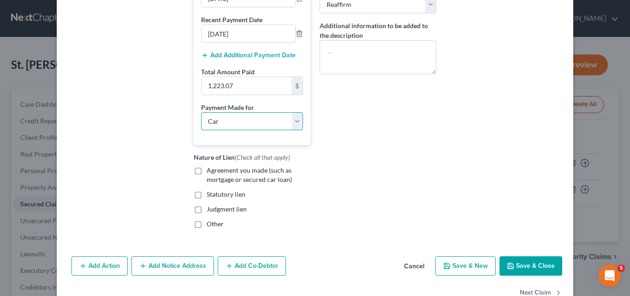
scroll to position [246, 0]
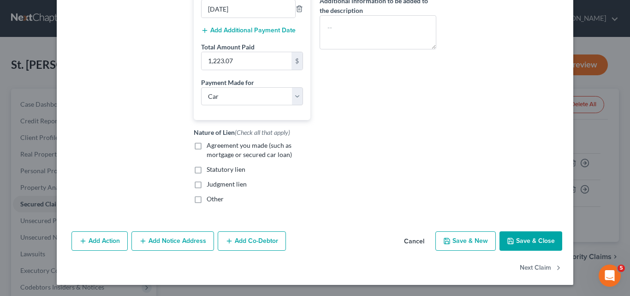
click at [207, 147] on label "Agreement you made (such as mortgage or secured car loan)" at bounding box center [259, 150] width 104 height 18
click at [210, 147] on input "Agreement you made (such as mortgage or secured car loan)" at bounding box center [213, 144] width 6 height 6
checkbox input "true"
click at [523, 237] on button "Save & Close" at bounding box center [531, 240] width 63 height 19
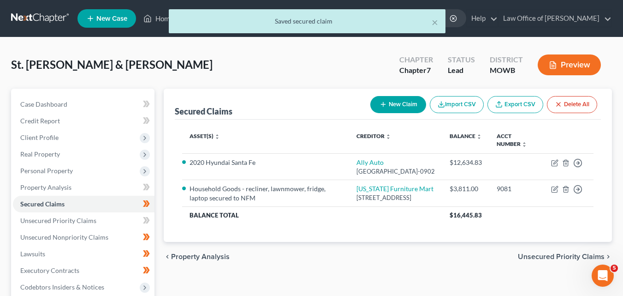
scroll to position [195, 0]
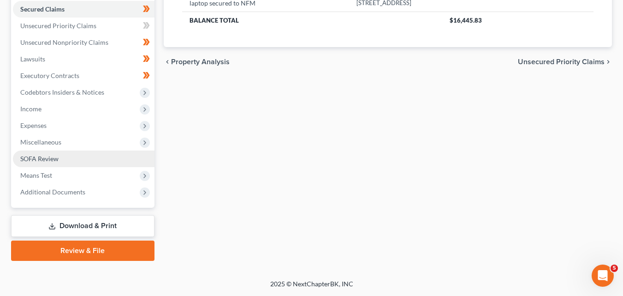
click at [46, 160] on span "SOFA Review" at bounding box center [39, 159] width 38 height 8
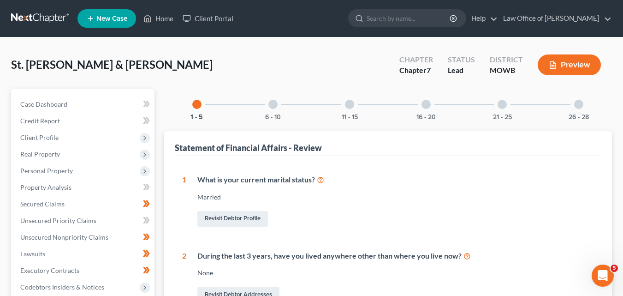
click at [272, 107] on div at bounding box center [272, 104] width 9 height 9
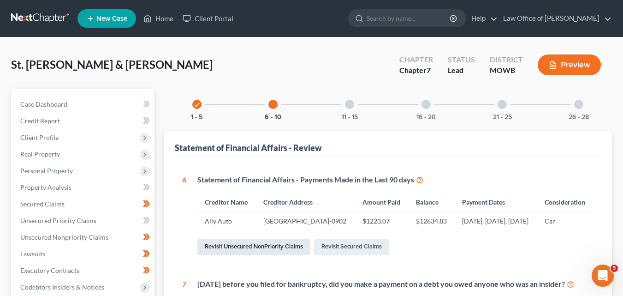
click at [248, 255] on link "Revisit Unsecured NonPriority Claims" at bounding box center [253, 247] width 113 height 16
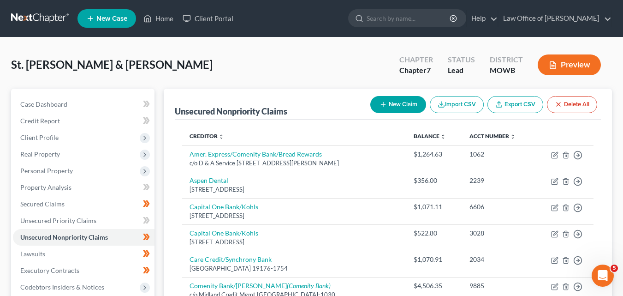
click at [389, 102] on button "New Claim" at bounding box center [398, 104] width 56 height 17
select select "2"
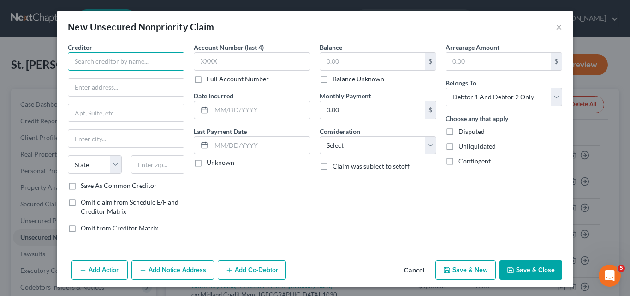
click at [73, 61] on input "text" at bounding box center [126, 61] width 117 height 18
type input "landlord"
click at [81, 203] on label "Omit claim from Schedule E/F and Creditor Matrix" at bounding box center [133, 206] width 104 height 18
click at [84, 203] on input "Omit claim from Schedule E/F and Creditor Matrix" at bounding box center [87, 200] width 6 height 6
checkbox input "true"
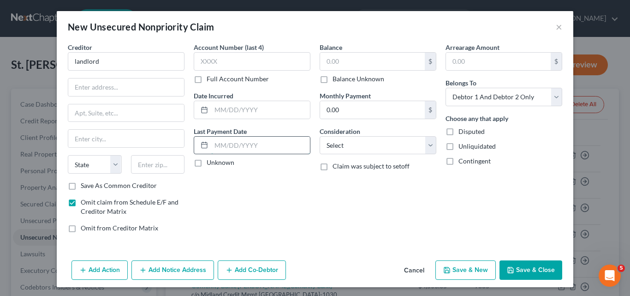
drag, startPoint x: 211, startPoint y: 141, endPoint x: 203, endPoint y: 143, distance: 8.6
click at [211, 141] on input "text" at bounding box center [260, 146] width 99 height 18
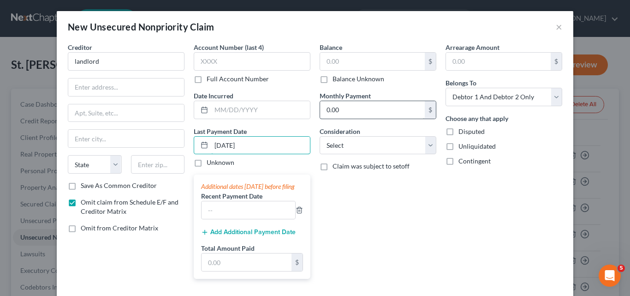
type input "[DATE]"
click at [323, 108] on input "0.00" at bounding box center [372, 110] width 105 height 18
type input "1,005.00"
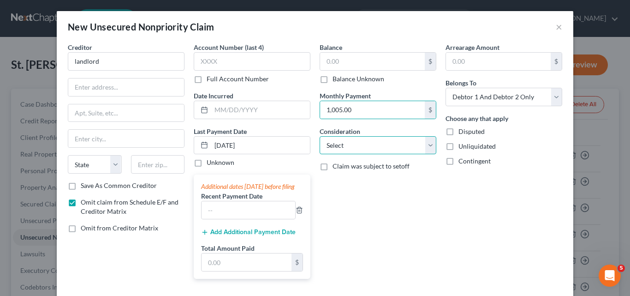
click at [426, 144] on select "Select Cable / Satellite Services Collection Agency Credit Card Debt Debt Couns…" at bounding box center [378, 145] width 117 height 18
select select "14"
click at [320, 136] on select "Select Cable / Satellite Services Collection Agency Credit Card Debt Debt Couns…" at bounding box center [378, 145] width 117 height 18
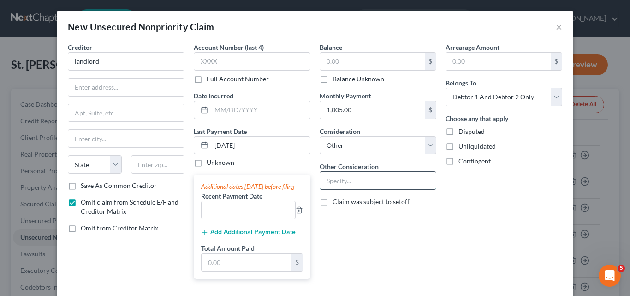
click at [327, 177] on input "text" at bounding box center [378, 181] width 116 height 18
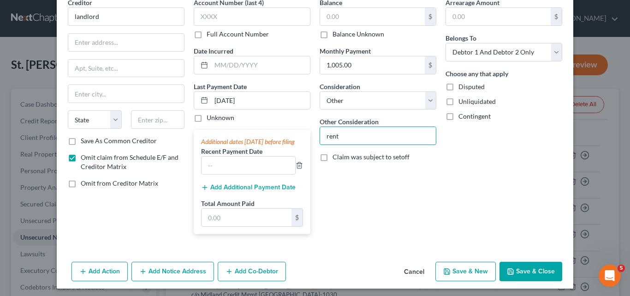
scroll to position [46, 0]
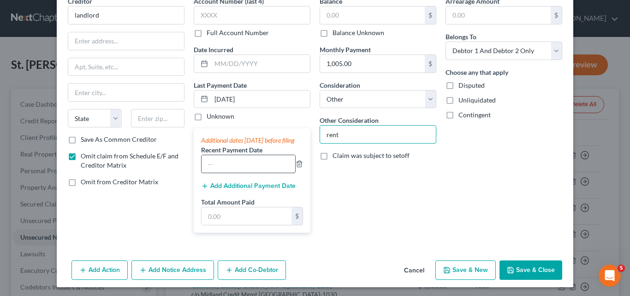
type input "rent"
click at [215, 172] on input "text" at bounding box center [249, 164] width 94 height 18
type input "[DATE]"
click at [230, 190] on button "Add Additional Payment Date" at bounding box center [248, 185] width 95 height 7
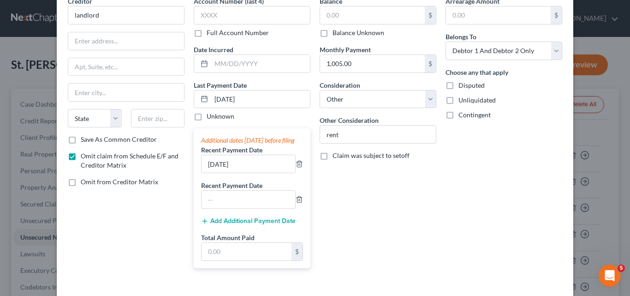
drag, startPoint x: 220, startPoint y: 208, endPoint x: 192, endPoint y: 197, distance: 29.8
click at [220, 208] on input "text" at bounding box center [249, 200] width 94 height 18
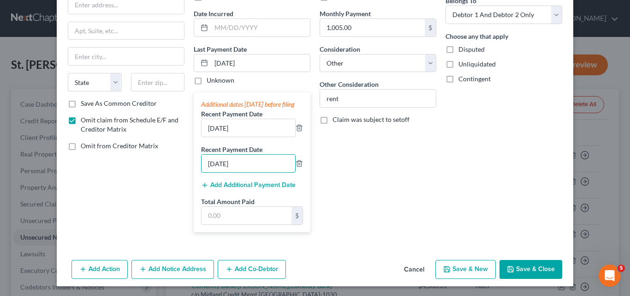
scroll to position [92, 0]
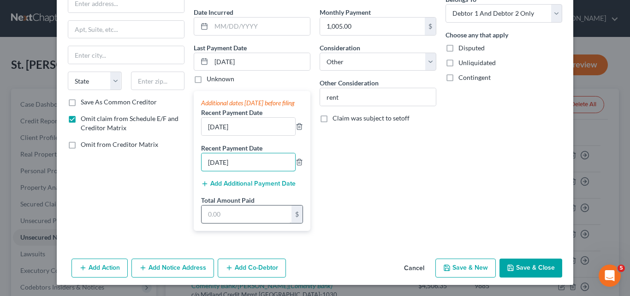
type input "[DATE]"
click at [215, 215] on input "text" at bounding box center [247, 214] width 90 height 18
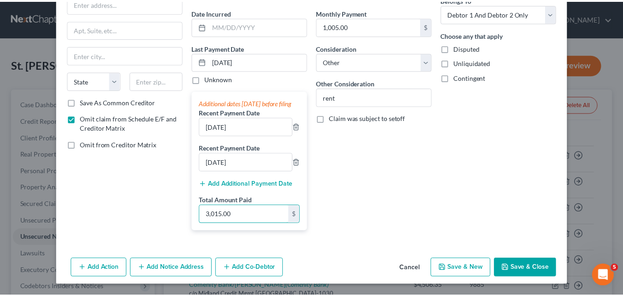
scroll to position [93, 0]
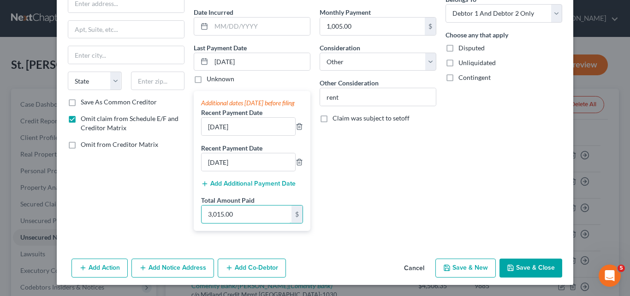
type input "3,015.00"
click at [530, 263] on button "Save & Close" at bounding box center [531, 267] width 63 height 19
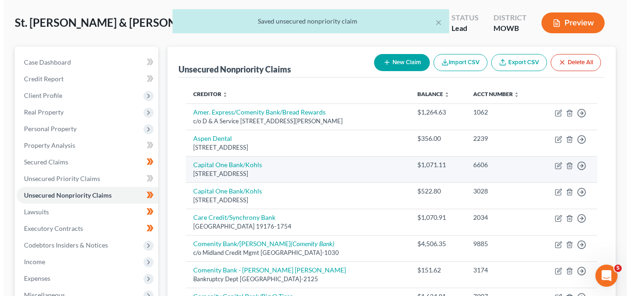
scroll to position [92, 0]
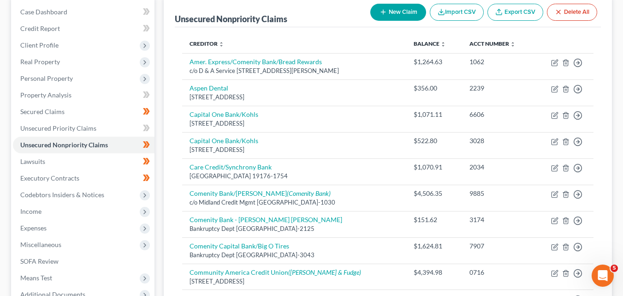
click at [396, 10] on button "New Claim" at bounding box center [398, 12] width 56 height 17
select select "2"
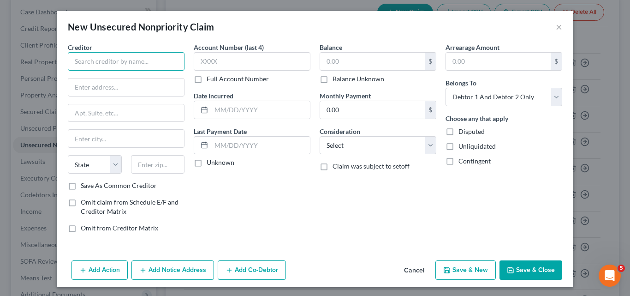
click at [72, 61] on input "text" at bounding box center [126, 61] width 117 height 18
type input "T-Mobile"
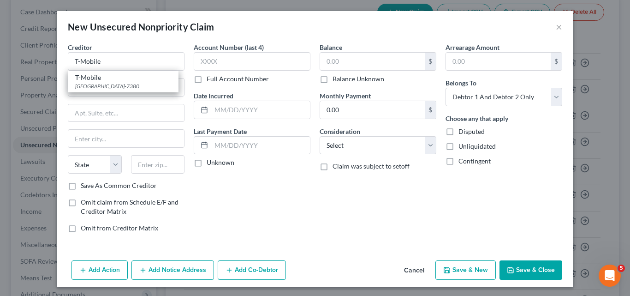
click at [81, 204] on label "Omit claim from Schedule E/F and Creditor Matrix" at bounding box center [133, 206] width 104 height 18
click at [84, 203] on input "Omit claim from Schedule E/F and Creditor Matrix" at bounding box center [87, 200] width 6 height 6
checkbox input "true"
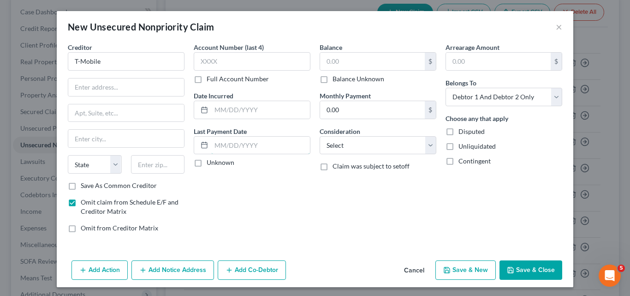
drag, startPoint x: 213, startPoint y: 143, endPoint x: 188, endPoint y: 142, distance: 24.9
click at [213, 143] on input "text" at bounding box center [260, 146] width 99 height 18
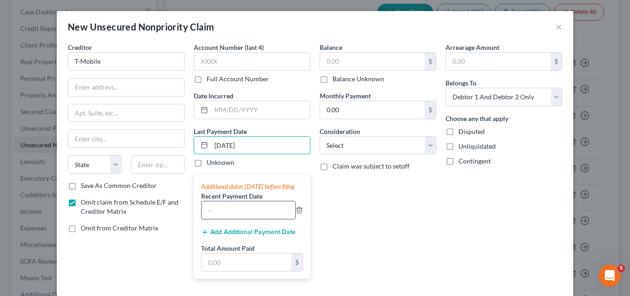
type input "[DATE]"
click at [212, 218] on input "text" at bounding box center [249, 210] width 94 height 18
type input "[DATE]"
click at [233, 236] on button "Add Additional Payment Date" at bounding box center [248, 231] width 95 height 7
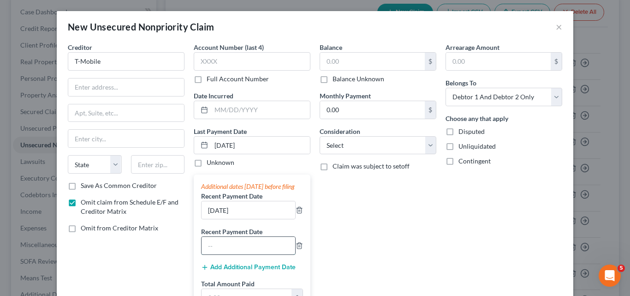
click at [208, 254] on input "text" at bounding box center [249, 246] width 94 height 18
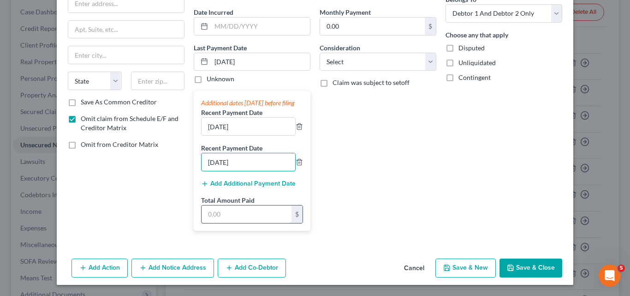
type input "[DATE]"
click at [213, 215] on input "text" at bounding box center [247, 214] width 90 height 18
type input "747.00"
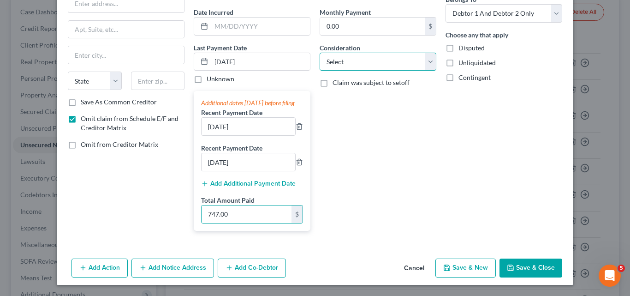
drag, startPoint x: 429, startPoint y: 48, endPoint x: 429, endPoint y: 59, distance: 10.6
click at [429, 53] on select "Select Cable / Satellite Services Collection Agency Credit Card Debt Debt Couns…" at bounding box center [378, 62] width 117 height 18
select select "19"
click at [320, 53] on select "Select Cable / Satellite Services Collection Agency Credit Card Debt Debt Couns…" at bounding box center [378, 62] width 117 height 18
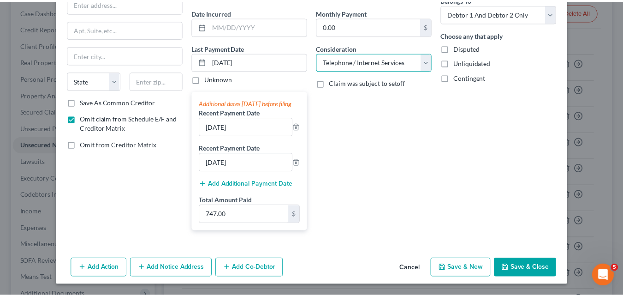
scroll to position [93, 0]
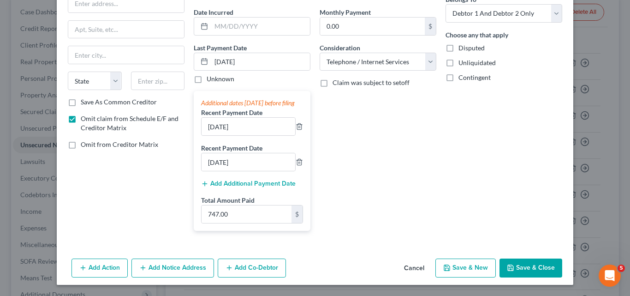
click at [528, 265] on button "Save & Close" at bounding box center [531, 267] width 63 height 19
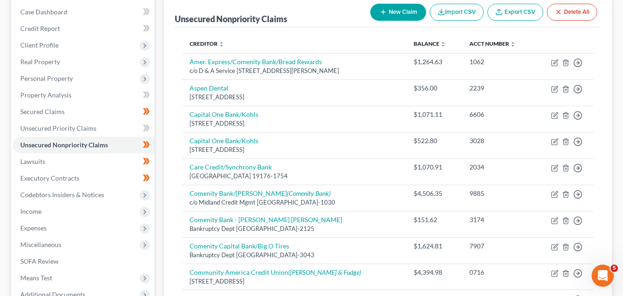
click at [393, 9] on button "New Claim" at bounding box center [398, 12] width 56 height 17
select select "2"
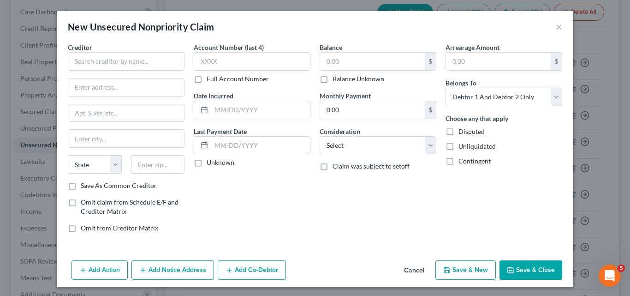
click at [413, 269] on button "Cancel" at bounding box center [414, 270] width 35 height 18
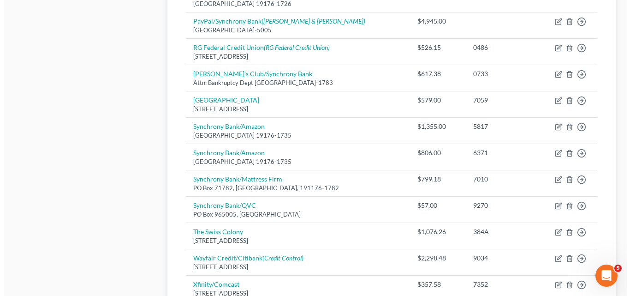
scroll to position [696, 0]
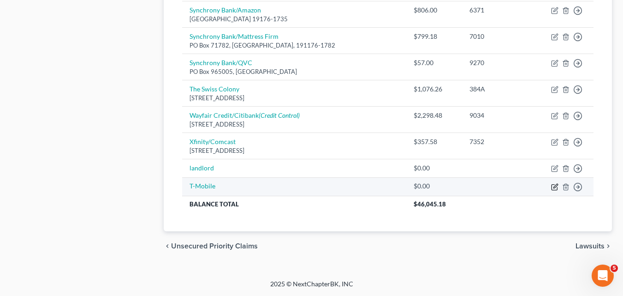
click at [554, 185] on icon "button" at bounding box center [554, 186] width 7 height 7
select select "19"
select select "2"
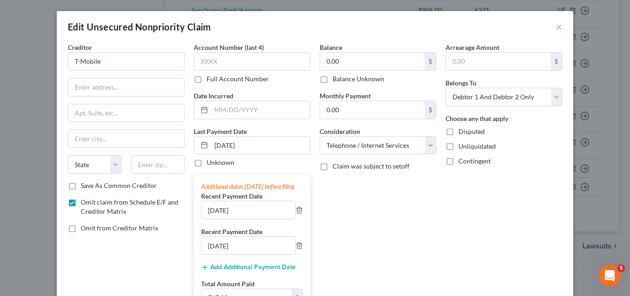
scroll to position [119, 0]
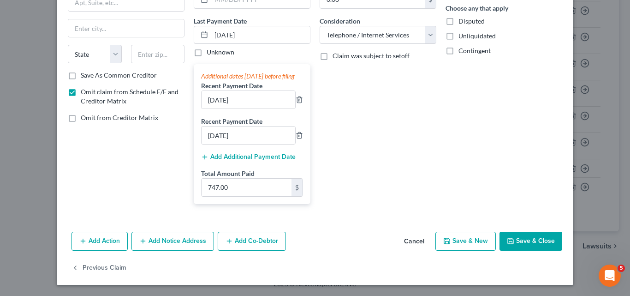
click at [468, 241] on button "Save & New" at bounding box center [465, 241] width 60 height 19
select select "2"
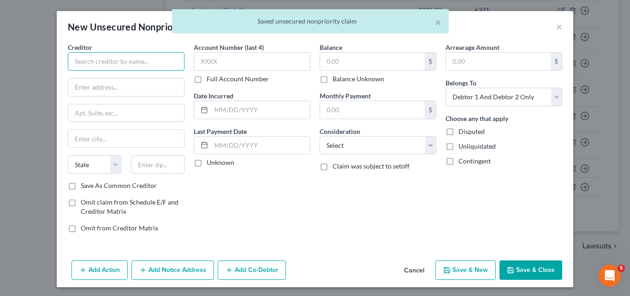
click at [70, 60] on input "text" at bounding box center [126, 61] width 117 height 18
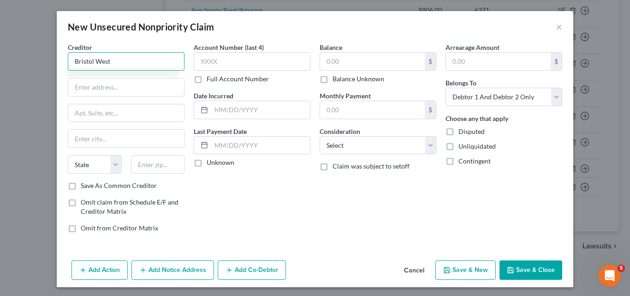
type input "Bristol West"
click at [81, 202] on label "Omit claim from Schedule E/F and Creditor Matrix" at bounding box center [133, 206] width 104 height 18
click at [84, 202] on input "Omit claim from Schedule E/F and Creditor Matrix" at bounding box center [87, 200] width 6 height 6
checkbox input "true"
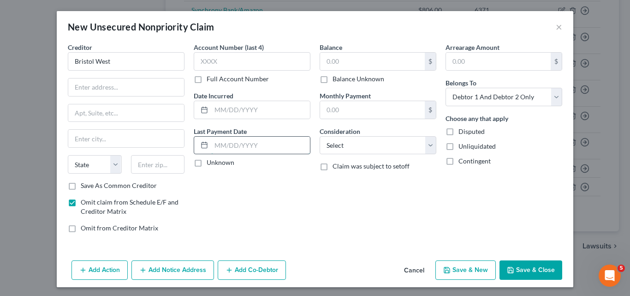
drag, startPoint x: 213, startPoint y: 142, endPoint x: 208, endPoint y: 141, distance: 5.2
click at [213, 142] on input "text" at bounding box center [260, 146] width 99 height 18
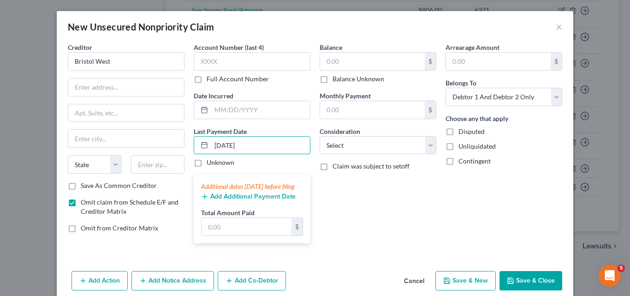
type input "[DATE]"
click at [230, 200] on button "Add Additional Payment Date" at bounding box center [248, 196] width 95 height 7
click at [222, 200] on button "Add Additional Payment Date" at bounding box center [248, 196] width 95 height 7
click at [233, 200] on button "Add Additional Payment Date" at bounding box center [248, 196] width 95 height 7
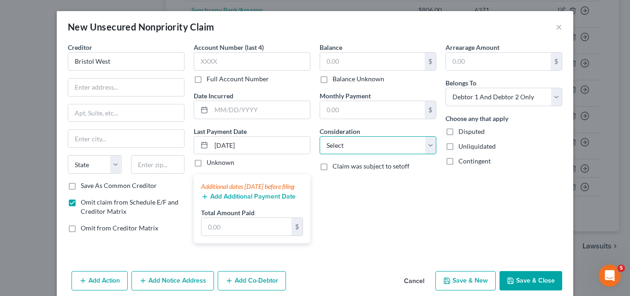
drag, startPoint x: 426, startPoint y: 143, endPoint x: 427, endPoint y: 136, distance: 7.5
click at [426, 143] on select "Select Cable / Satellite Services Collection Agency Credit Card Debt Debt Couns…" at bounding box center [378, 145] width 117 height 18
select select "14"
click at [320, 136] on select "Select Cable / Satellite Services Collection Agency Credit Card Debt Debt Couns…" at bounding box center [378, 145] width 117 height 18
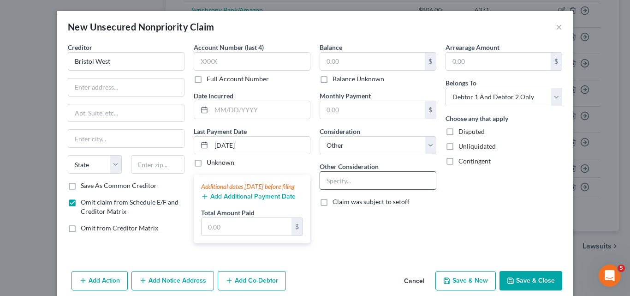
click at [328, 179] on input "text" at bounding box center [378, 181] width 116 height 18
type input "Car insurance"
click at [325, 107] on input "text" at bounding box center [372, 110] width 105 height 18
type input "535.69"
click at [244, 200] on button "Add Additional Payment Date" at bounding box center [248, 196] width 95 height 7
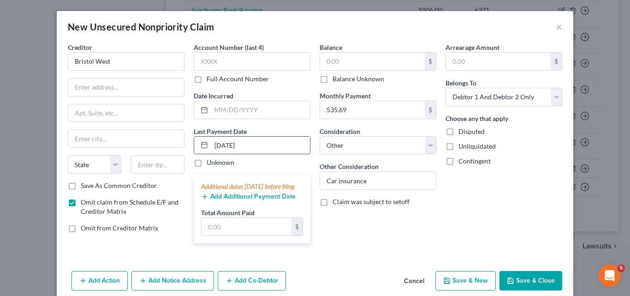
drag, startPoint x: 249, startPoint y: 144, endPoint x: 203, endPoint y: 151, distance: 46.2
click at [203, 151] on div "[DATE]" at bounding box center [252, 145] width 117 height 18
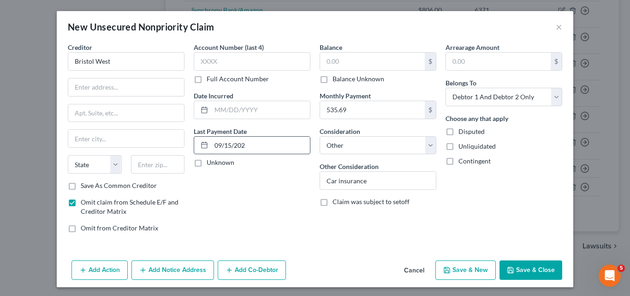
type input "[DATE]"
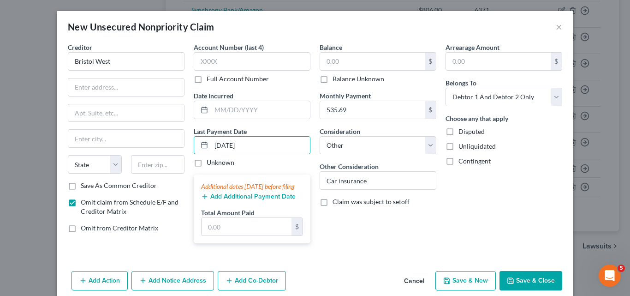
click at [240, 200] on button "Add Additional Payment Date" at bounding box center [248, 196] width 95 height 7
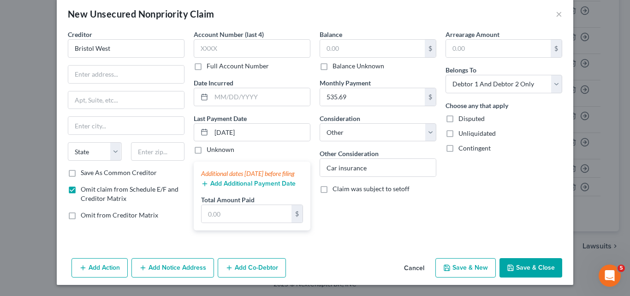
click at [468, 265] on button "Save & New" at bounding box center [465, 267] width 60 height 19
select select "2"
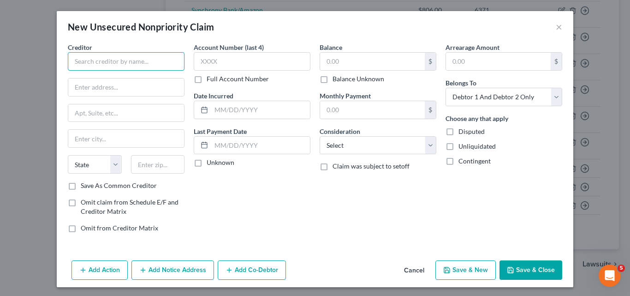
click at [73, 58] on input "text" at bounding box center [126, 61] width 117 height 18
type input "HyVee Pharmacy"
click at [81, 200] on label "Omit claim from Schedule E/F and Creditor Matrix" at bounding box center [133, 206] width 104 height 18
click at [84, 200] on input "Omit claim from Schedule E/F and Creditor Matrix" at bounding box center [87, 200] width 6 height 6
checkbox input "true"
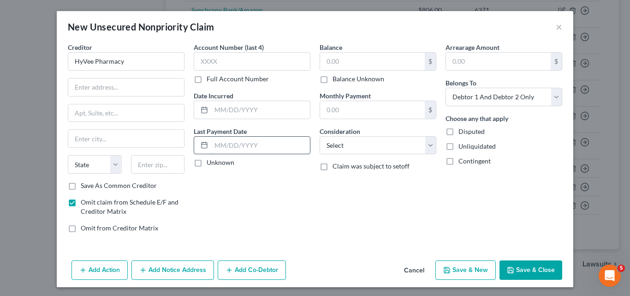
click at [215, 144] on input "text" at bounding box center [260, 146] width 99 height 18
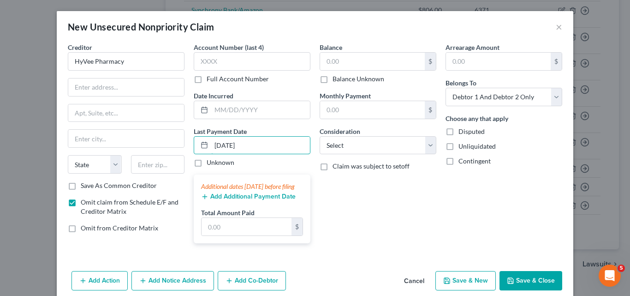
type input "[DATE]"
click at [239, 200] on button "Add Additional Payment Date" at bounding box center [248, 196] width 95 height 7
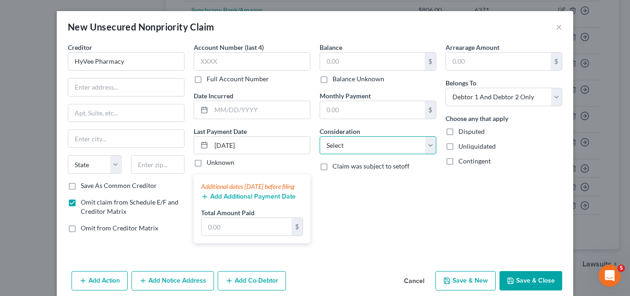
click at [428, 144] on select "Select Cable / Satellite Services Collection Agency Credit Card Debt Debt Couns…" at bounding box center [378, 145] width 117 height 18
select select "18"
click at [320, 136] on select "Select Cable / Satellite Services Collection Agency Credit Card Debt Debt Couns…" at bounding box center [378, 145] width 117 height 18
click at [224, 200] on button "Add Additional Payment Date" at bounding box center [248, 196] width 95 height 7
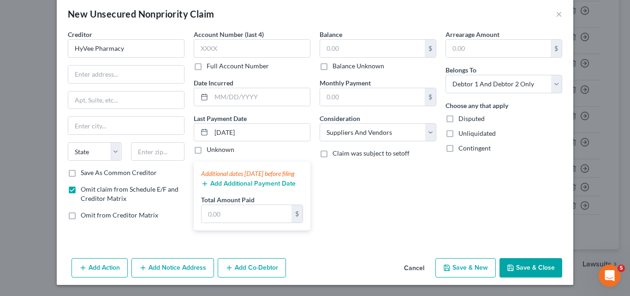
click at [534, 268] on button "Save & Close" at bounding box center [531, 267] width 63 height 19
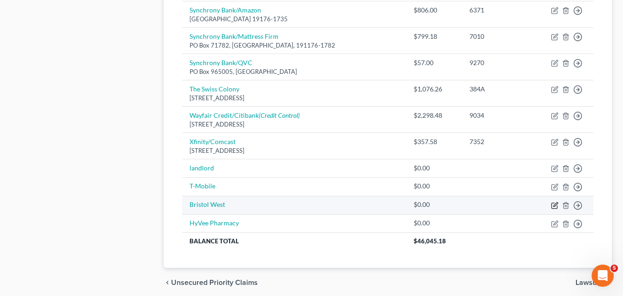
click at [554, 204] on icon "button" at bounding box center [554, 205] width 7 height 7
select select "14"
select select "2"
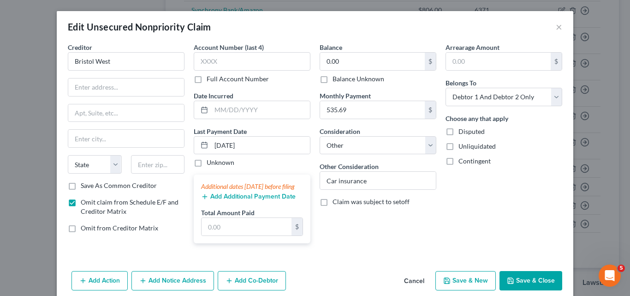
click at [234, 200] on button "Add Additional Payment Date" at bounding box center [248, 196] width 95 height 7
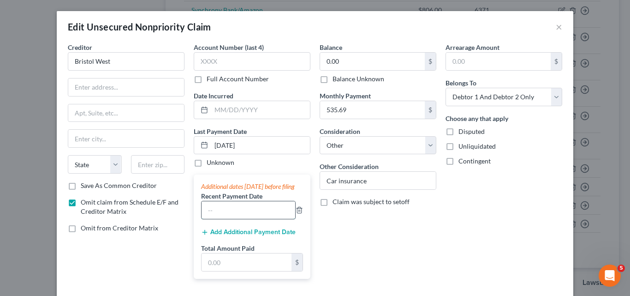
click at [209, 215] on input "text" at bounding box center [249, 210] width 94 height 18
type input "[DATE]"
click at [236, 236] on button "Add Additional Payment Date" at bounding box center [248, 231] width 95 height 7
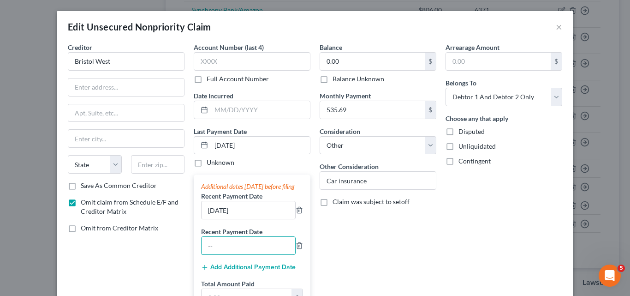
drag, startPoint x: 225, startPoint y: 248, endPoint x: 222, endPoint y: 242, distance: 6.6
click at [225, 248] on input "text" at bounding box center [249, 246] width 94 height 18
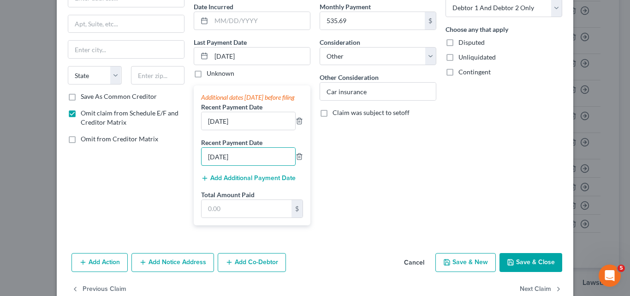
scroll to position [92, 0]
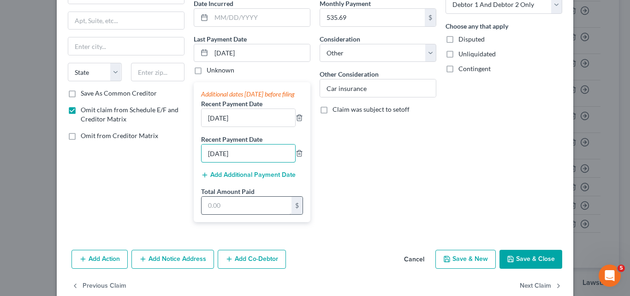
type input "[DATE]"
drag, startPoint x: 205, startPoint y: 215, endPoint x: 251, endPoint y: 205, distance: 46.6
click at [205, 214] on input "text" at bounding box center [247, 206] width 90 height 18
type input "1,607.07"
click at [528, 267] on button "Save & Close" at bounding box center [531, 259] width 63 height 19
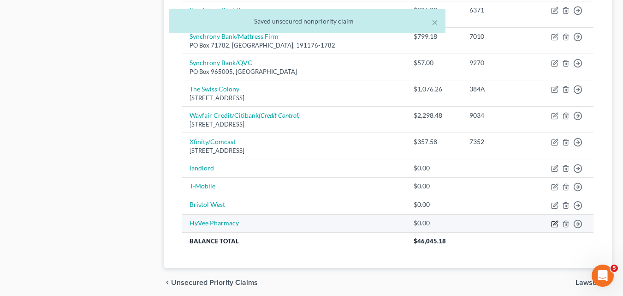
click at [555, 223] on icon "button" at bounding box center [556, 223] width 4 height 4
select select "18"
select select "2"
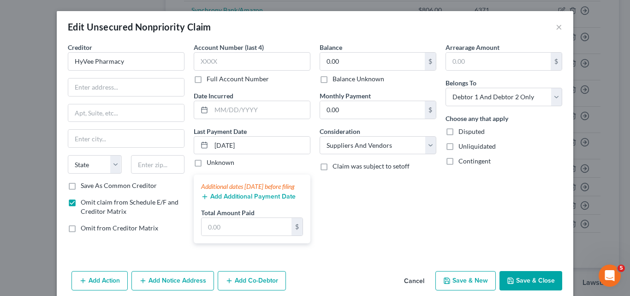
click at [232, 200] on button "Add Additional Payment Date" at bounding box center [248, 196] width 95 height 7
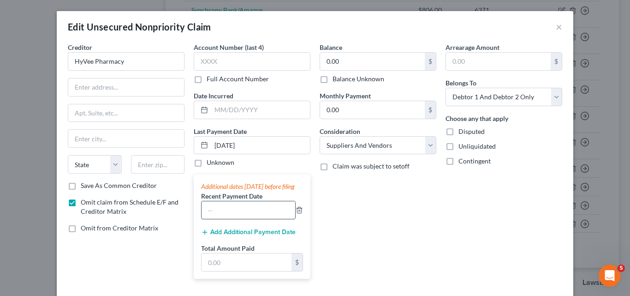
click at [203, 218] on input "text" at bounding box center [249, 210] width 94 height 18
type input "[DATE]"
click at [234, 236] on button "Add Additional Payment Date" at bounding box center [248, 231] width 95 height 7
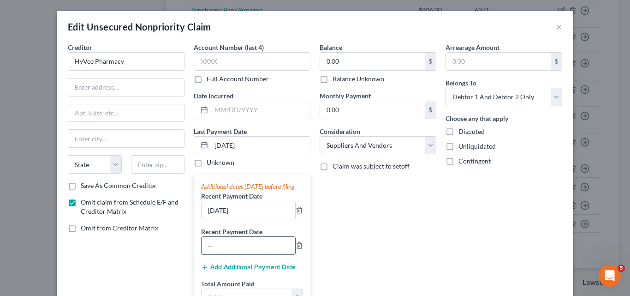
click at [213, 251] on input "text" at bounding box center [249, 246] width 94 height 18
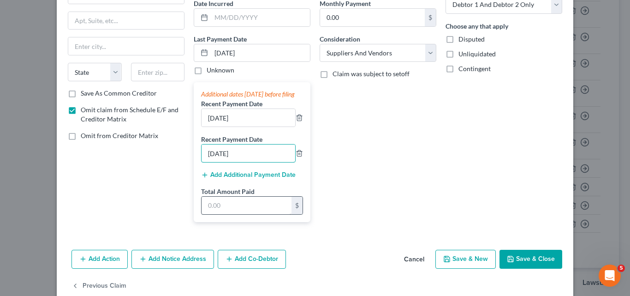
type input "[DATE]"
drag, startPoint x: 208, startPoint y: 215, endPoint x: 239, endPoint y: 212, distance: 31.0
click at [208, 214] on input "text" at bounding box center [247, 206] width 90 height 18
type input "750.00"
click at [322, 14] on input "0.00" at bounding box center [372, 18] width 105 height 18
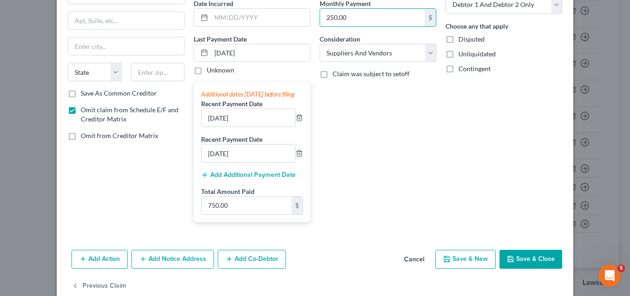
type input "250.00"
click at [524, 263] on button "Save & Close" at bounding box center [531, 259] width 63 height 19
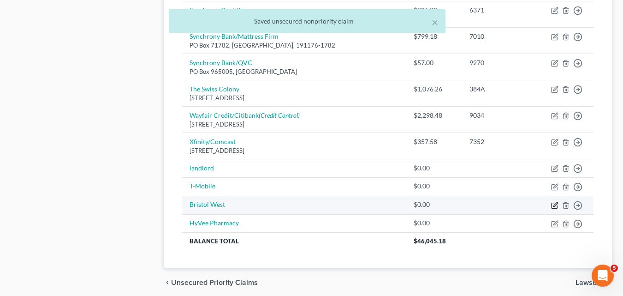
click at [555, 206] on icon "button" at bounding box center [556, 204] width 4 height 4
select select "14"
select select "2"
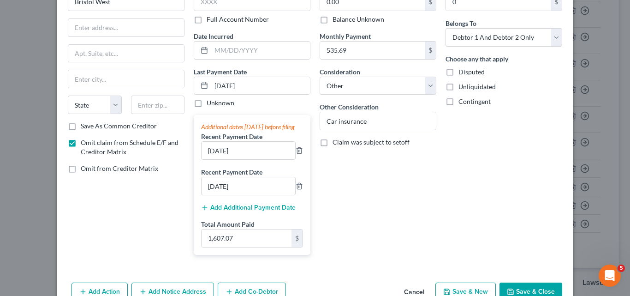
scroll to position [119, 0]
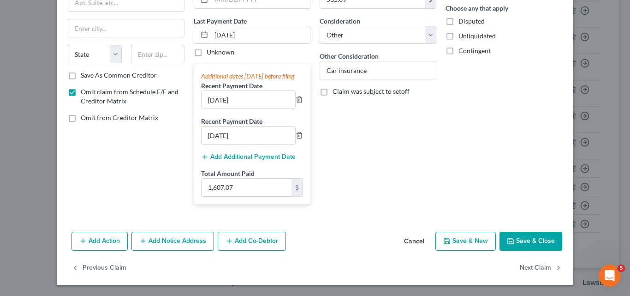
click at [532, 239] on button "Save & Close" at bounding box center [531, 241] width 63 height 19
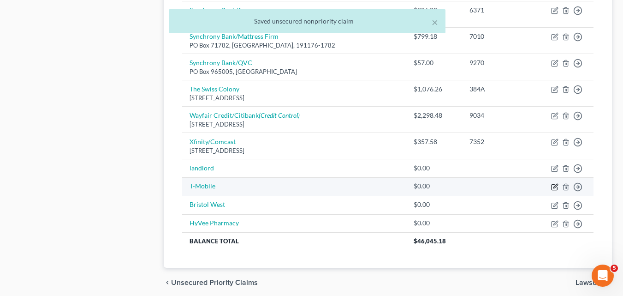
click at [556, 185] on icon "button" at bounding box center [554, 186] width 7 height 7
select select "19"
select select "2"
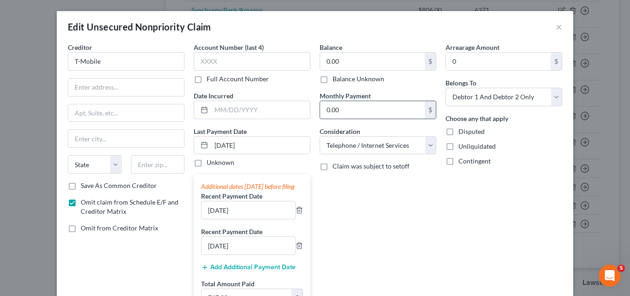
click at [322, 107] on input "0.00" at bounding box center [372, 110] width 105 height 18
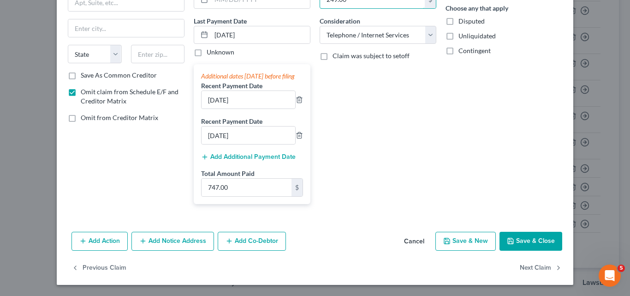
type input "249.00"
click at [521, 240] on button "Save & Close" at bounding box center [531, 241] width 63 height 19
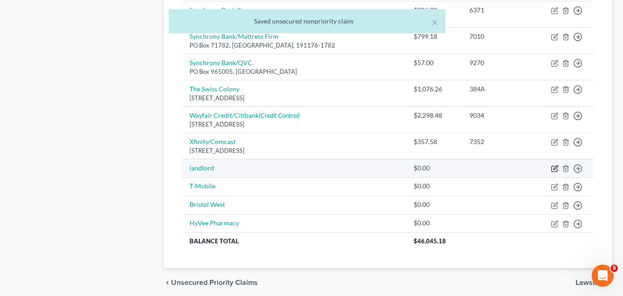
click at [554, 166] on icon "button" at bounding box center [555, 169] width 6 height 6
select select "14"
select select "2"
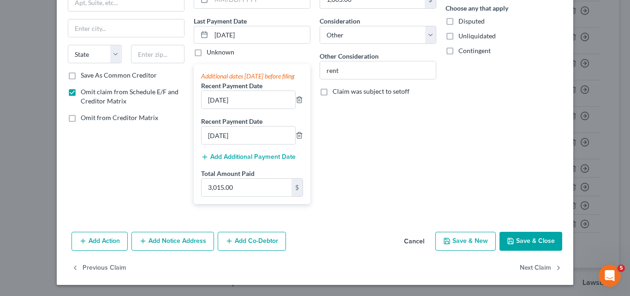
click at [535, 241] on button "Save & Close" at bounding box center [531, 241] width 63 height 19
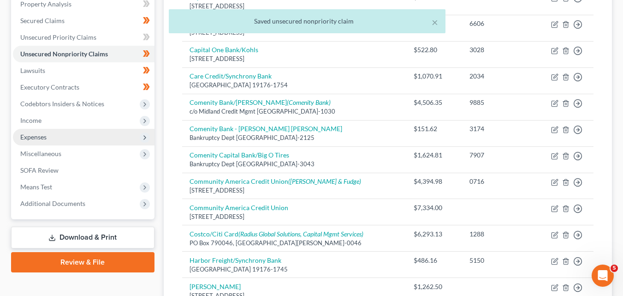
scroll to position [179, 0]
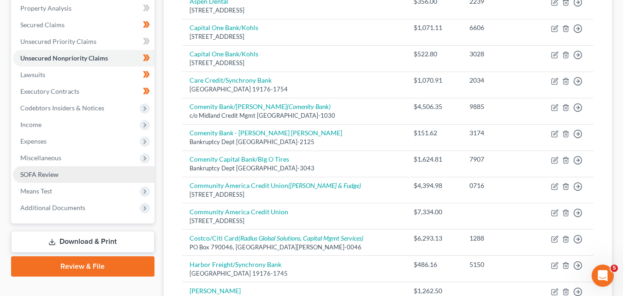
click at [55, 174] on span "SOFA Review" at bounding box center [39, 174] width 38 height 8
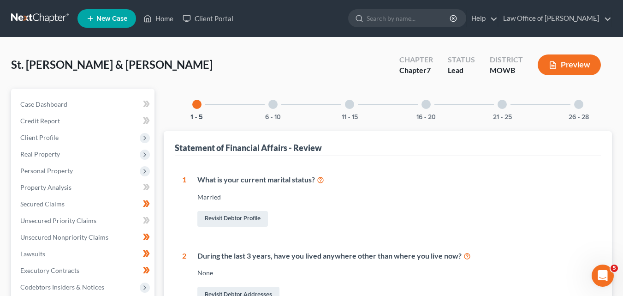
click at [274, 100] on div at bounding box center [272, 104] width 9 height 9
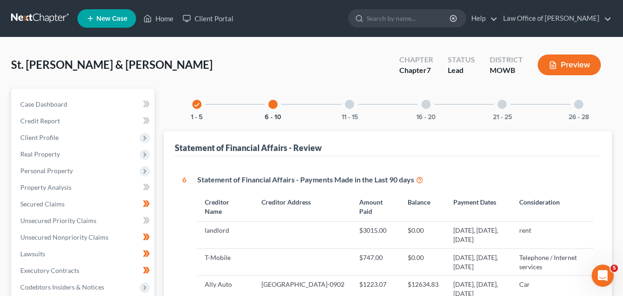
click at [348, 105] on div at bounding box center [349, 104] width 9 height 9
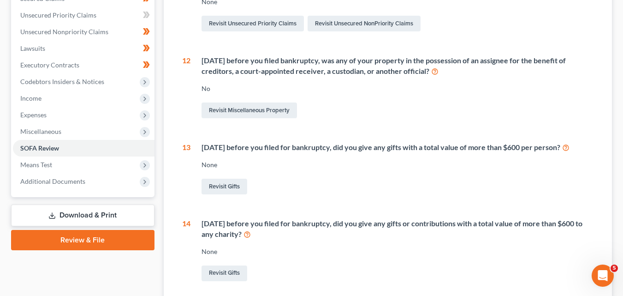
scroll to position [277, 0]
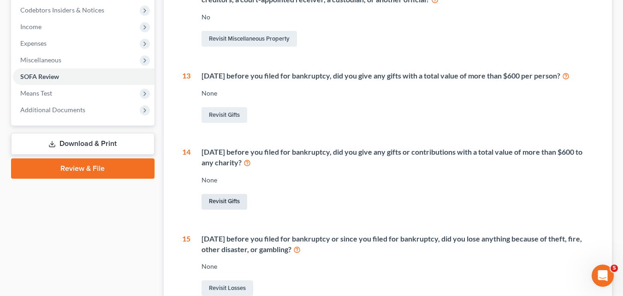
click at [223, 200] on link "Revisit Gifts" at bounding box center [225, 202] width 46 height 16
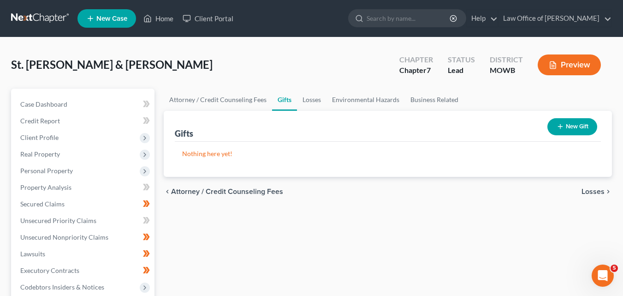
click at [575, 125] on button "New Gift" at bounding box center [573, 126] width 50 height 17
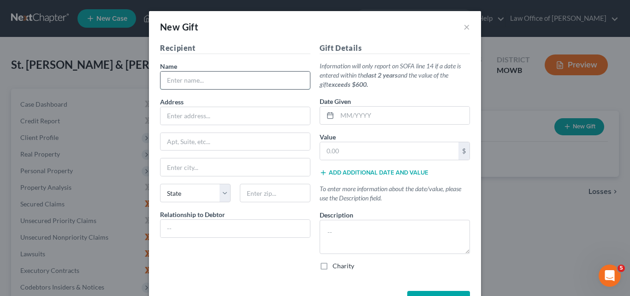
click at [183, 81] on input "text" at bounding box center [235, 81] width 149 height 18
type input "Dynamic [DEMOGRAPHIC_DATA]"
click at [337, 114] on input "text" at bounding box center [403, 116] width 132 height 18
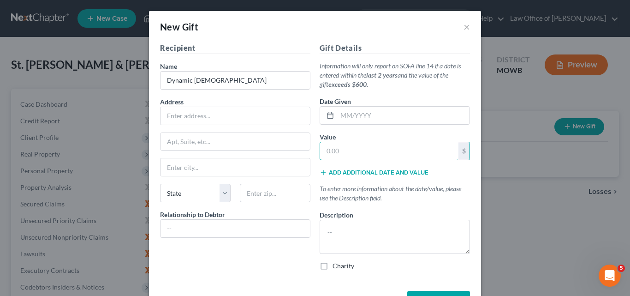
drag, startPoint x: 322, startPoint y: 151, endPoint x: 396, endPoint y: 138, distance: 74.9
click at [322, 151] on input "text" at bounding box center [389, 151] width 138 height 18
type input "480.00"
click at [325, 224] on textarea at bounding box center [395, 237] width 150 height 34
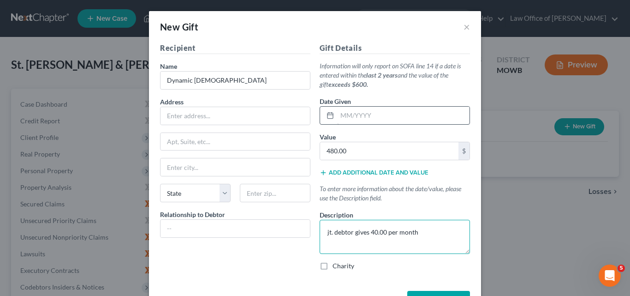
type textarea "jt. debtor gives 40.00 per month"
click at [337, 113] on input "text" at bounding box center [403, 116] width 132 height 18
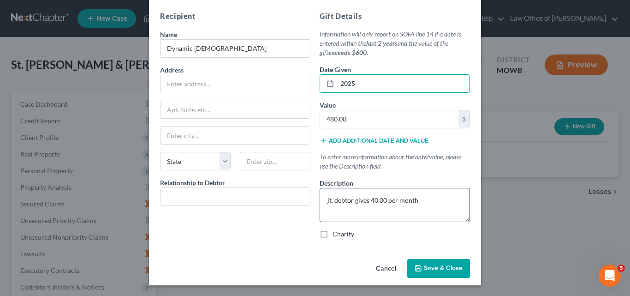
scroll to position [32, 0]
type input "2025"
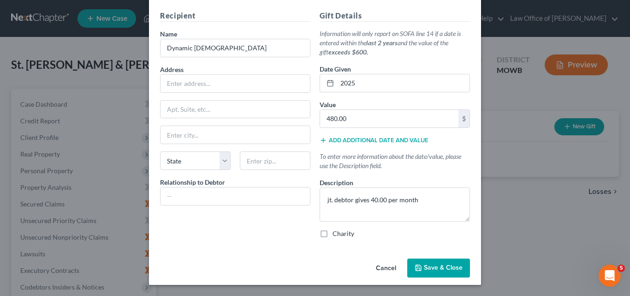
click at [432, 265] on span "Save & Close" at bounding box center [443, 268] width 39 height 8
drag, startPoint x: 352, startPoint y: 81, endPoint x: 334, endPoint y: 80, distance: 17.6
click at [337, 80] on input "2025" at bounding box center [403, 83] width 132 height 18
type input "09/2025"
click at [386, 266] on button "Cancel" at bounding box center [386, 268] width 35 height 18
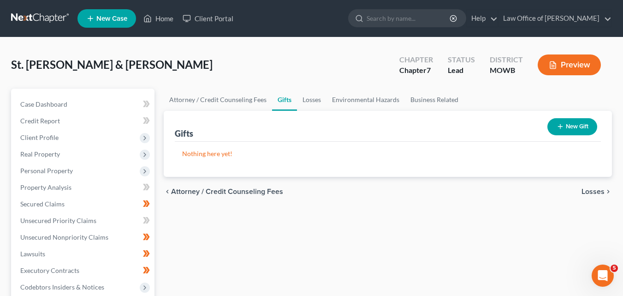
click at [565, 124] on button "New Gift" at bounding box center [573, 126] width 50 height 17
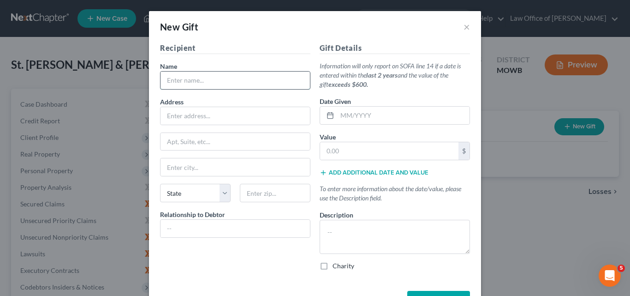
click at [165, 81] on input "text" at bounding box center [235, 81] width 149 height 18
click at [195, 78] on input "Connectin PPoint" at bounding box center [235, 81] width 149 height 18
drag, startPoint x: 189, startPoint y: 78, endPoint x: 169, endPoint y: 35, distance: 47.5
click at [189, 78] on input "Connectin Point" at bounding box center [235, 81] width 149 height 18
type input "Connection Point"
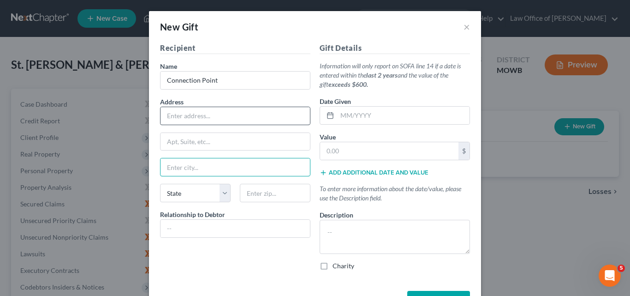
drag, startPoint x: 165, startPoint y: 167, endPoint x: 166, endPoint y: 116, distance: 50.3
click at [165, 166] on input "text" at bounding box center [235, 167] width 149 height 18
type input "Raytown"
drag, startPoint x: 223, startPoint y: 192, endPoint x: 221, endPoint y: 186, distance: 6.4
click at [223, 192] on select "State [US_STATE] AK AR AZ CA CO CT DE DC [GEOGRAPHIC_DATA] [GEOGRAPHIC_DATA] GU…" at bounding box center [195, 193] width 71 height 18
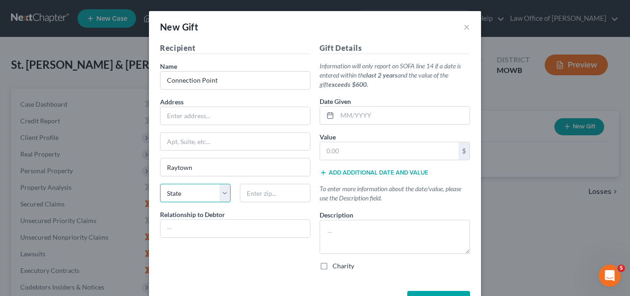
select select "26"
click at [160, 184] on select "State [US_STATE] AK AR AZ CA CO CT DE DC [GEOGRAPHIC_DATA] [GEOGRAPHIC_DATA] GU…" at bounding box center [195, 193] width 71 height 18
click at [339, 115] on input "text" at bounding box center [403, 116] width 132 height 18
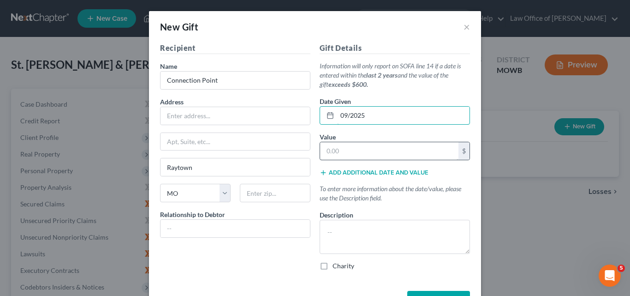
type input "09/2025"
drag, startPoint x: 322, startPoint y: 149, endPoint x: 310, endPoint y: 113, distance: 37.5
click at [322, 149] on input "text" at bounding box center [389, 151] width 138 height 18
type input "1,200.00"
click at [333, 267] on label "Charity" at bounding box center [344, 265] width 22 height 9
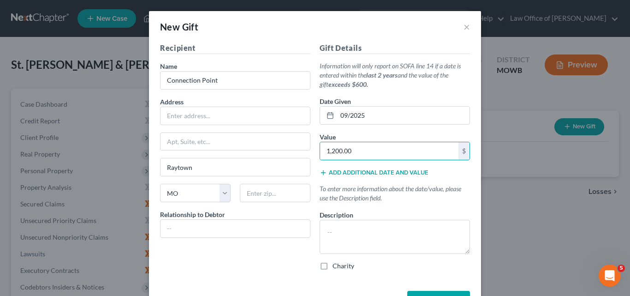
click at [336, 267] on input "Charity" at bounding box center [339, 264] width 6 height 6
checkbox input "true"
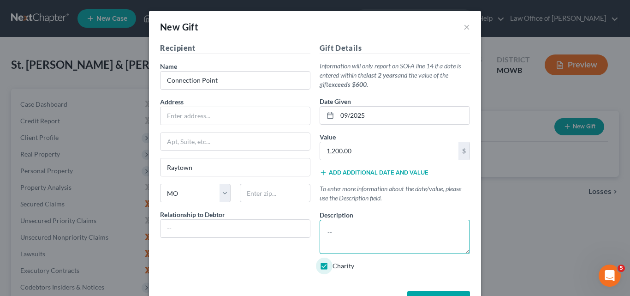
click at [328, 226] on textarea at bounding box center [395, 237] width 150 height 34
click at [321, 230] on textarea "gives 100.00 per month" at bounding box center [395, 237] width 150 height 34
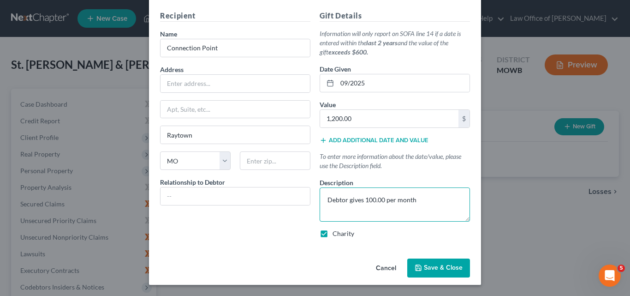
type textarea "Debtor gives 100.00 per month"
click at [431, 264] on span "Save & Close" at bounding box center [443, 268] width 39 height 8
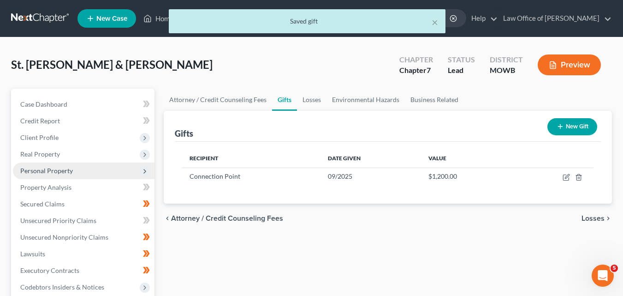
click at [73, 170] on span "Personal Property" at bounding box center [84, 170] width 142 height 17
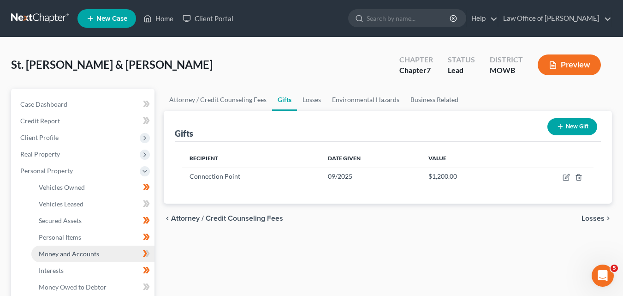
click at [101, 252] on link "Money and Accounts" at bounding box center [92, 253] width 123 height 17
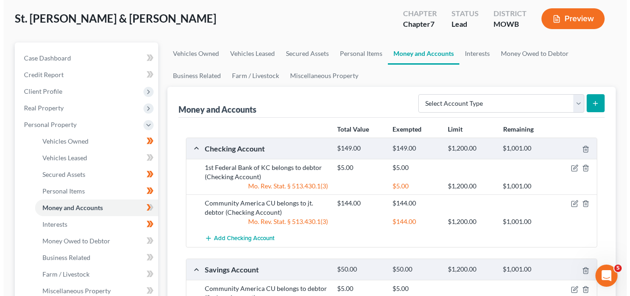
scroll to position [92, 0]
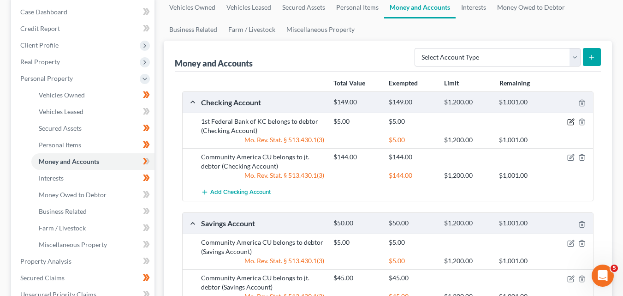
click at [571, 122] on icon "button" at bounding box center [572, 121] width 4 height 4
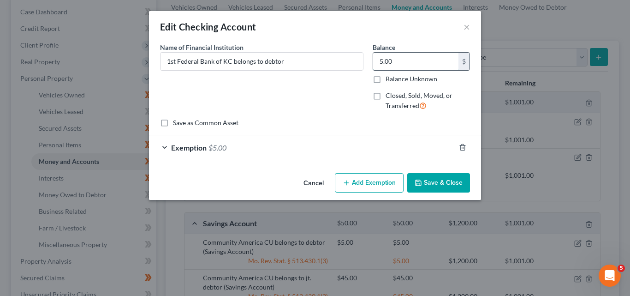
click at [379, 60] on input "5.00" at bounding box center [415, 62] width 85 height 18
type input "100.00"
click at [201, 149] on span "Exemption" at bounding box center [189, 147] width 36 height 9
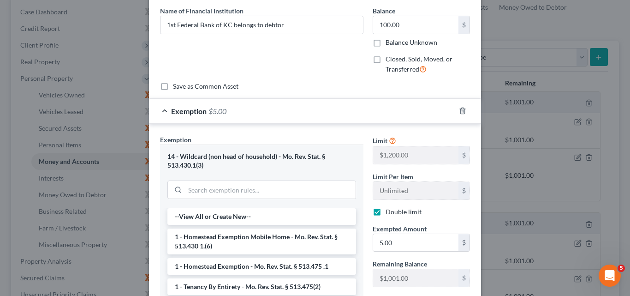
scroll to position [46, 0]
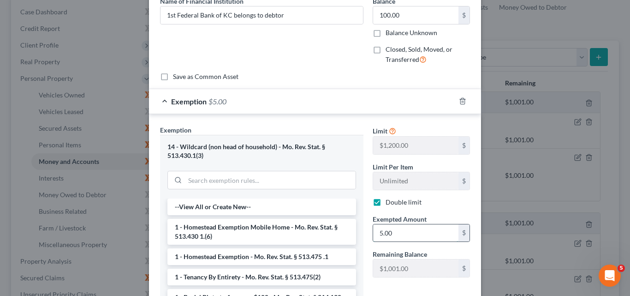
click at [376, 229] on input "5.00" at bounding box center [415, 233] width 85 height 18
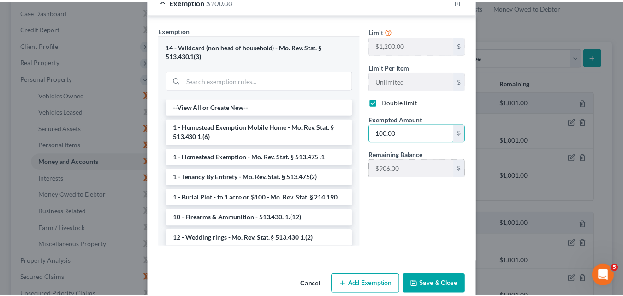
scroll to position [162, 0]
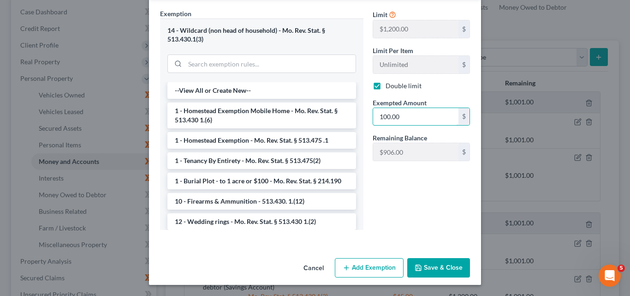
type input "100.00"
click at [439, 265] on button "Save & Close" at bounding box center [438, 267] width 63 height 19
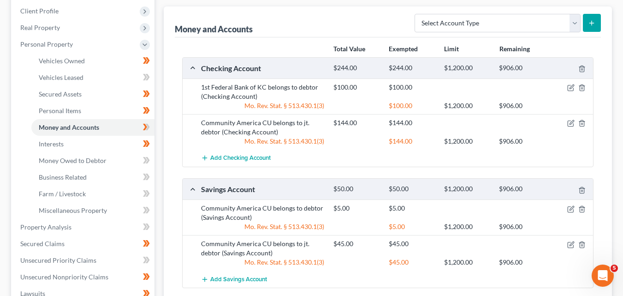
scroll to position [138, 0]
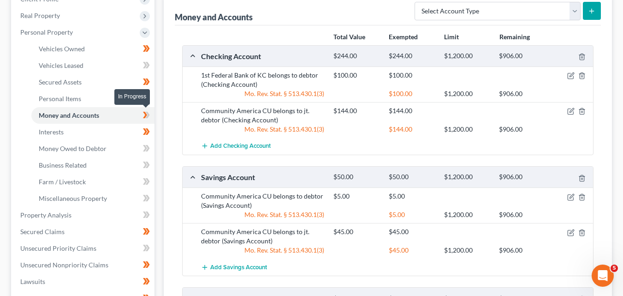
click at [148, 113] on icon at bounding box center [147, 115] width 4 height 6
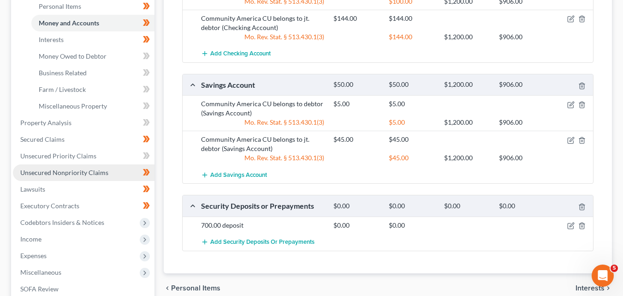
click at [92, 173] on span "Unsecured Nonpriority Claims" at bounding box center [64, 172] width 88 height 8
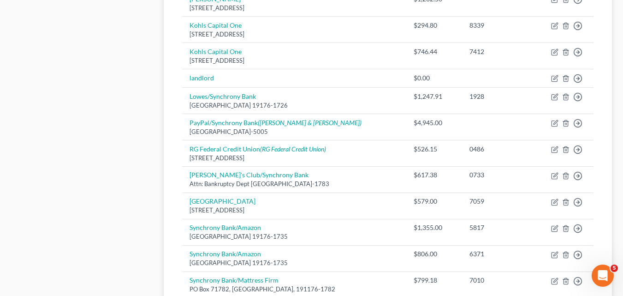
scroll to position [554, 0]
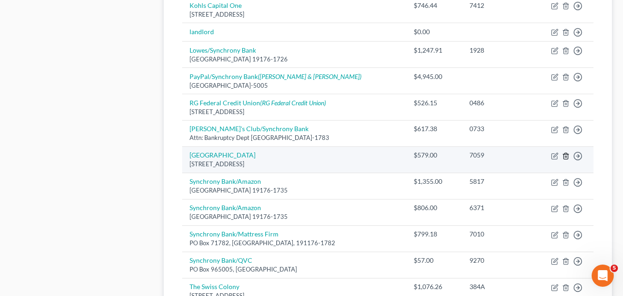
click at [566, 155] on icon "button" at bounding box center [565, 155] width 7 height 7
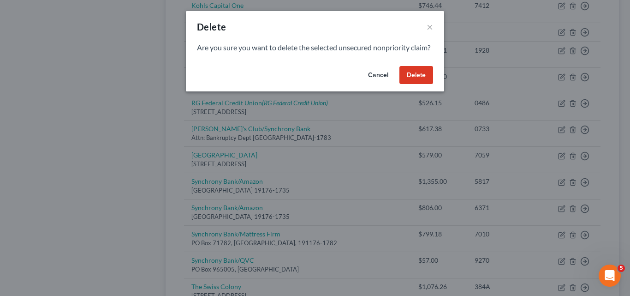
click at [417, 81] on button "Delete" at bounding box center [417, 75] width 34 height 18
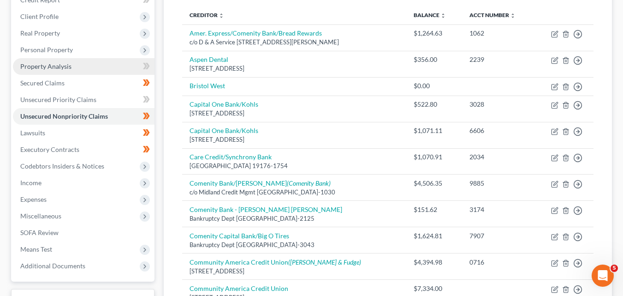
scroll to position [185, 0]
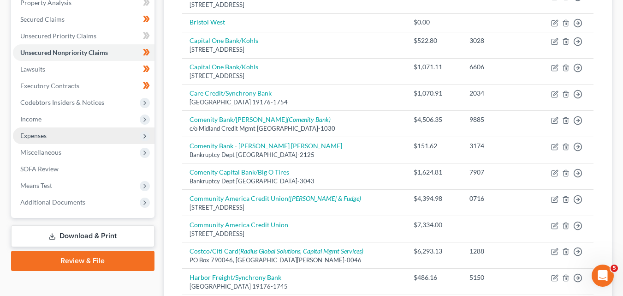
click at [42, 135] on span "Expenses" at bounding box center [33, 135] width 26 height 8
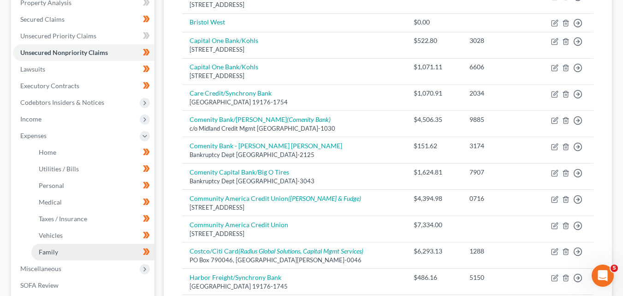
click at [50, 250] on span "Family" at bounding box center [48, 252] width 19 height 8
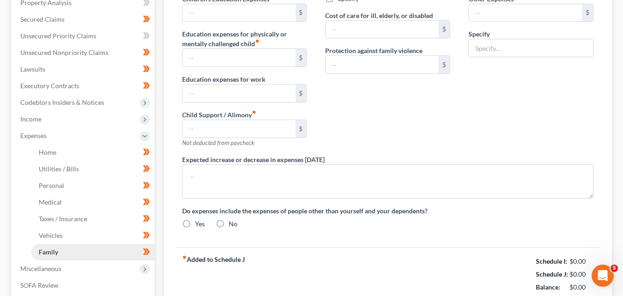
type input "0.00"
type input "52.00"
type input "0.00"
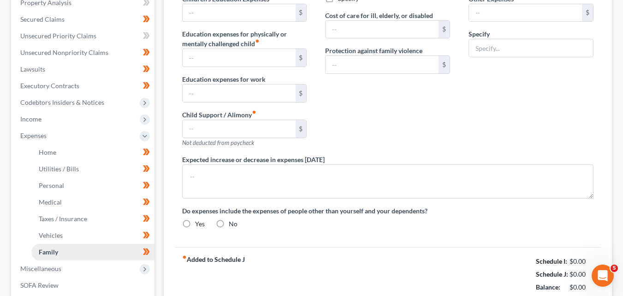
type input "0.00"
type input "170.00"
type input "400.00"
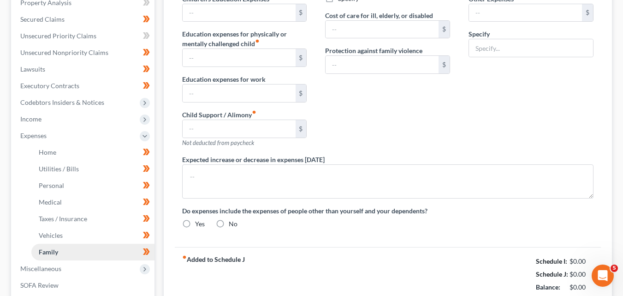
type input "Pet expenses + life alert + Sirius XM + lawn care"
radio input "true"
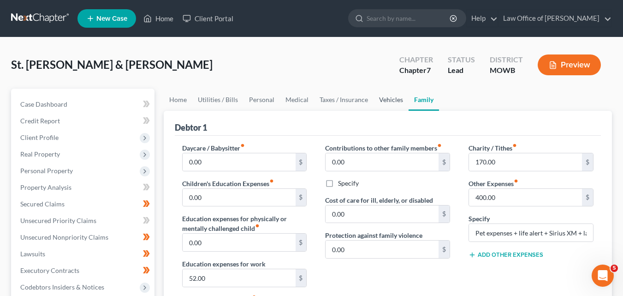
click at [386, 97] on link "Vehicles" at bounding box center [391, 100] width 35 height 22
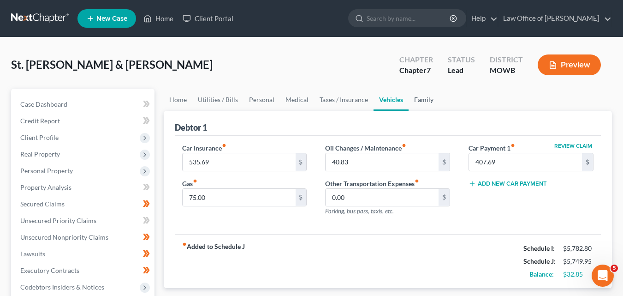
click at [422, 101] on link "Family" at bounding box center [424, 100] width 30 height 22
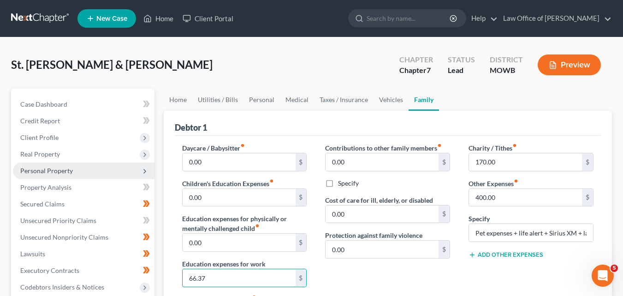
type input "66.37"
click at [63, 170] on span "Personal Property" at bounding box center [46, 171] width 53 height 8
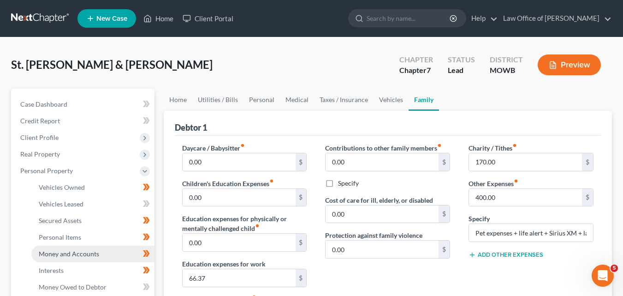
click at [89, 253] on span "Money and Accounts" at bounding box center [69, 254] width 60 height 8
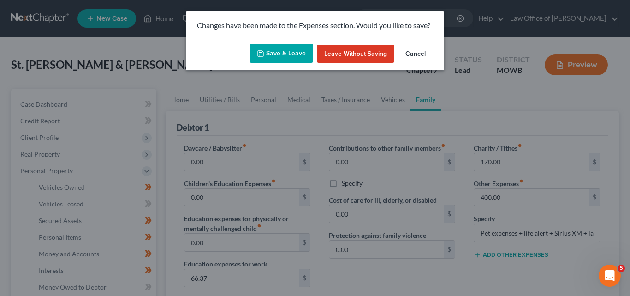
click at [291, 49] on button "Save & Leave" at bounding box center [282, 53] width 64 height 19
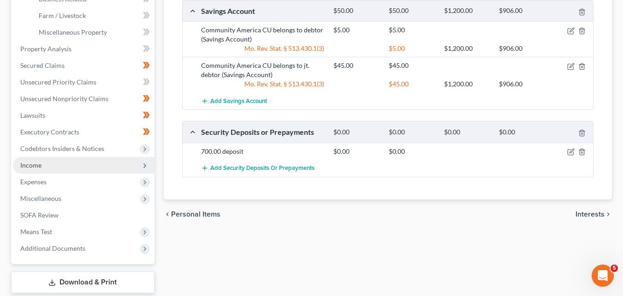
scroll to position [361, 0]
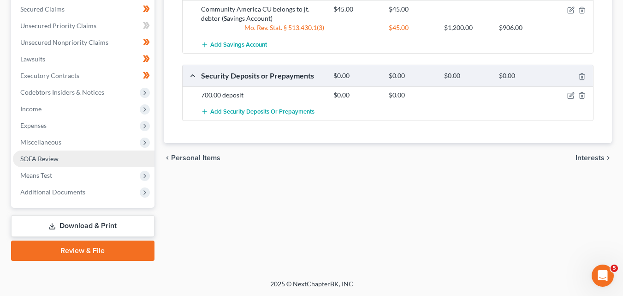
click at [35, 158] on span "SOFA Review" at bounding box center [39, 159] width 38 height 8
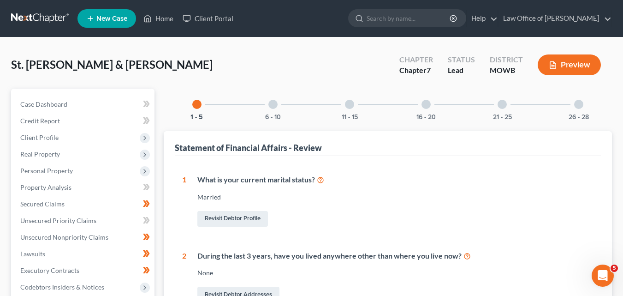
click at [350, 103] on div at bounding box center [349, 104] width 9 height 9
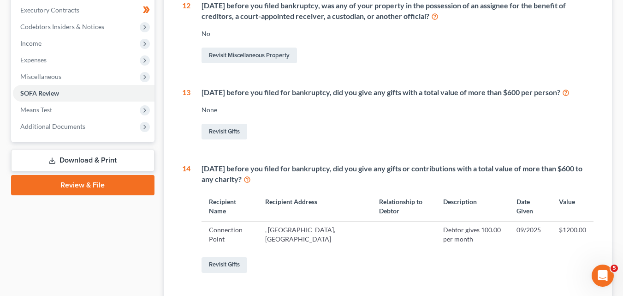
scroll to position [277, 0]
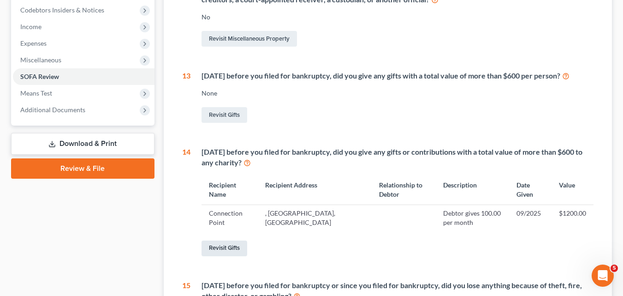
click at [216, 246] on link "Revisit Gifts" at bounding box center [225, 248] width 46 height 16
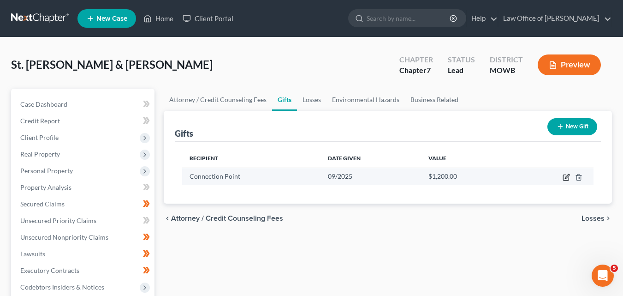
click at [567, 177] on icon "button" at bounding box center [566, 176] width 7 height 7
select select "26"
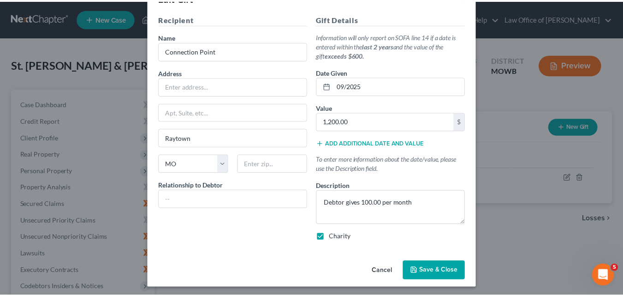
scroll to position [32, 0]
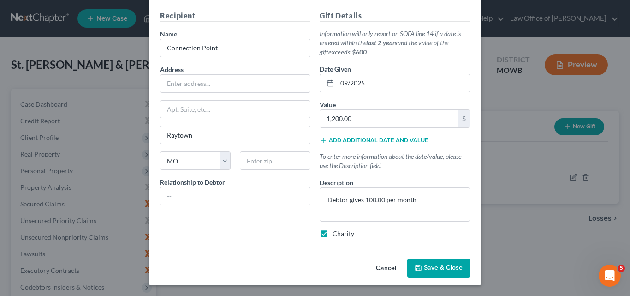
click at [429, 267] on span "Save & Close" at bounding box center [443, 268] width 39 height 8
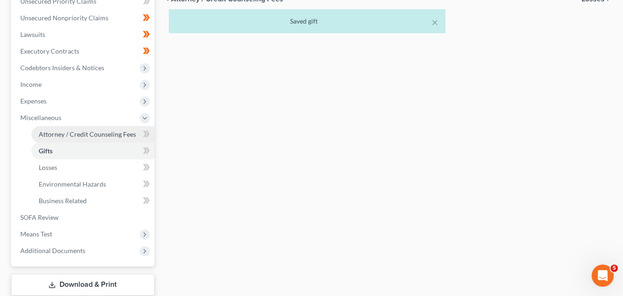
scroll to position [231, 0]
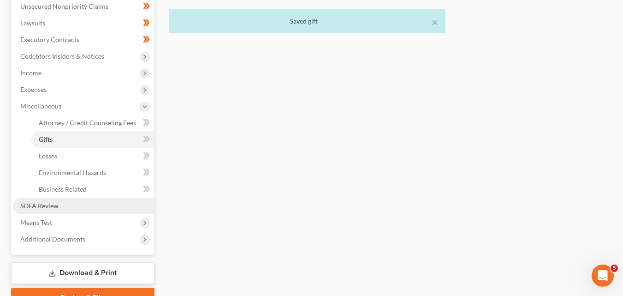
click at [47, 203] on span "SOFA Review" at bounding box center [39, 206] width 38 height 8
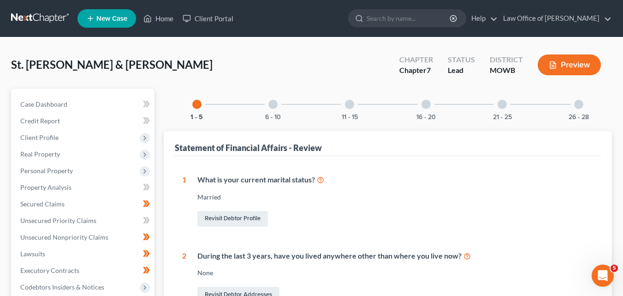
click at [351, 103] on div at bounding box center [349, 104] width 9 height 9
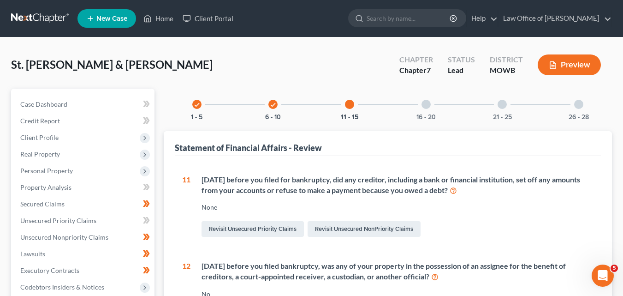
click at [426, 104] on div at bounding box center [426, 104] width 9 height 9
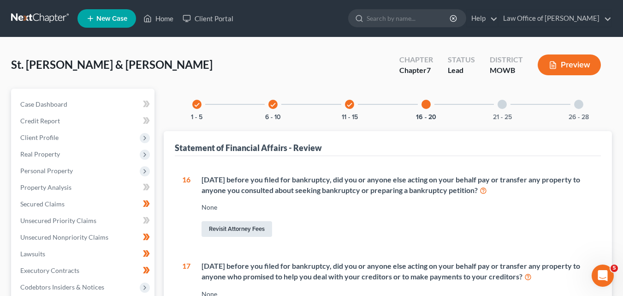
click at [229, 229] on link "Revisit Attorney Fees" at bounding box center [237, 229] width 71 height 16
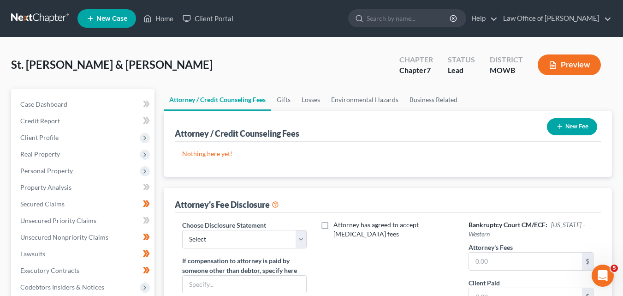
click at [564, 124] on button "New Fee" at bounding box center [572, 126] width 50 height 17
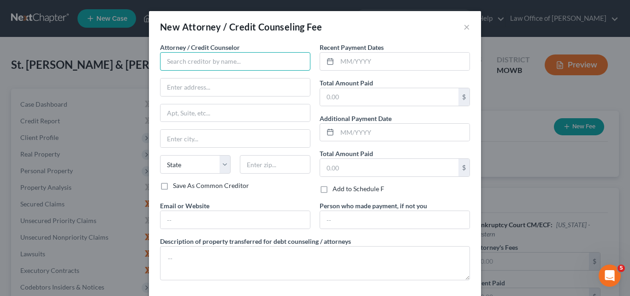
click at [163, 58] on input "text" at bounding box center [235, 61] width 150 height 18
type input "Law Office of [PERSON_NAME]"
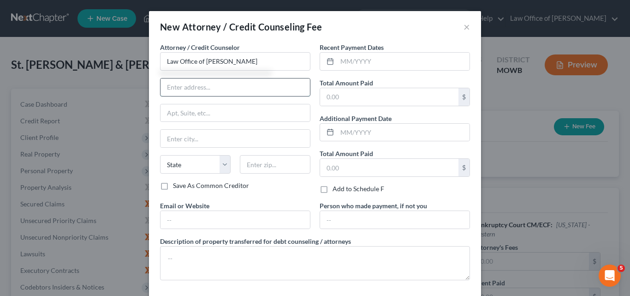
click at [170, 86] on input "text" at bounding box center [235, 87] width 149 height 18
type input "12220 [GEOGRAPHIC_DATA]"
type input "Suite G"
type input "Grandview"
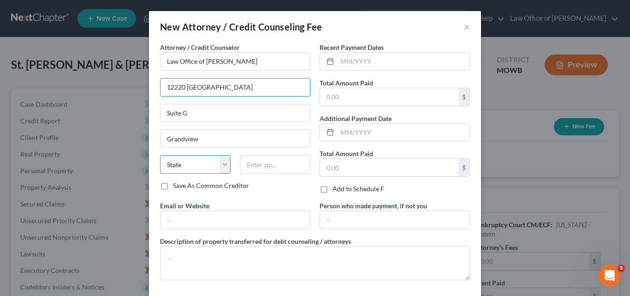
select select "26"
type input "64030"
drag, startPoint x: 338, startPoint y: 61, endPoint x: 343, endPoint y: 56, distance: 7.2
click at [338, 61] on input "text" at bounding box center [403, 62] width 132 height 18
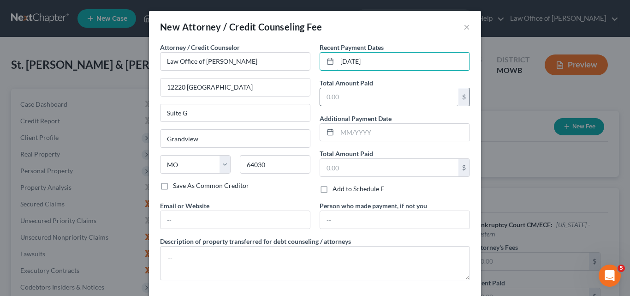
type input "[DATE]"
click at [324, 96] on input "text" at bounding box center [389, 97] width 138 height 18
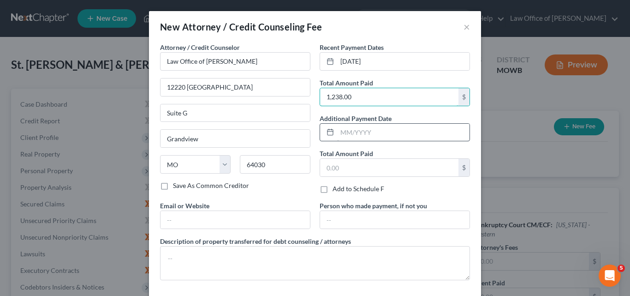
type input "1,238.00"
click at [339, 131] on input "text" at bounding box center [403, 133] width 132 height 18
type input "[DATE]"
click at [322, 166] on input "text" at bounding box center [389, 168] width 138 height 18
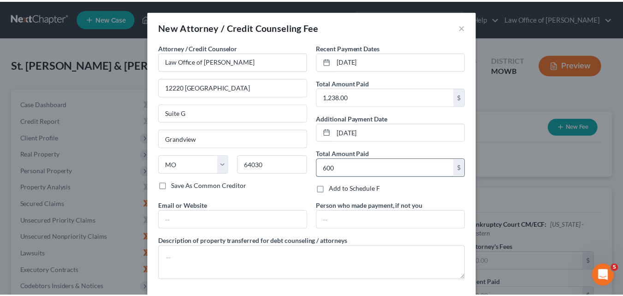
scroll to position [42, 0]
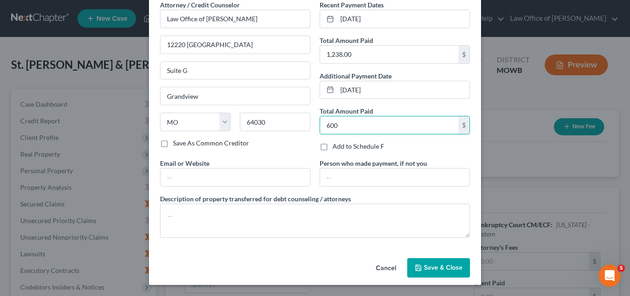
type input "600"
click at [450, 267] on span "Save & Close" at bounding box center [443, 267] width 39 height 8
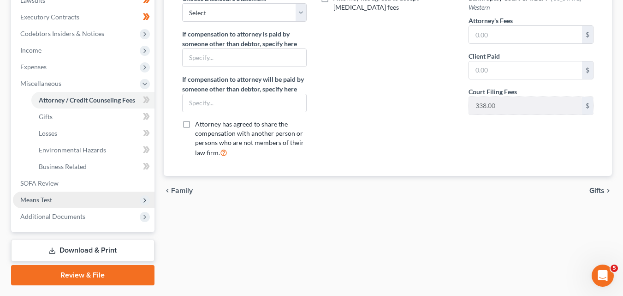
scroll to position [278, 0]
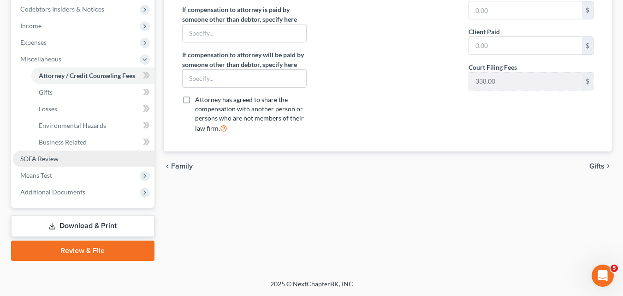
click at [56, 159] on span "SOFA Review" at bounding box center [39, 159] width 38 height 8
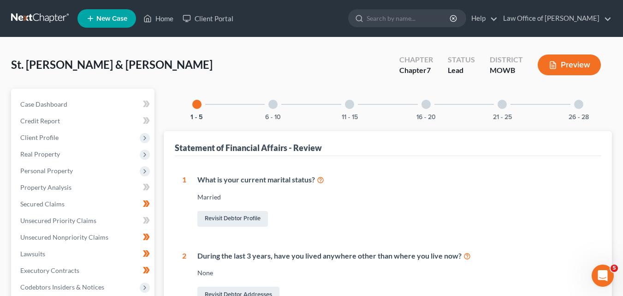
click at [426, 104] on div at bounding box center [426, 104] width 9 height 9
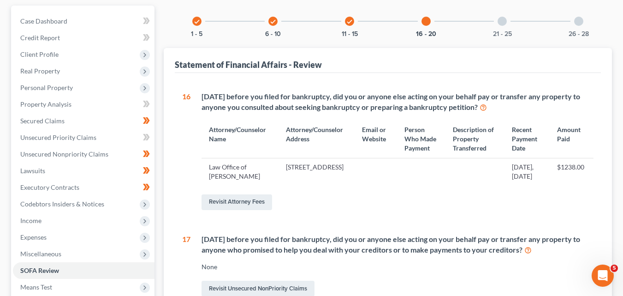
scroll to position [92, 0]
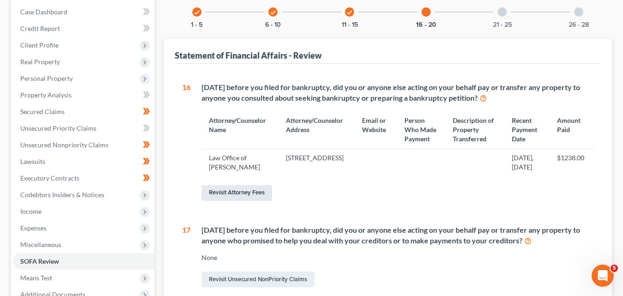
click at [221, 201] on link "Revisit Attorney Fees" at bounding box center [237, 193] width 71 height 16
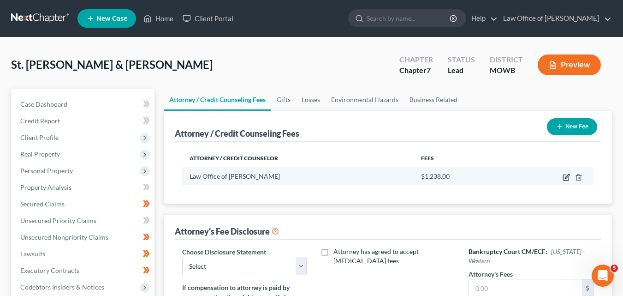
click at [565, 175] on icon "button" at bounding box center [566, 176] width 7 height 7
select select "26"
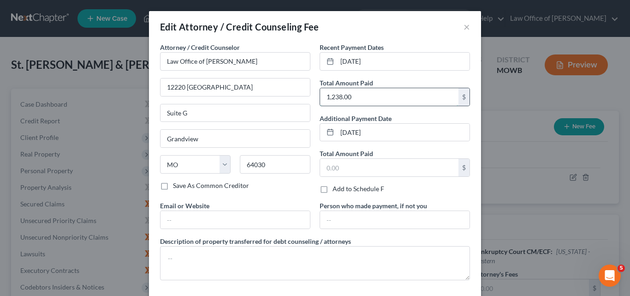
click at [347, 94] on input "1,238.00" at bounding box center [389, 97] width 138 height 18
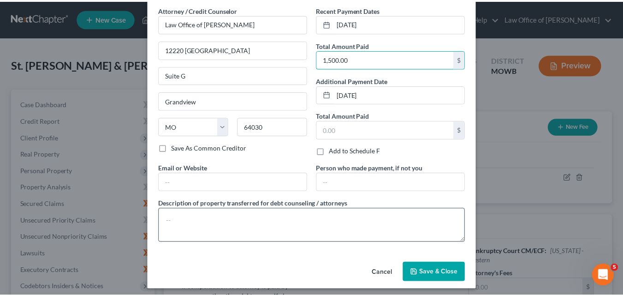
scroll to position [42, 0]
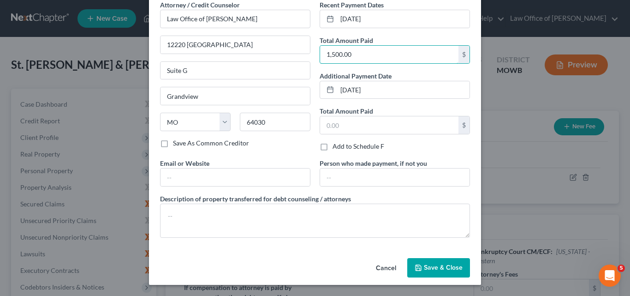
type input "1,500.00"
click at [437, 266] on span "Save & Close" at bounding box center [443, 267] width 39 height 8
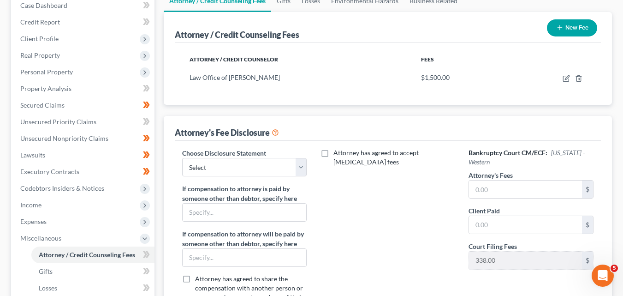
scroll to position [138, 0]
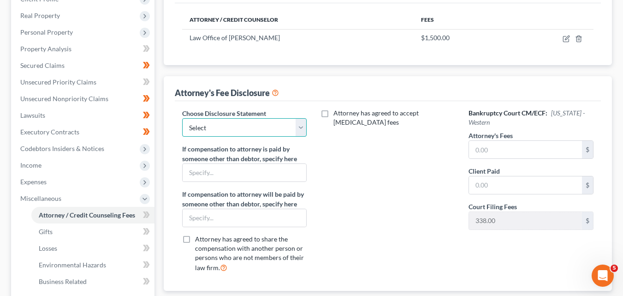
drag, startPoint x: 300, startPoint y: 129, endPoint x: 290, endPoint y: 136, distance: 11.9
click at [300, 129] on select "Select Disclosure fee of compensation" at bounding box center [244, 127] width 125 height 18
select select "0"
click at [182, 118] on select "Select Disclosure fee of compensation" at bounding box center [244, 127] width 125 height 18
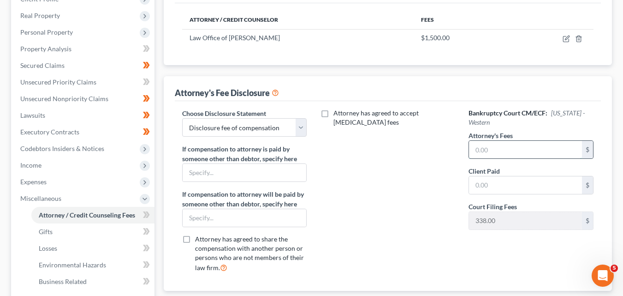
click at [474, 147] on input "text" at bounding box center [525, 150] width 113 height 18
type input "1,500.00"
click at [479, 184] on input "text" at bounding box center [525, 185] width 113 height 18
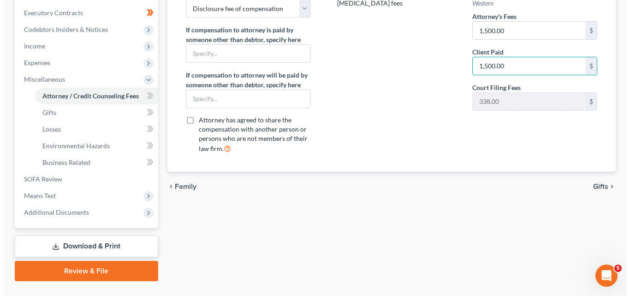
scroll to position [46, 0]
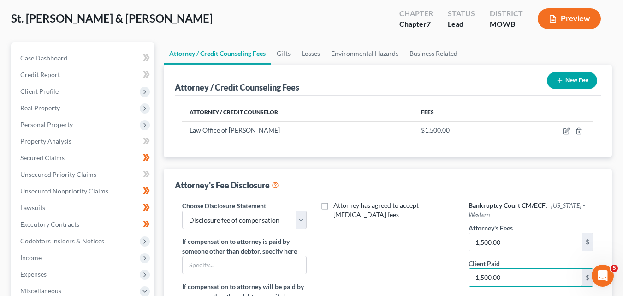
type input "1,500.00"
click at [574, 78] on button "New Fee" at bounding box center [572, 80] width 50 height 17
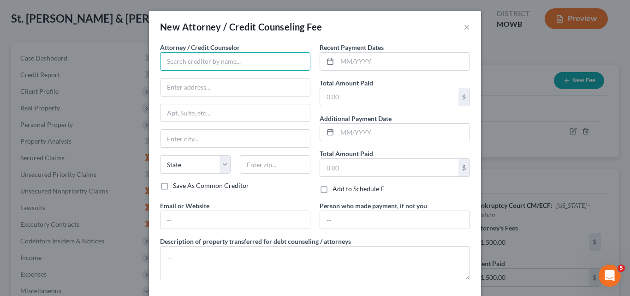
click at [165, 60] on input "text" at bounding box center [235, 61] width 150 height 18
type input "Forth Bank/[GEOGRAPHIC_DATA]"
drag, startPoint x: 170, startPoint y: 86, endPoint x: 159, endPoint y: 47, distance: 41.2
click at [170, 86] on input "text" at bounding box center [235, 87] width 149 height 18
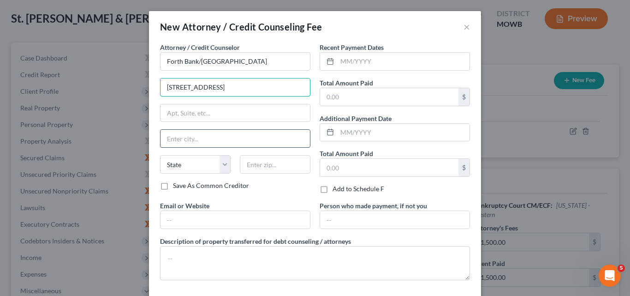
type input "[STREET_ADDRESS]"
drag, startPoint x: 169, startPoint y: 138, endPoint x: 131, endPoint y: 88, distance: 63.1
click at [169, 138] on input "text" at bounding box center [235, 139] width 149 height 18
type input "[GEOGRAPHIC_DATA]"
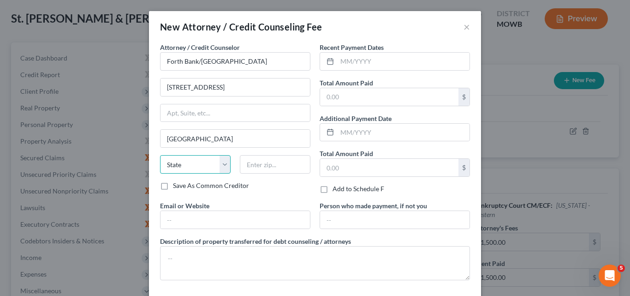
click at [220, 164] on select "State [US_STATE] AK AR AZ CA CO CT DE DC [GEOGRAPHIC_DATA] [GEOGRAPHIC_DATA] GU…" at bounding box center [195, 164] width 71 height 18
select select "14"
click at [160, 155] on select "State [US_STATE] AK AR AZ CA CO CT DE DC [GEOGRAPHIC_DATA] [GEOGRAPHIC_DATA] GU…" at bounding box center [195, 164] width 71 height 18
click at [257, 160] on input "text" at bounding box center [275, 164] width 71 height 18
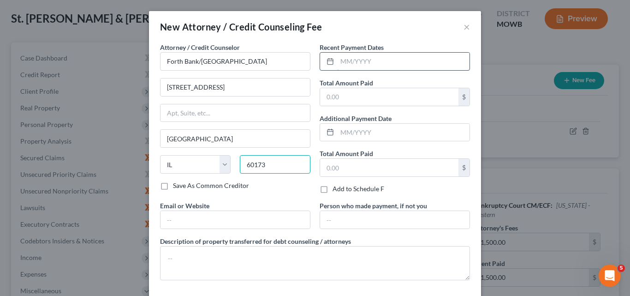
type input "60173"
click at [339, 61] on input "text" at bounding box center [403, 62] width 132 height 18
type input "06/2024"
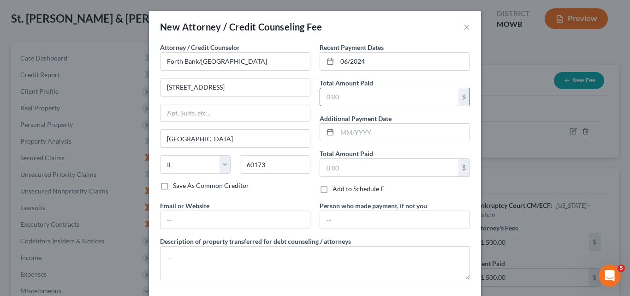
click at [324, 94] on input "text" at bounding box center [389, 97] width 138 height 18
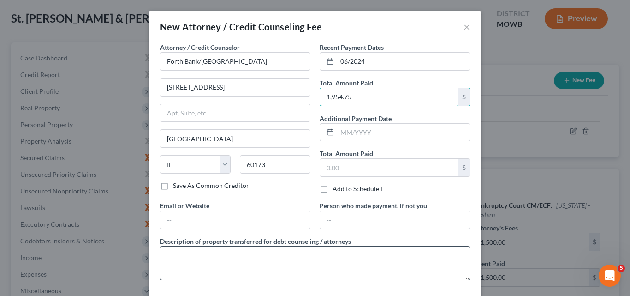
type input "1,954.75"
click at [180, 256] on textarea at bounding box center [315, 263] width 310 height 34
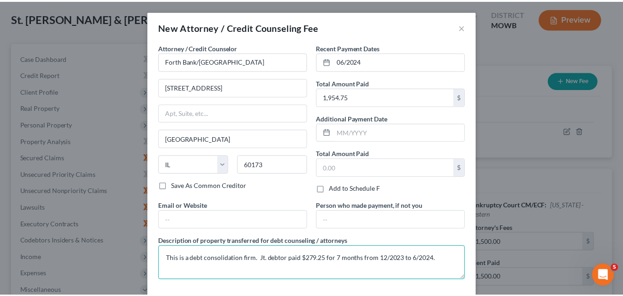
scroll to position [42, 0]
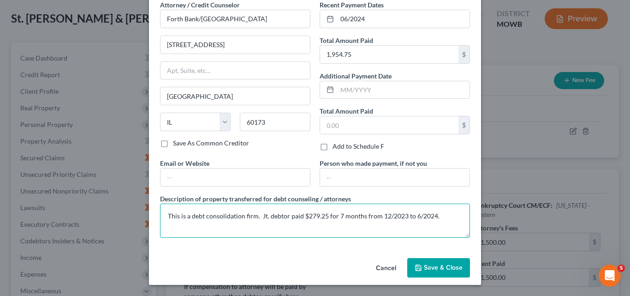
type textarea "This is a debt consolidation firm. Jt. debtor paid $279.25 for 7 months from 12…"
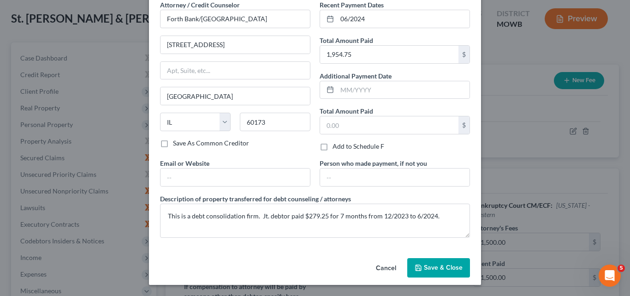
click at [444, 265] on span "Save & Close" at bounding box center [443, 267] width 39 height 8
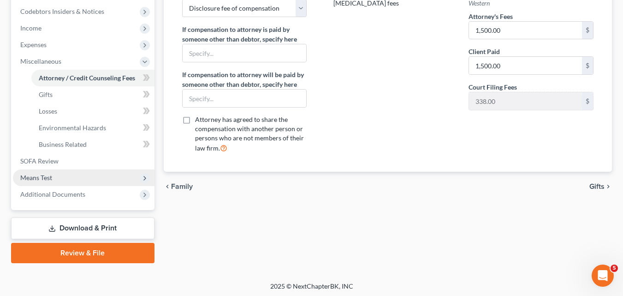
scroll to position [278, 0]
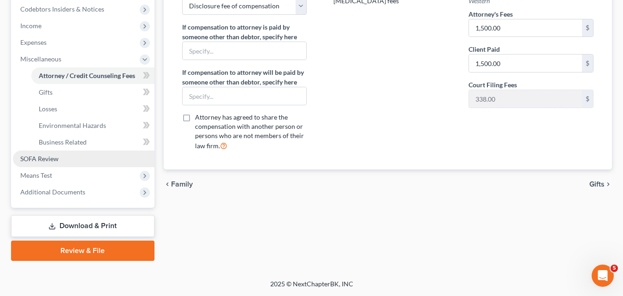
click at [59, 160] on link "SOFA Review" at bounding box center [84, 158] width 142 height 17
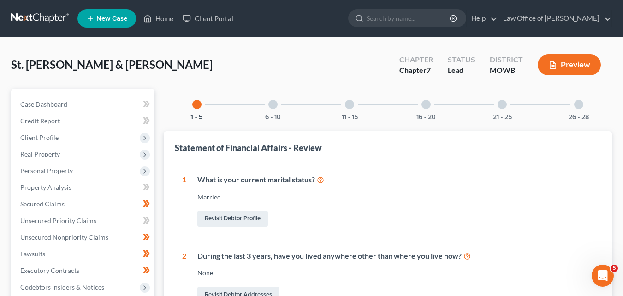
click at [427, 104] on div at bounding box center [426, 104] width 9 height 9
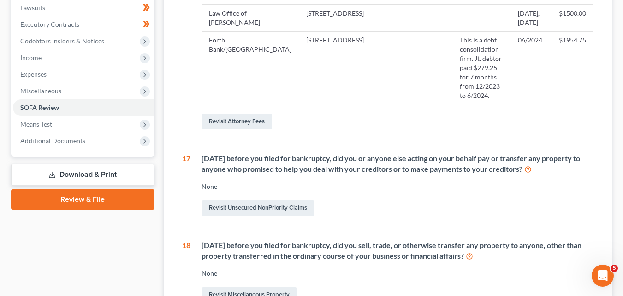
scroll to position [231, 0]
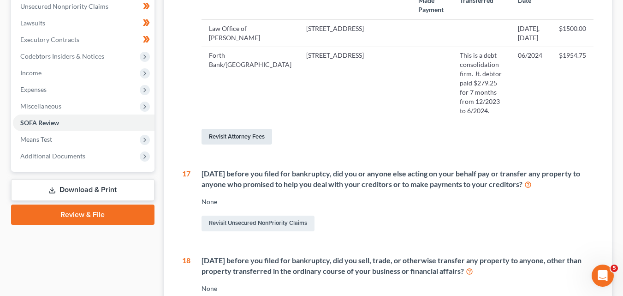
click at [245, 144] on link "Revisit Attorney Fees" at bounding box center [237, 137] width 71 height 16
select select "0"
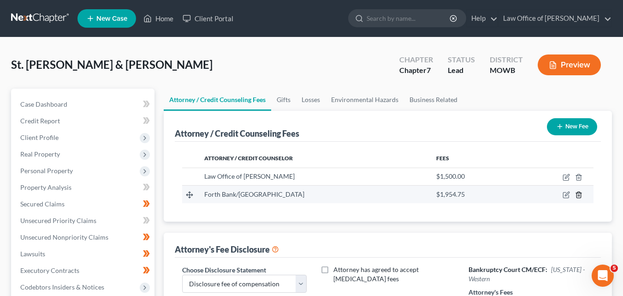
click at [580, 194] on icon "button" at bounding box center [578, 194] width 7 height 7
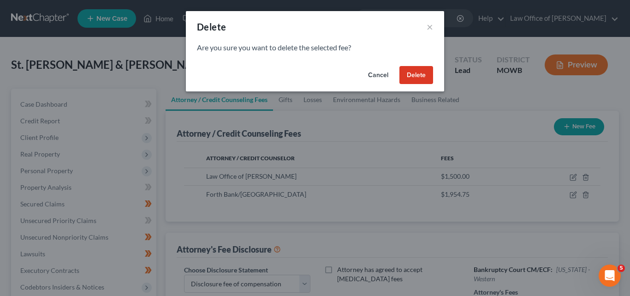
click at [418, 74] on button "Delete" at bounding box center [417, 75] width 34 height 18
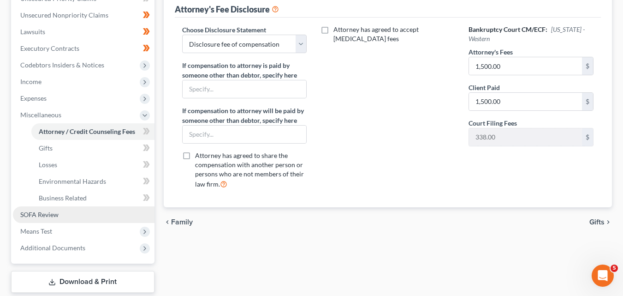
scroll to position [231, 0]
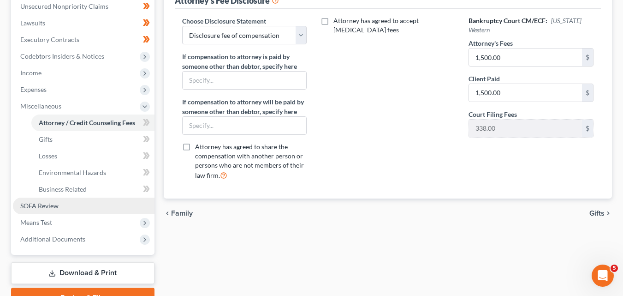
click at [49, 206] on span "SOFA Review" at bounding box center [39, 206] width 38 height 8
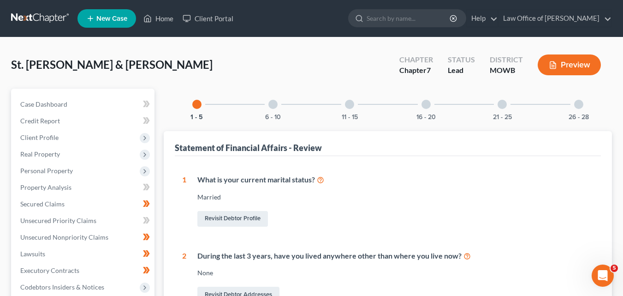
click at [425, 104] on div at bounding box center [426, 104] width 9 height 9
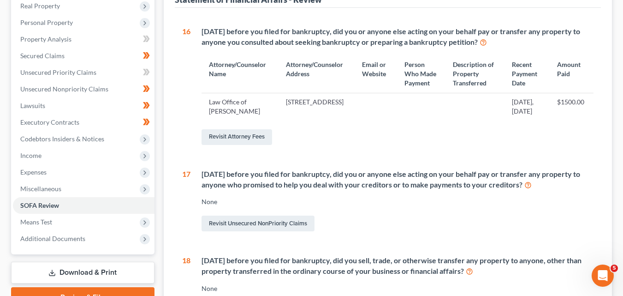
scroll to position [185, 0]
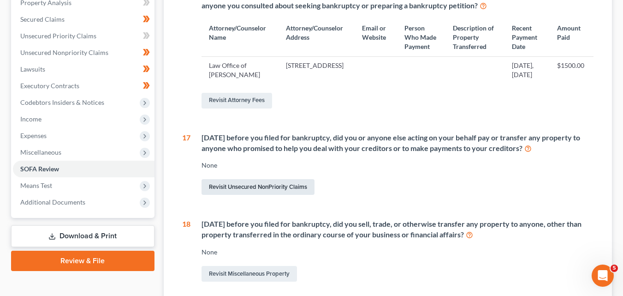
click at [244, 195] on link "Revisit Unsecured NonPriority Claims" at bounding box center [258, 187] width 113 height 16
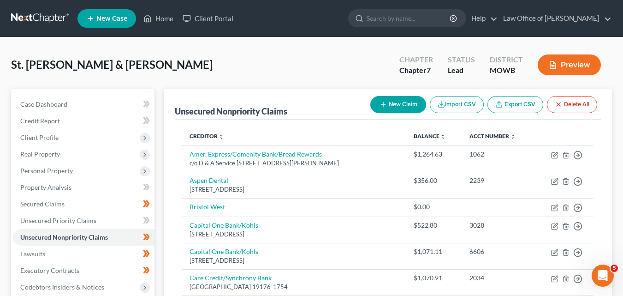
click at [392, 101] on button "New Claim" at bounding box center [398, 104] width 56 height 17
select select "2"
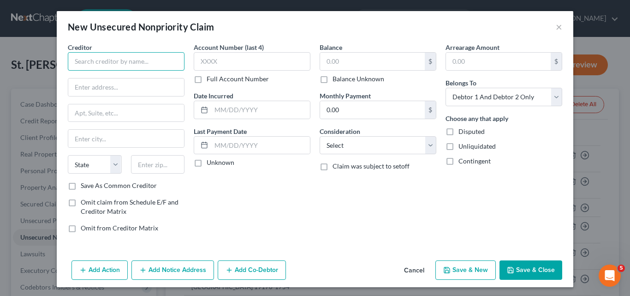
click at [73, 60] on input "text" at bounding box center [126, 61] width 117 height 18
type input "Forth Bank/[GEOGRAPHIC_DATA]"
click at [70, 84] on input "text" at bounding box center [126, 87] width 116 height 18
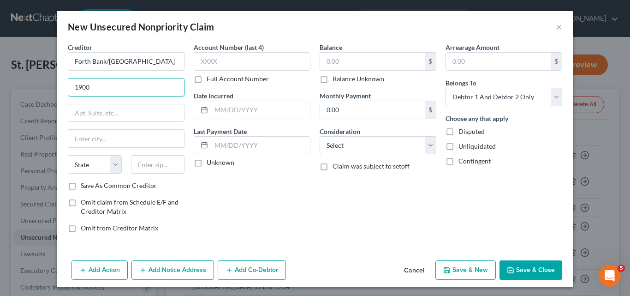
type input "[STREET_ADDRESS]"
type input "[GEOGRAPHIC_DATA]"
type input "60173"
select select "14"
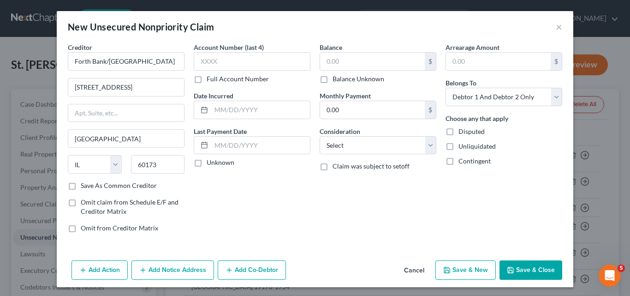
click at [81, 203] on label "Omit claim from Schedule E/F and Creditor Matrix" at bounding box center [133, 206] width 104 height 18
click at [84, 203] on input "Omit claim from Schedule E/F and Creditor Matrix" at bounding box center [87, 200] width 6 height 6
checkbox input "true"
click at [211, 106] on input "text" at bounding box center [260, 110] width 99 height 18
type input "12/2023"
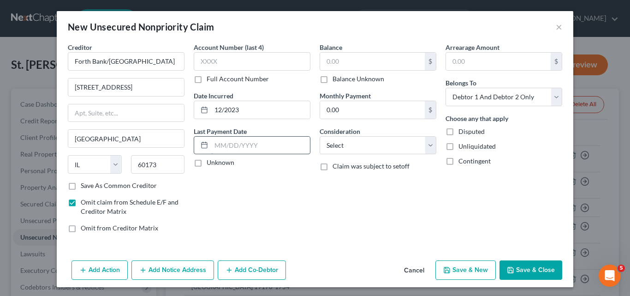
click at [214, 143] on input "text" at bounding box center [260, 146] width 99 height 18
type input "06/2024"
click at [430, 145] on select "Select Cable / Satellite Services Collection Agency Credit Card Debt Debt Couns…" at bounding box center [378, 145] width 117 height 18
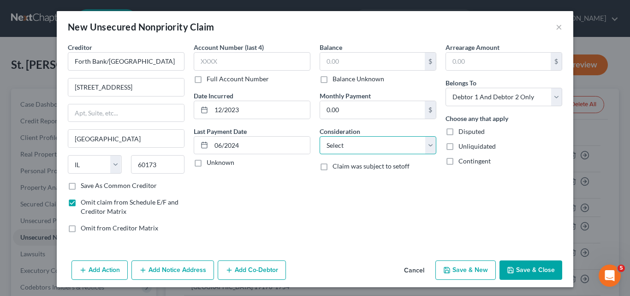
select select "14"
click at [320, 136] on select "Select Cable / Satellite Services Collection Agency Credit Card Debt Debt Couns…" at bounding box center [378, 145] width 117 height 18
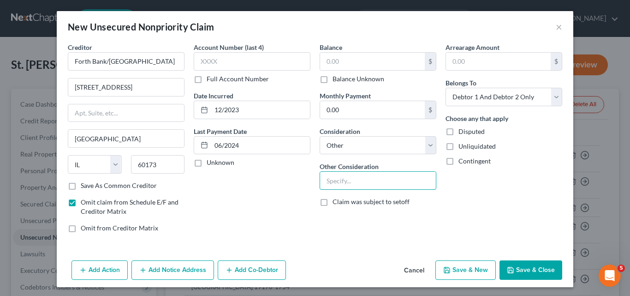
drag, startPoint x: 322, startPoint y: 178, endPoint x: 262, endPoint y: 166, distance: 62.2
click at [322, 178] on input "text" at bounding box center [378, 181] width 116 height 18
type input "Debt consolidation firm"
click at [553, 92] on select "Select Debtor 1 Only Debtor 2 Only Debtor 1 And Debtor 2 Only At Least One Of T…" at bounding box center [504, 97] width 117 height 18
select select "1"
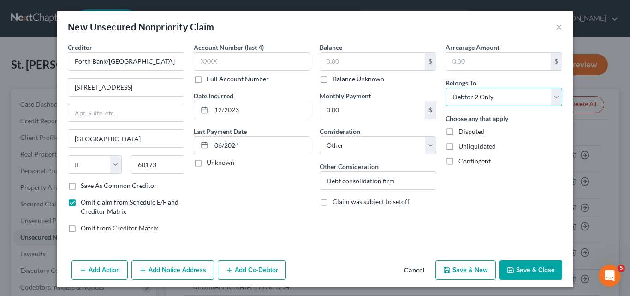
click at [446, 88] on select "Select Debtor 1 Only Debtor 2 Only Debtor 1 And Debtor 2 Only At Least One Of T…" at bounding box center [504, 97] width 117 height 18
click at [322, 108] on input "0.00" at bounding box center [372, 110] width 105 height 18
type input "279.25"
click at [268, 191] on div "Account Number (last 4) Full Account Number Date Incurred 12/2023 Last Payment …" at bounding box center [252, 140] width 126 height 197
click at [398, 180] on input "Debt consolidation firm" at bounding box center [378, 181] width 116 height 18
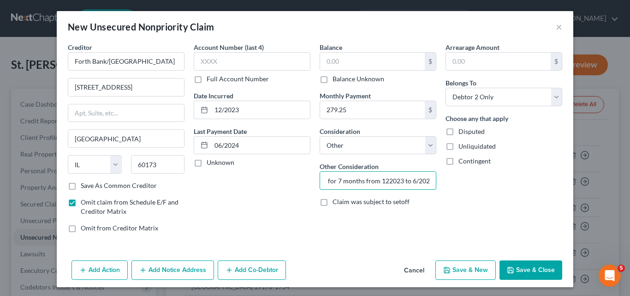
scroll to position [0, 138]
click at [381, 177] on input "Debt consolidation firm. Jt. debtor paid $279.25 for 7 months from 122023 to 6/…" at bounding box center [378, 181] width 116 height 18
type input "Debt consolidation firm. Jt. debtor paid $279.25 for 7 months from 12/2023 to 6…"
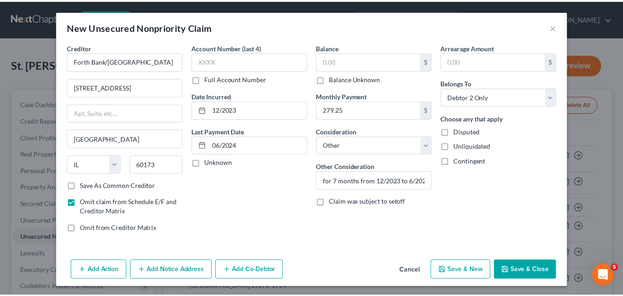
scroll to position [0, 0]
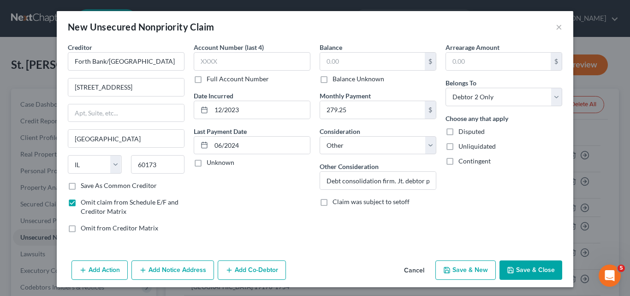
click at [536, 270] on button "Save & Close" at bounding box center [531, 269] width 63 height 19
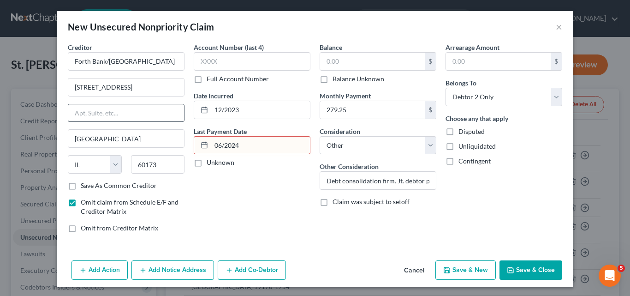
drag, startPoint x: 240, startPoint y: 146, endPoint x: 159, endPoint y: 114, distance: 87.6
click at [194, 139] on div "06/2024" at bounding box center [252, 145] width 117 height 18
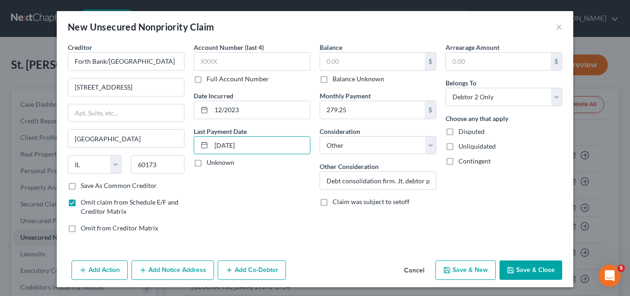
type input "[DATE]"
click at [527, 269] on button "Save & Close" at bounding box center [531, 269] width 63 height 19
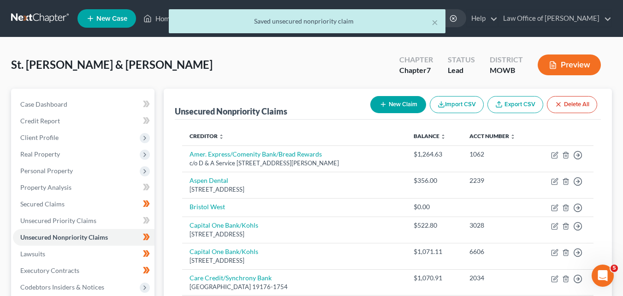
scroll to position [185, 0]
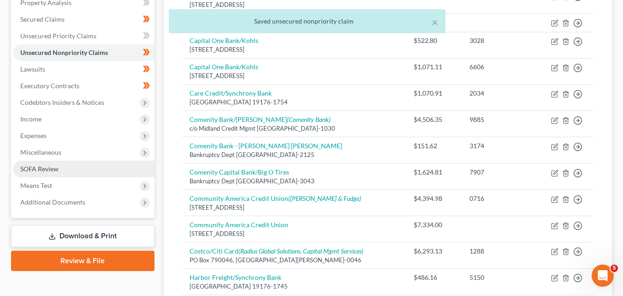
click at [60, 170] on link "SOFA Review" at bounding box center [84, 169] width 142 height 17
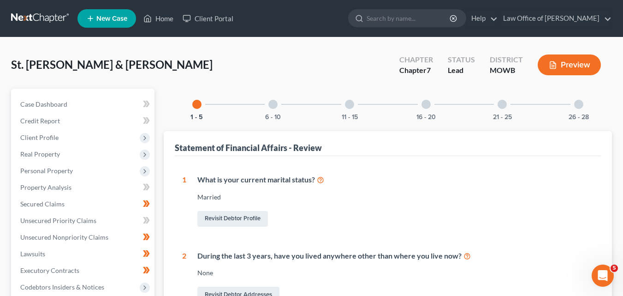
click at [427, 103] on div at bounding box center [426, 104] width 9 height 9
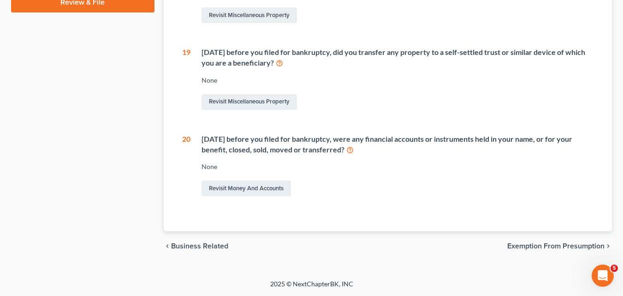
scroll to position [461, 0]
click at [250, 185] on link "Revisit Money and Accounts" at bounding box center [246, 188] width 89 height 16
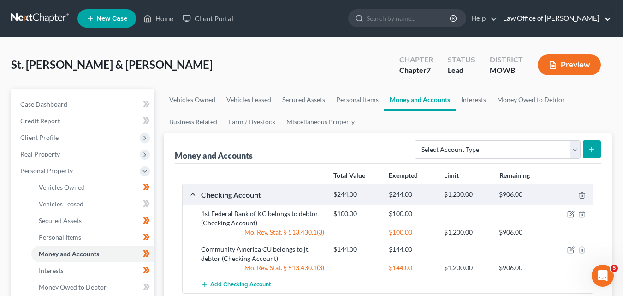
click at [557, 17] on link "Law Office of [PERSON_NAME]" at bounding box center [555, 18] width 113 height 17
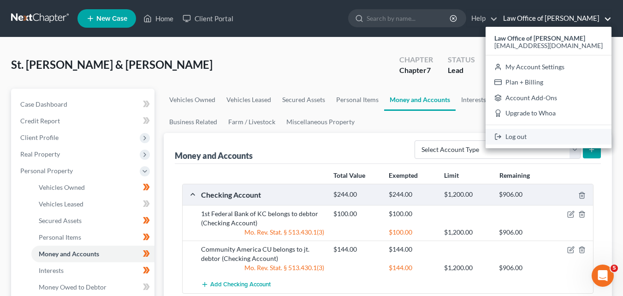
click at [535, 137] on link "Log out" at bounding box center [549, 137] width 126 height 16
